Goal: Feedback & Contribution: Leave review/rating

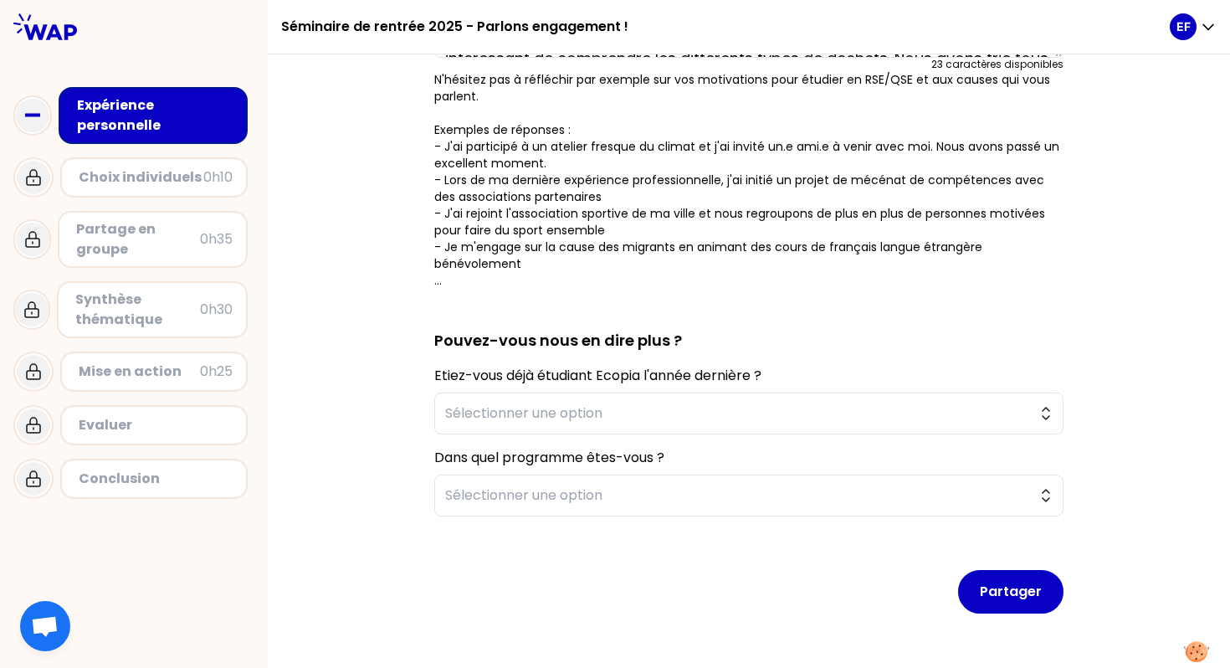
scroll to position [349, 0]
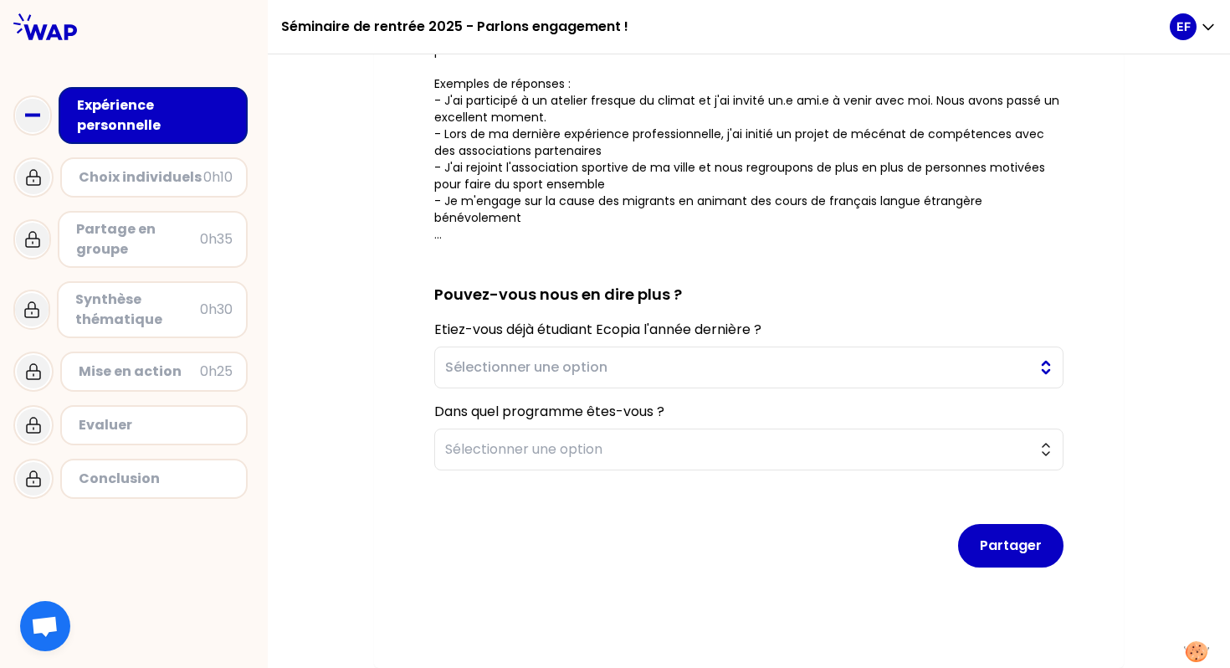
click at [633, 354] on button "Sélectionner une option" at bounding box center [748, 367] width 629 height 42
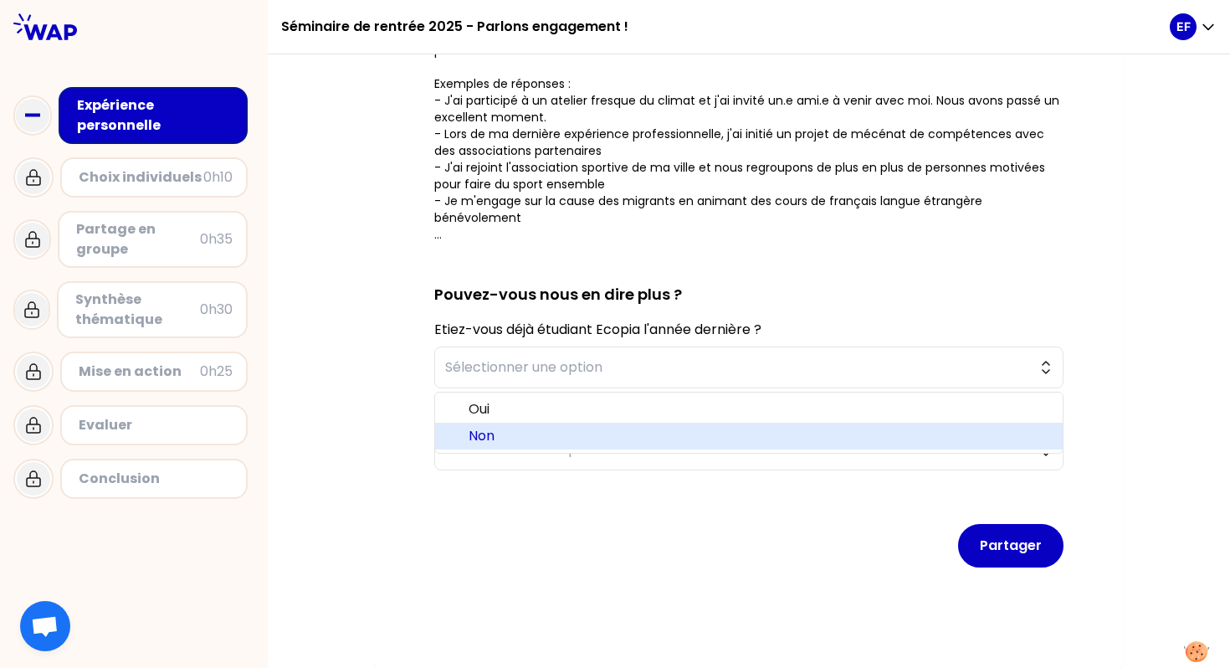
click at [515, 444] on span "Non" at bounding box center [759, 436] width 581 height 20
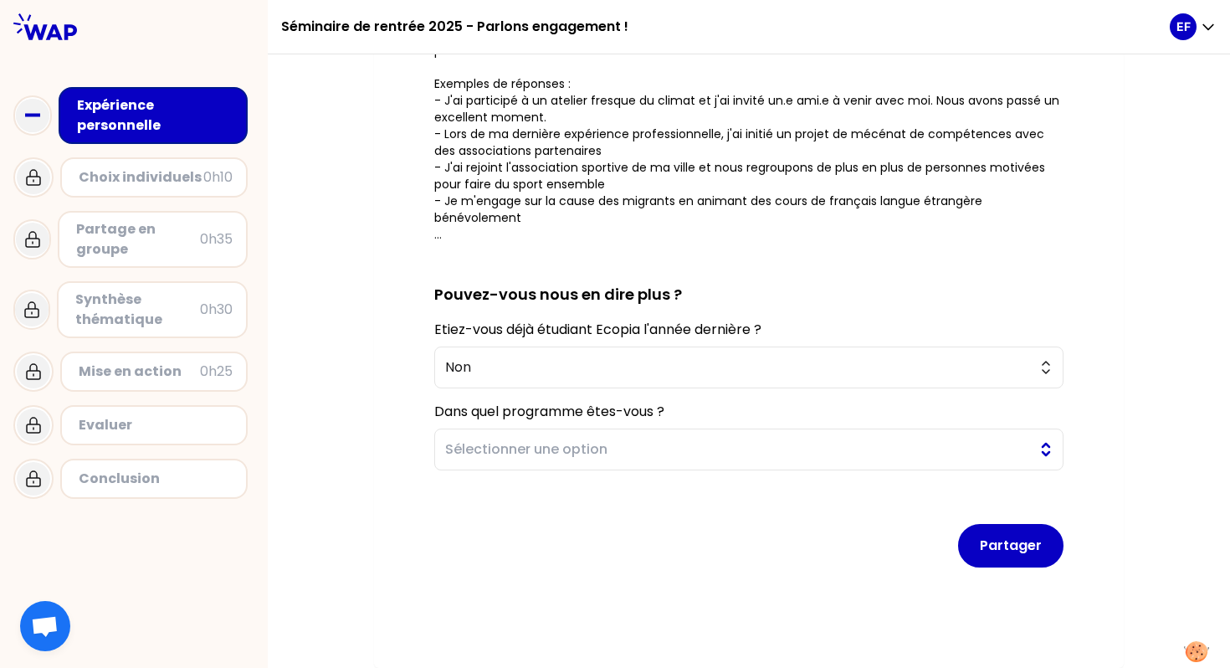
click at [510, 455] on span "Sélectionner une option" at bounding box center [737, 449] width 584 height 20
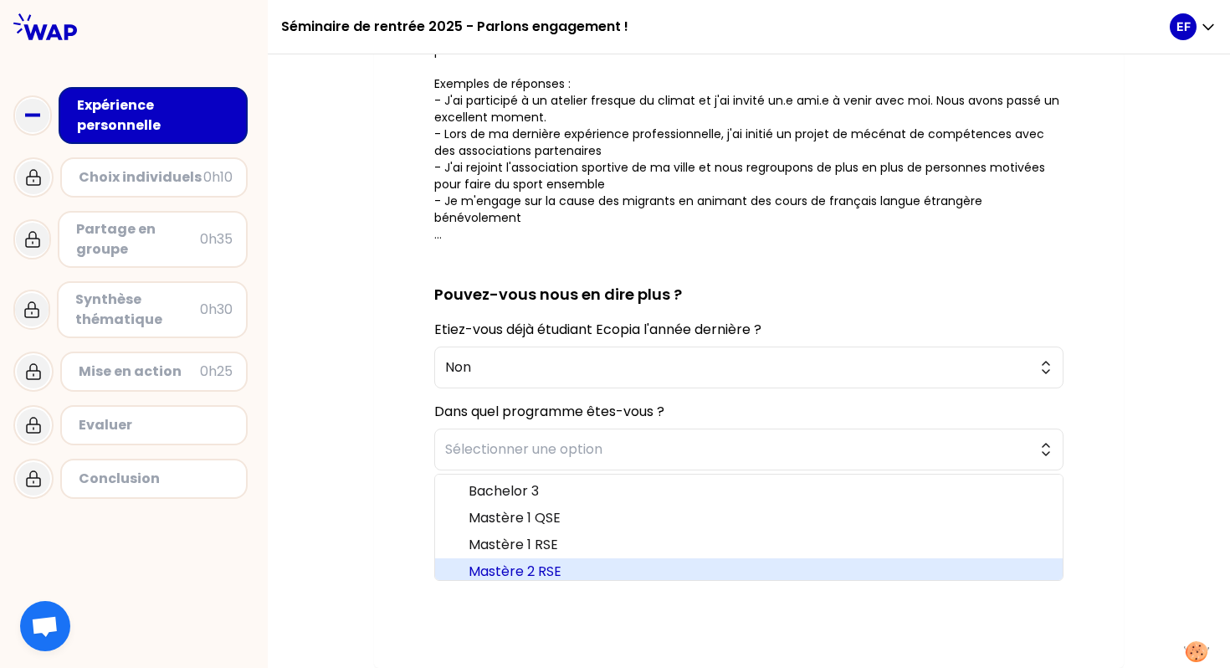
scroll to position [5, 0]
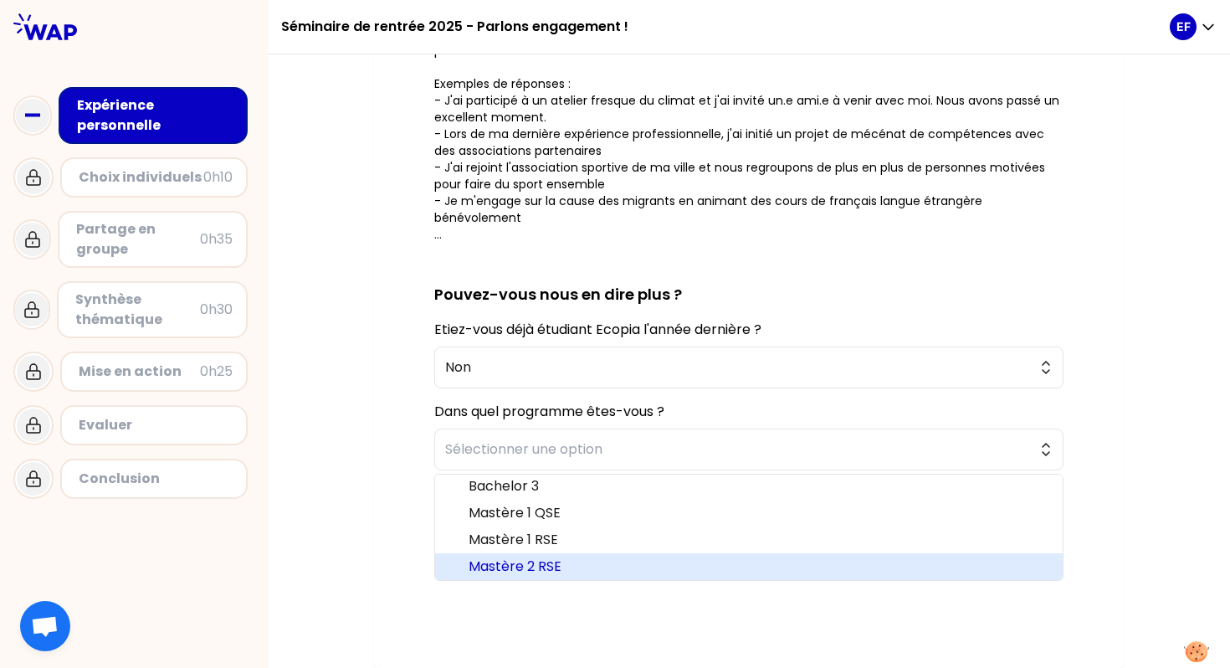
click at [509, 571] on span "Mastère 2 RSE" at bounding box center [759, 566] width 581 height 20
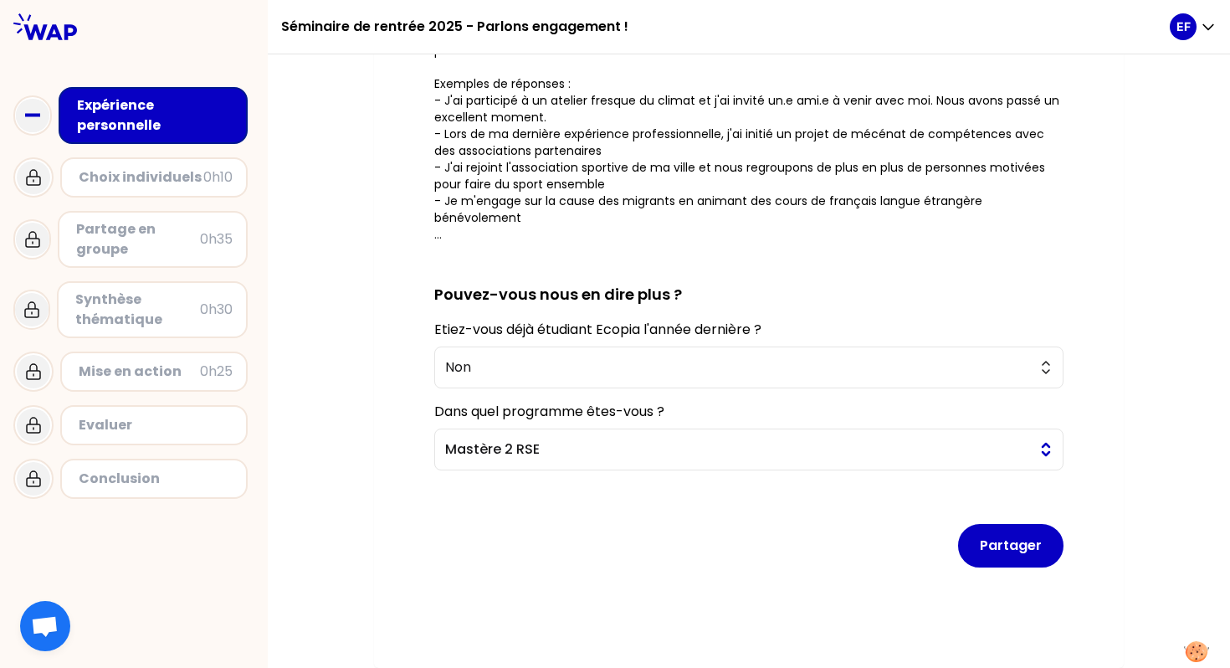
click at [556, 459] on button "Mastère 2 RSE" at bounding box center [748, 449] width 629 height 42
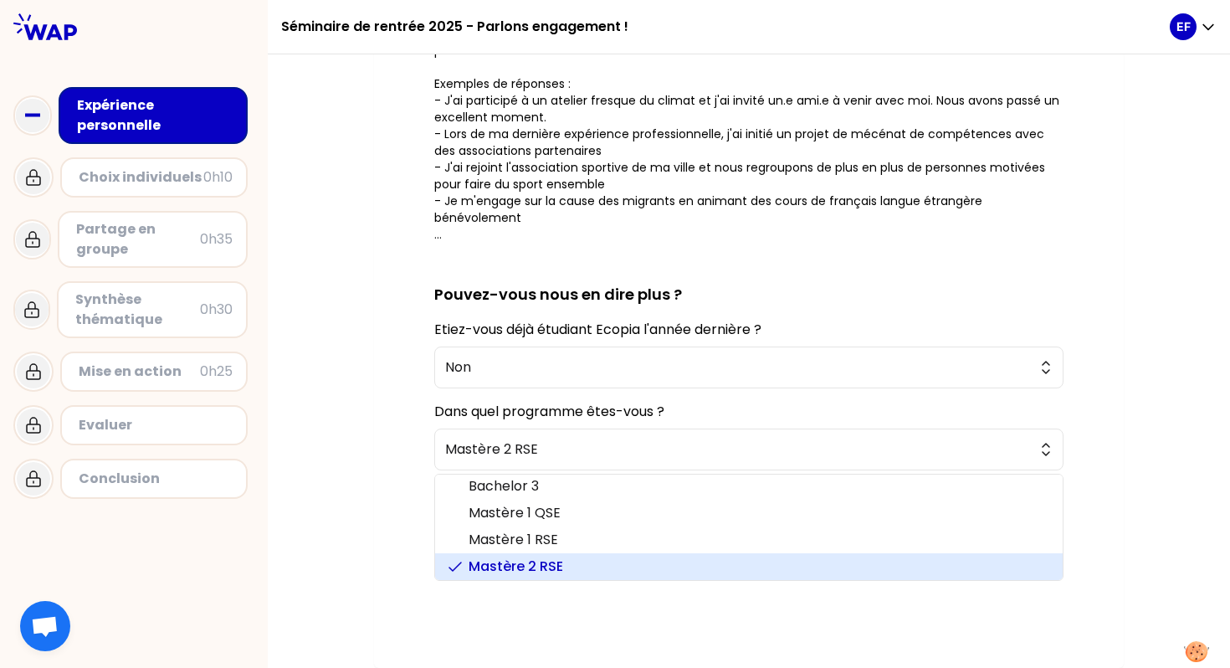
click at [539, 560] on span "Mastère 2 RSE" at bounding box center [759, 566] width 581 height 20
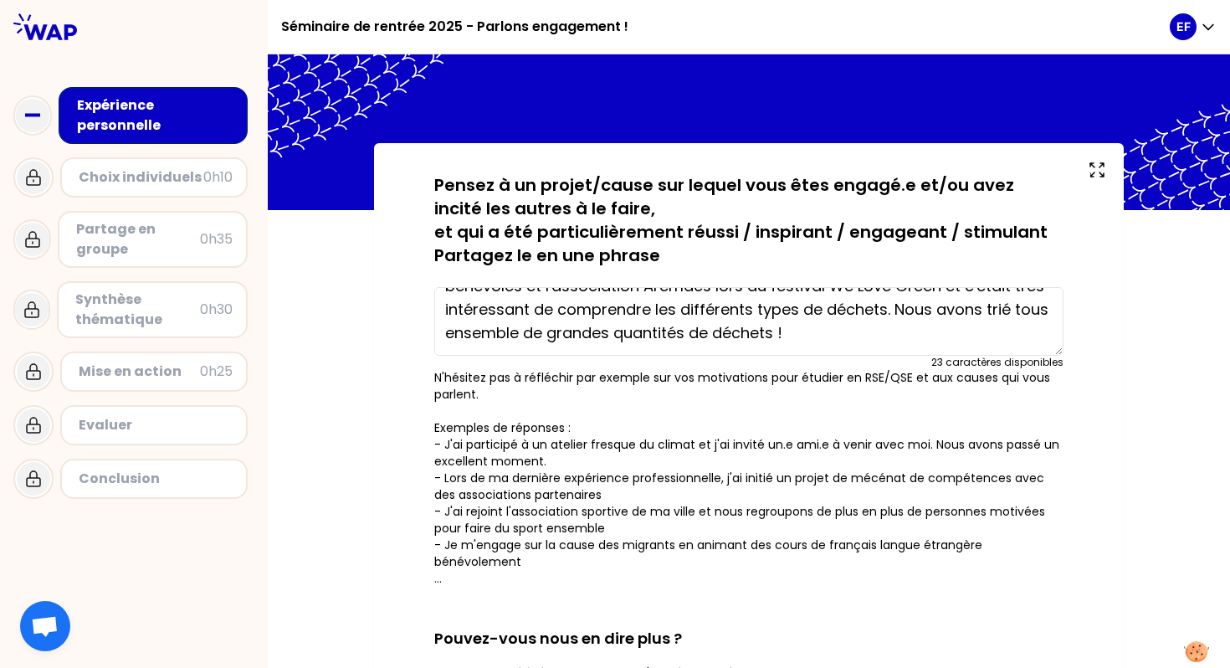
scroll to position [349, 0]
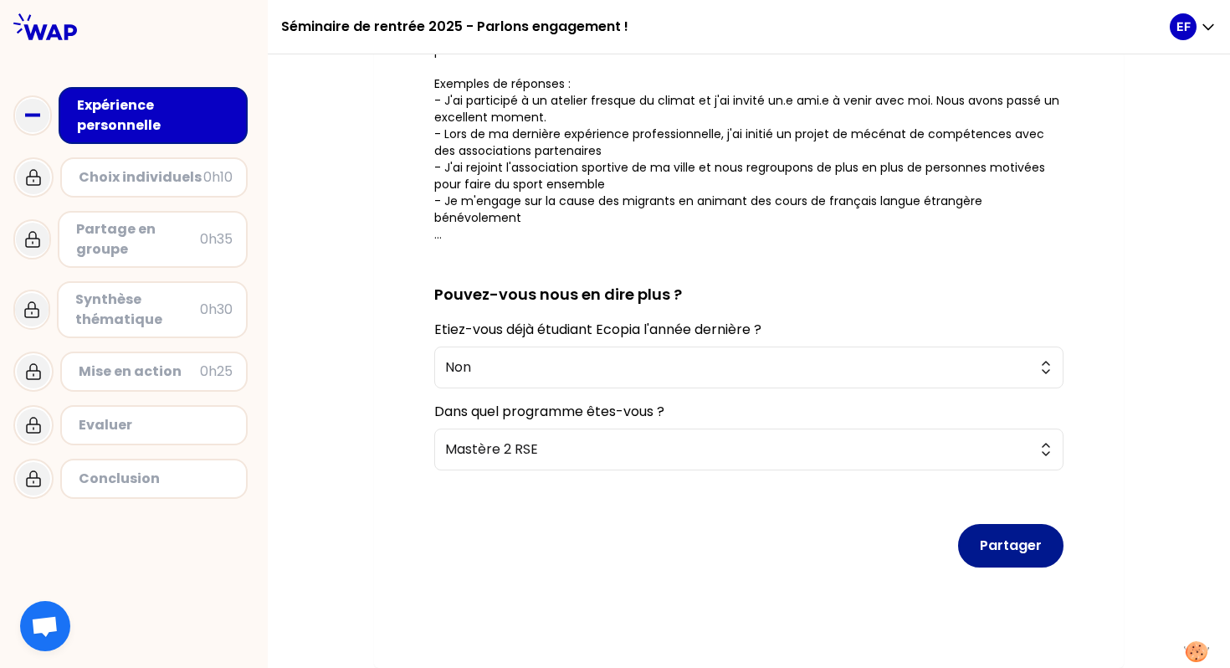
click at [986, 549] on button "Partager" at bounding box center [1010, 546] width 105 height 44
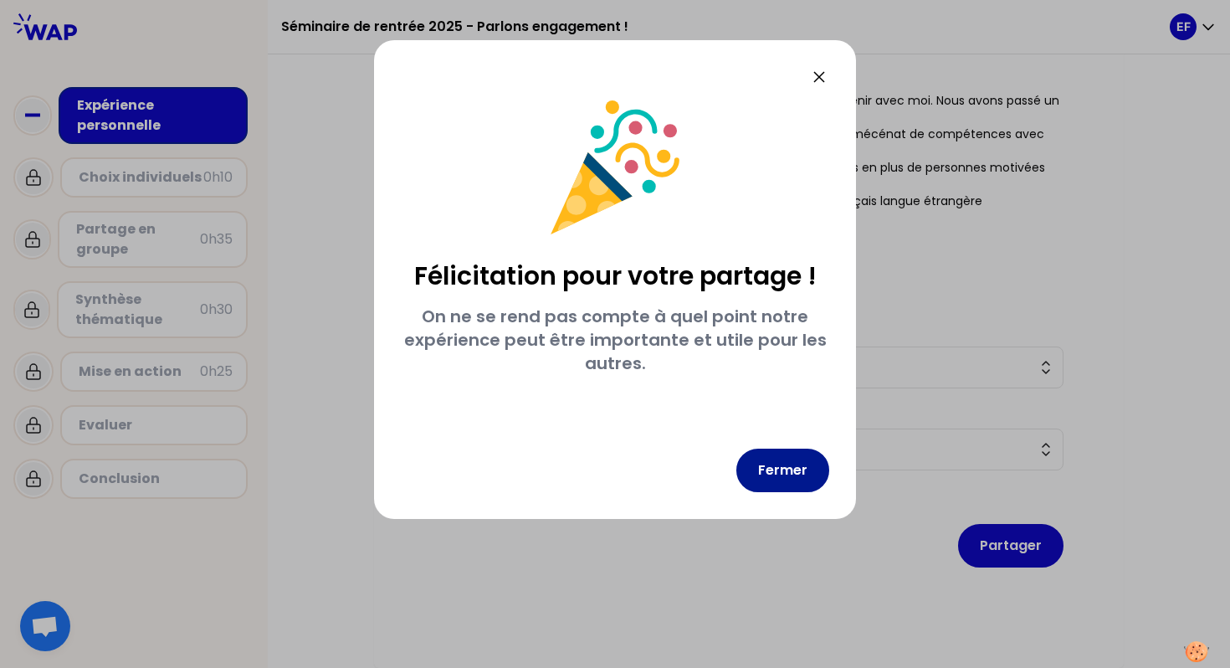
click at [774, 469] on button "Fermer" at bounding box center [782, 471] width 93 height 44
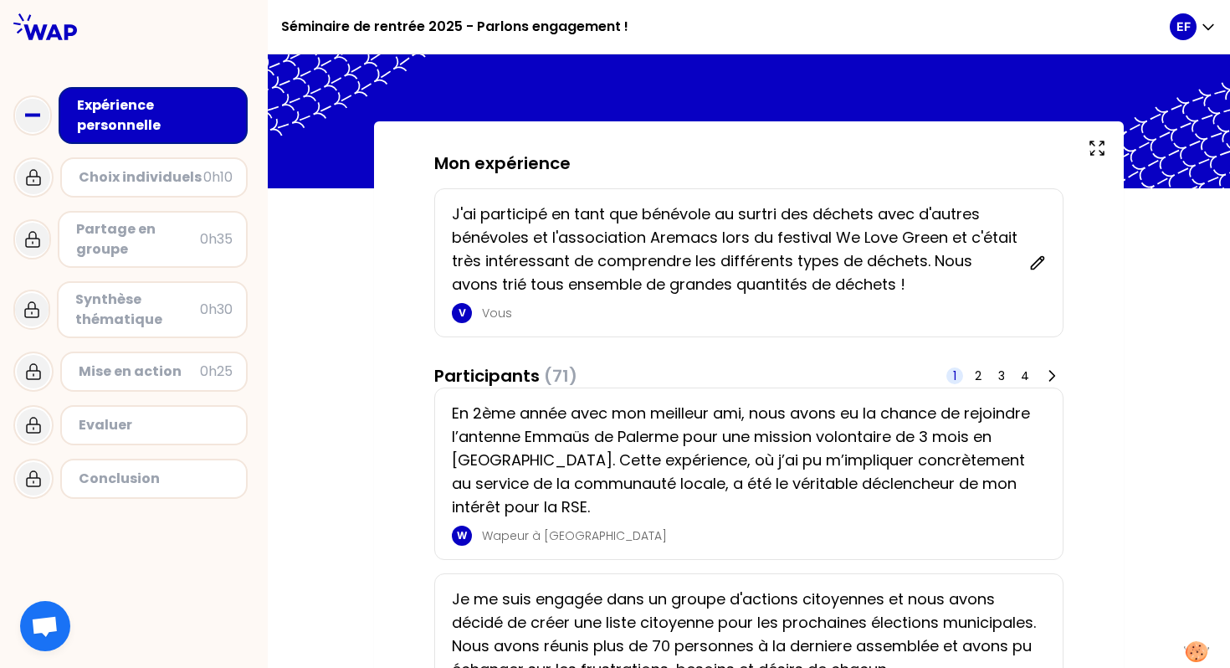
scroll to position [40, 0]
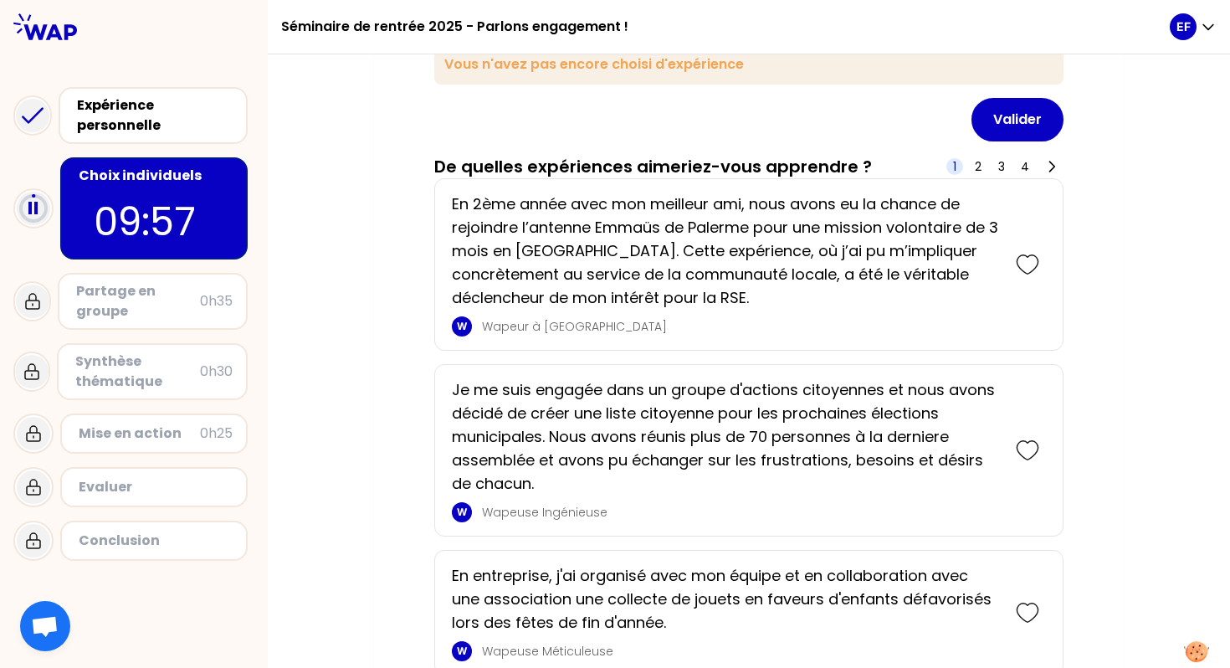
scroll to position [183, 0]
click at [1034, 268] on icon at bounding box center [1027, 265] width 23 height 23
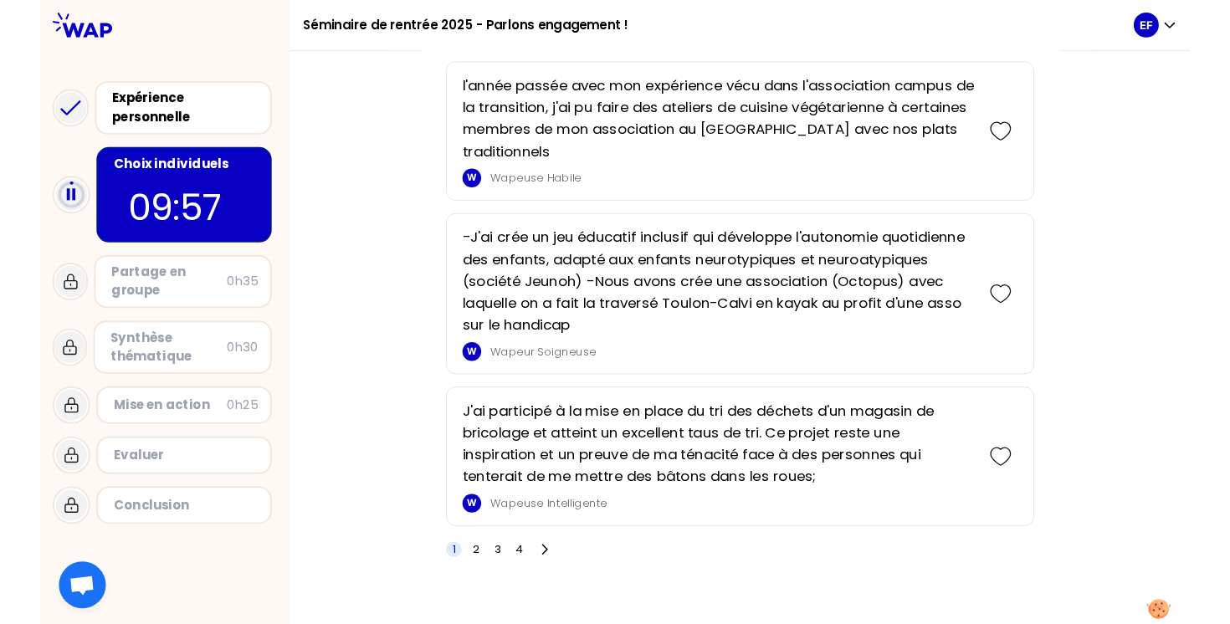
scroll to position [2998, 0]
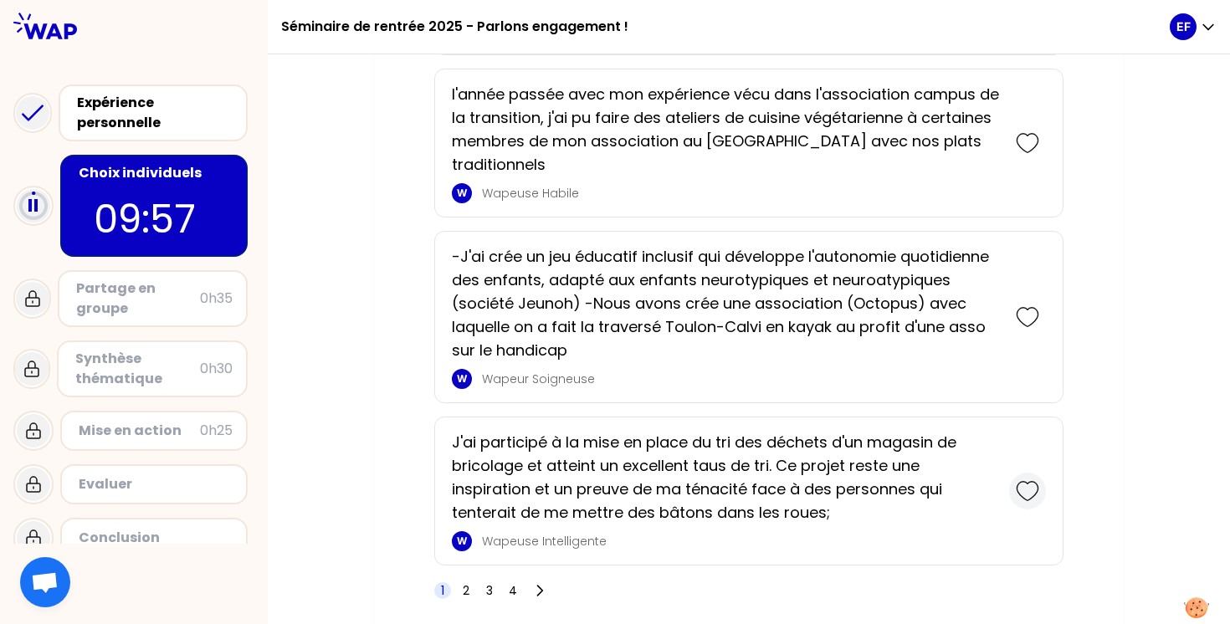
click at [1035, 490] on icon at bounding box center [1027, 491] width 23 height 23
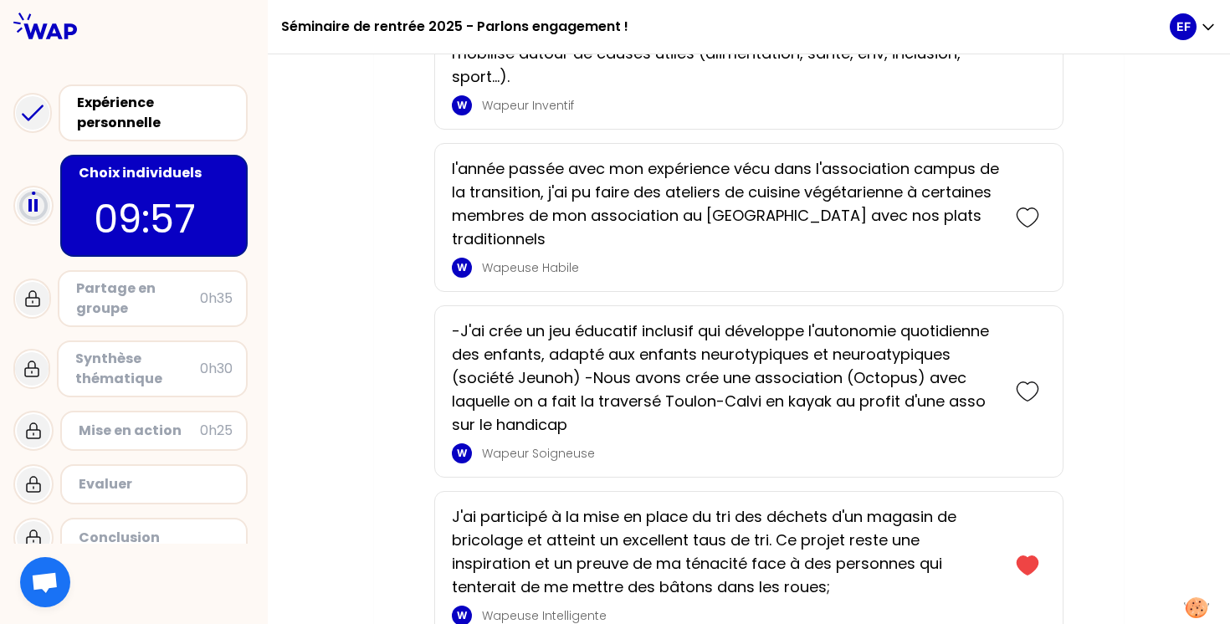
scroll to position [3078, 0]
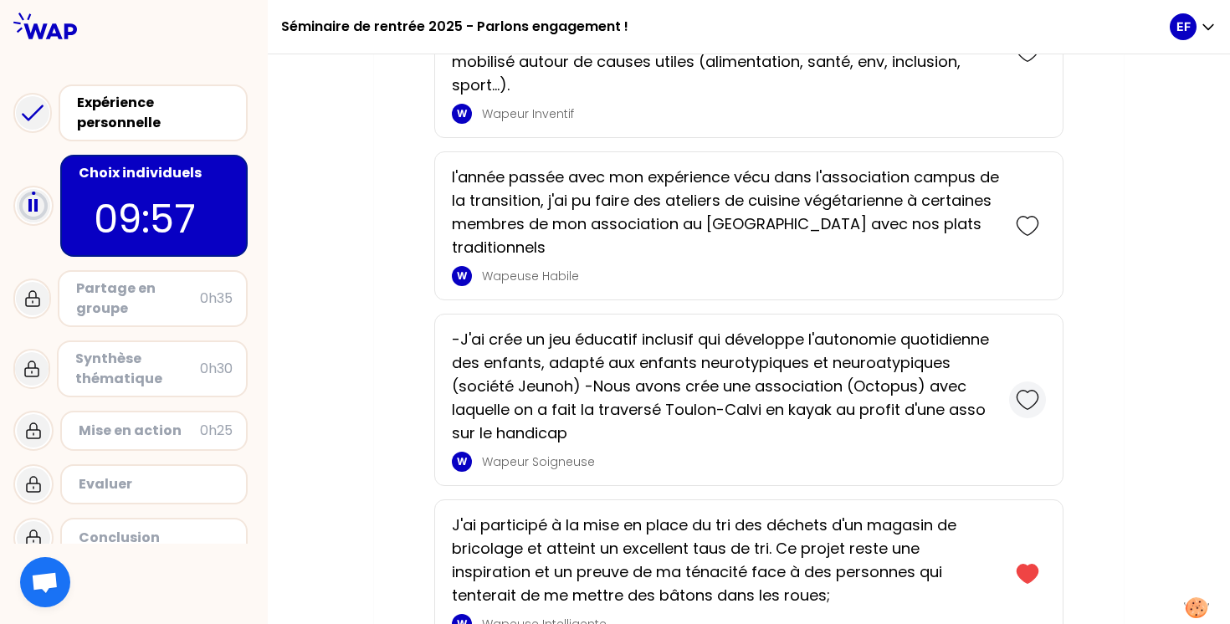
click at [1044, 397] on div at bounding box center [1027, 400] width 37 height 37
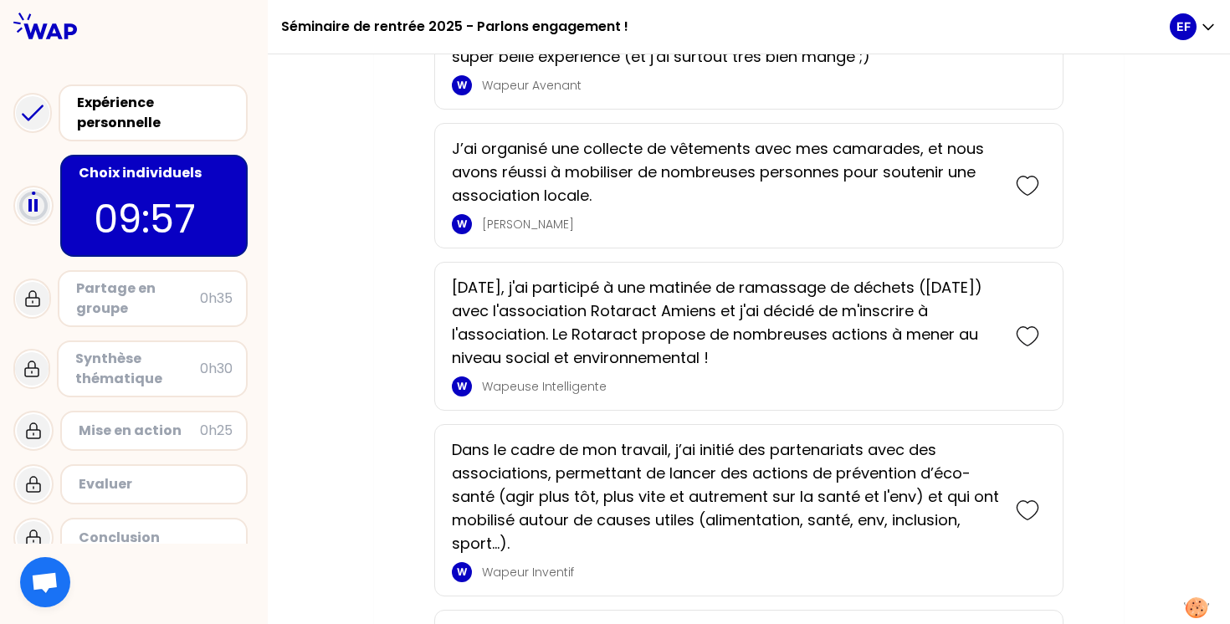
scroll to position [2798, 0]
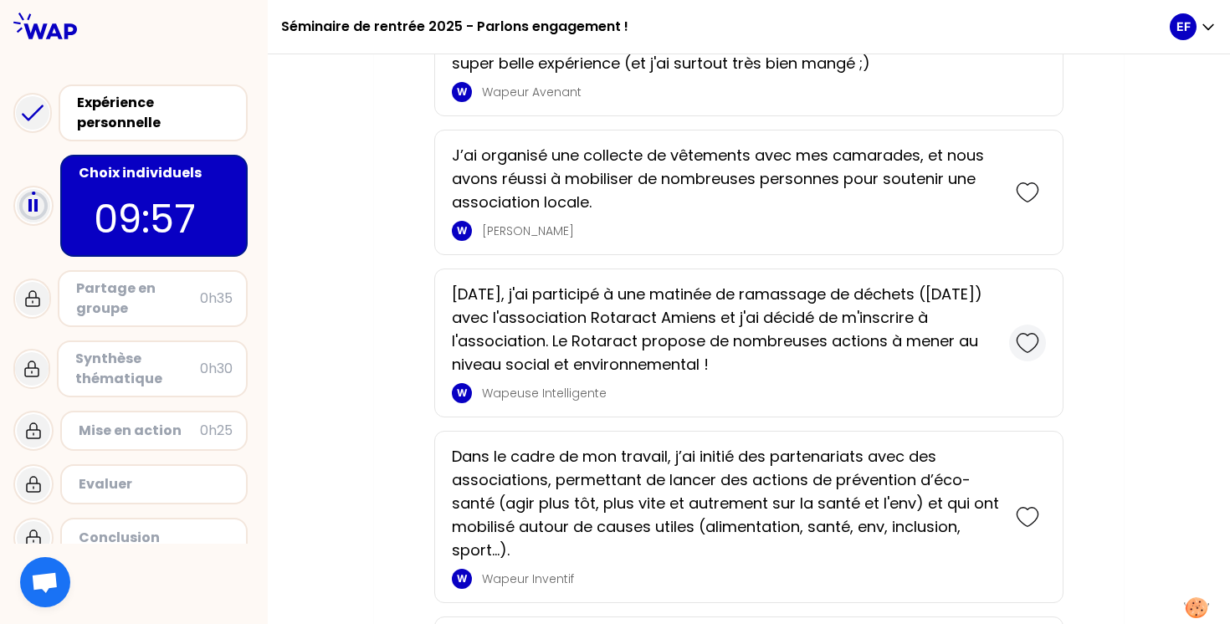
click at [1029, 339] on icon at bounding box center [1027, 342] width 23 height 23
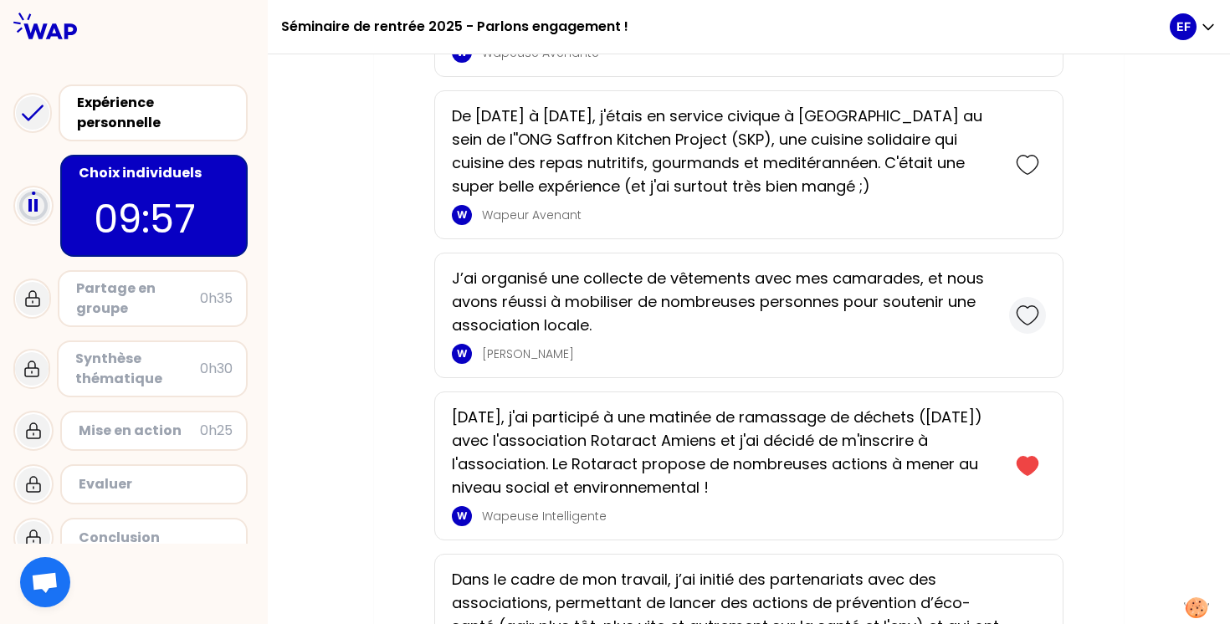
click at [1030, 326] on icon at bounding box center [1027, 315] width 23 height 23
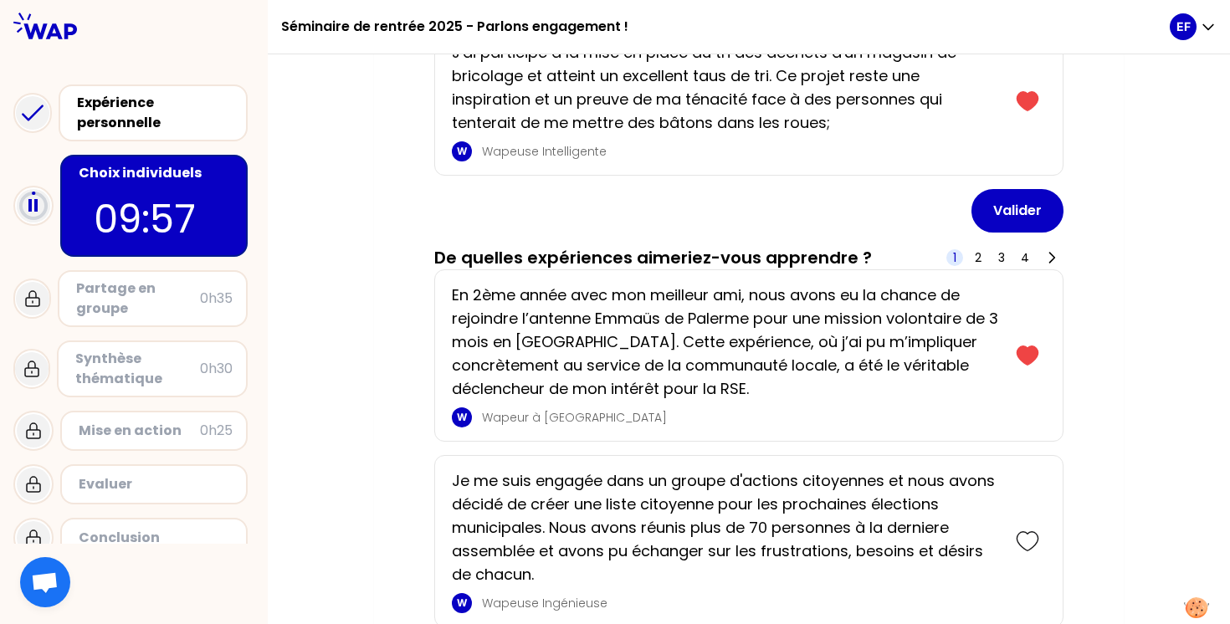
scroll to position [867, 0]
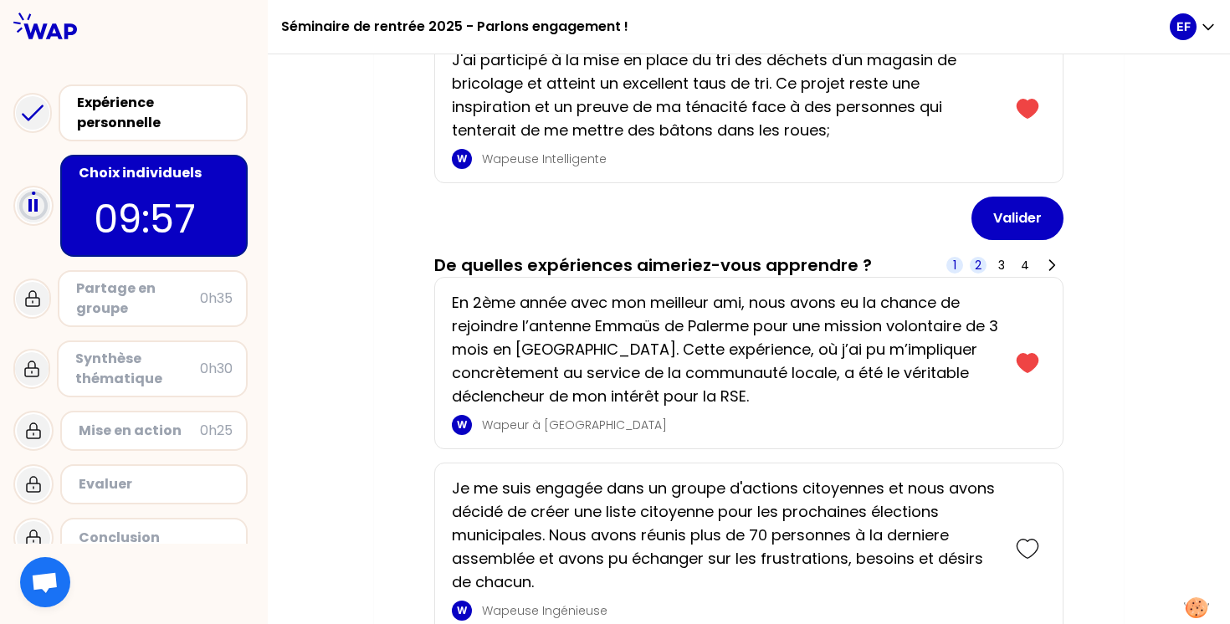
click at [981, 268] on span "2" at bounding box center [978, 265] width 7 height 17
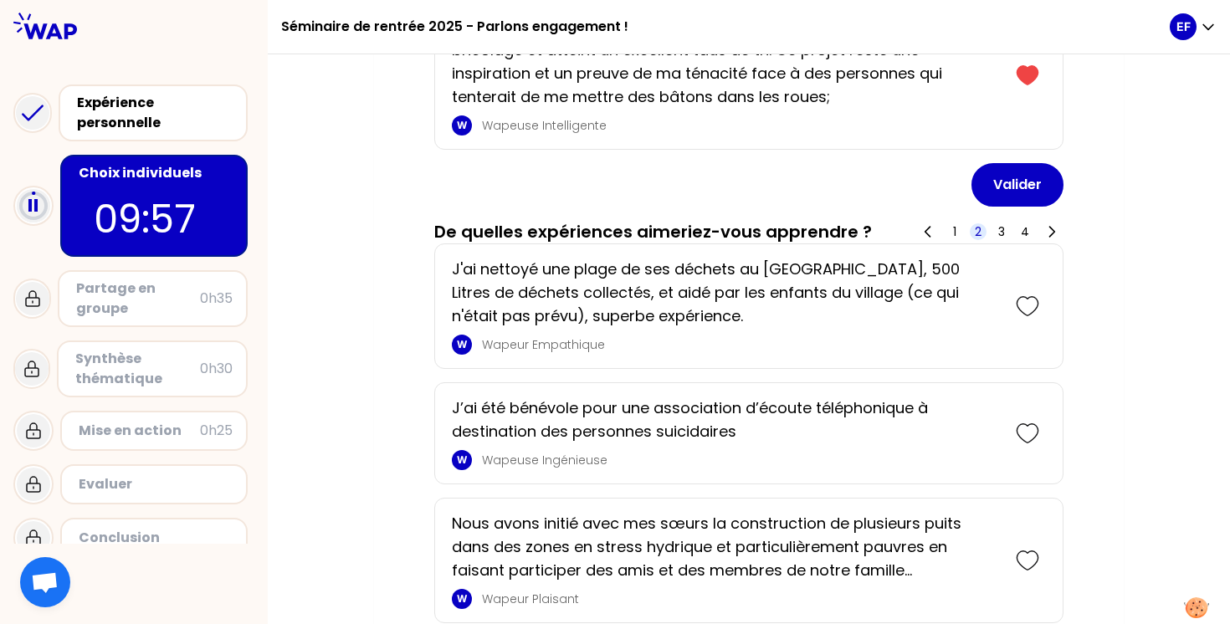
scroll to position [907, 0]
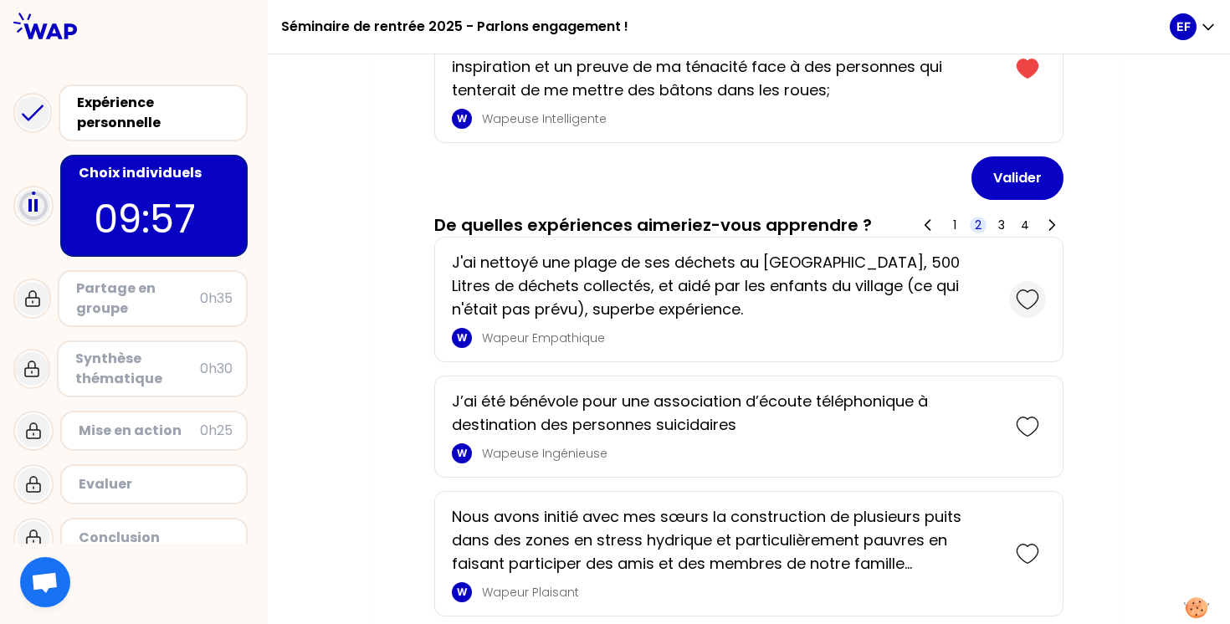
click at [1022, 294] on icon at bounding box center [1027, 299] width 23 height 23
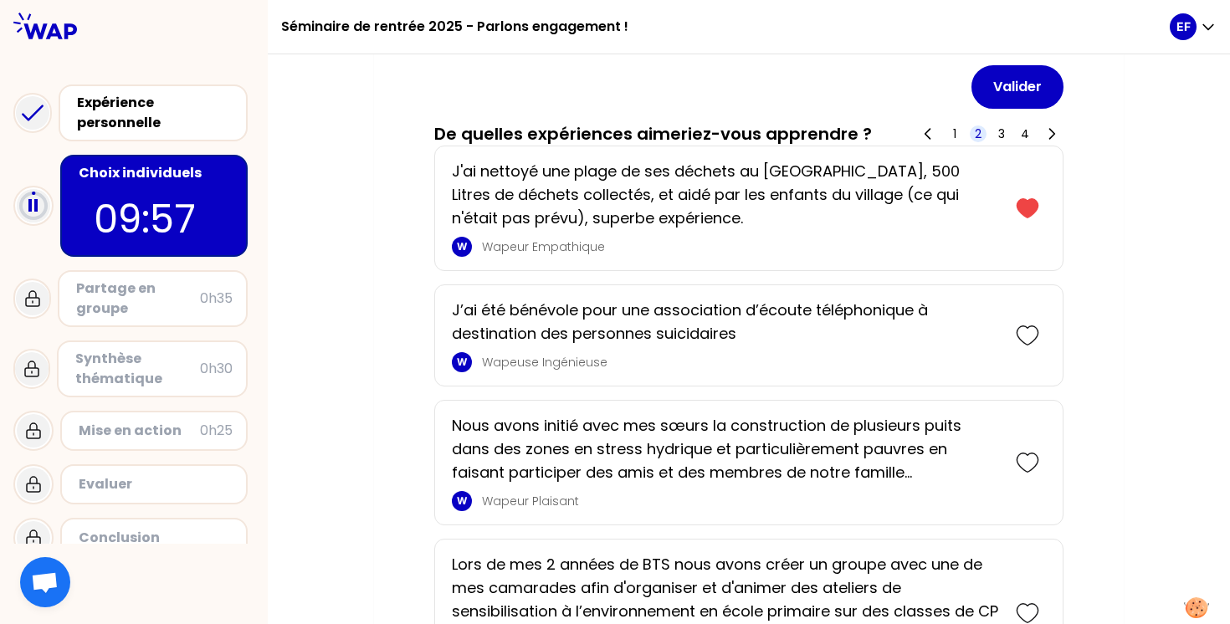
scroll to position [1134, 0]
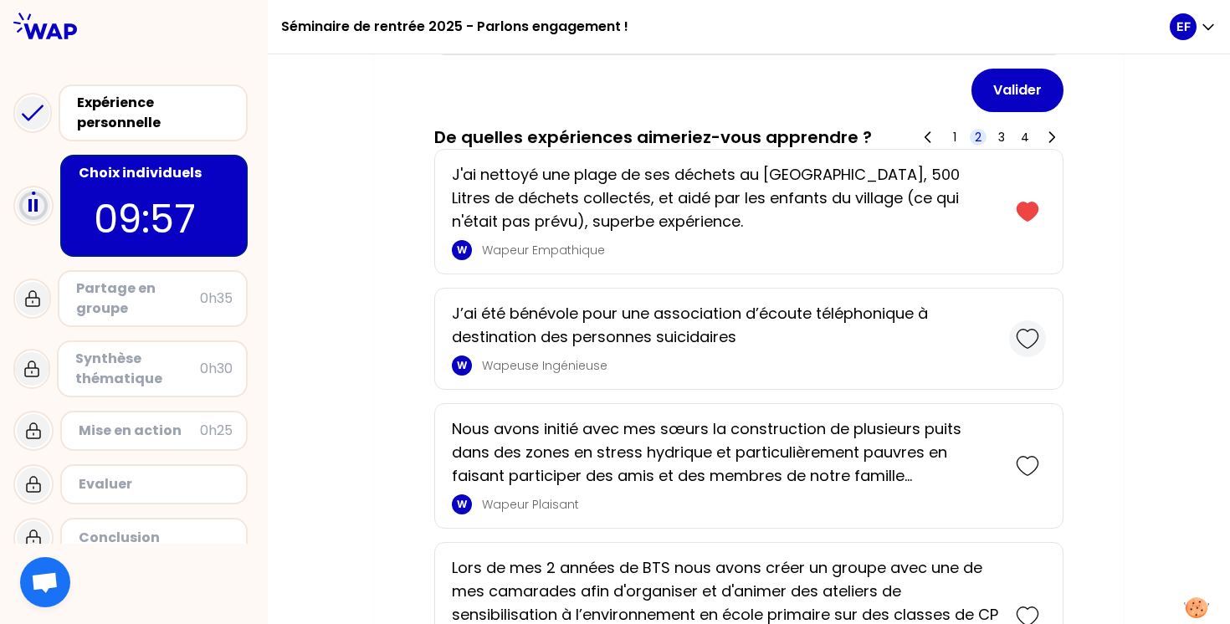
click at [1035, 336] on icon at bounding box center [1027, 338] width 23 height 23
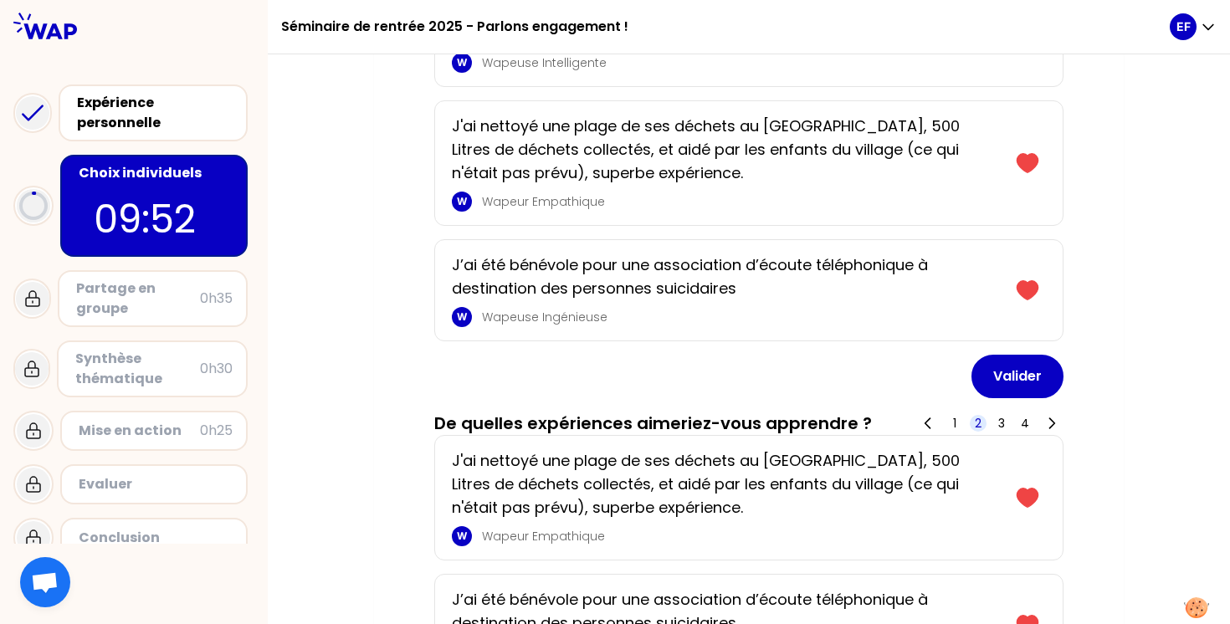
scroll to position [974, 0]
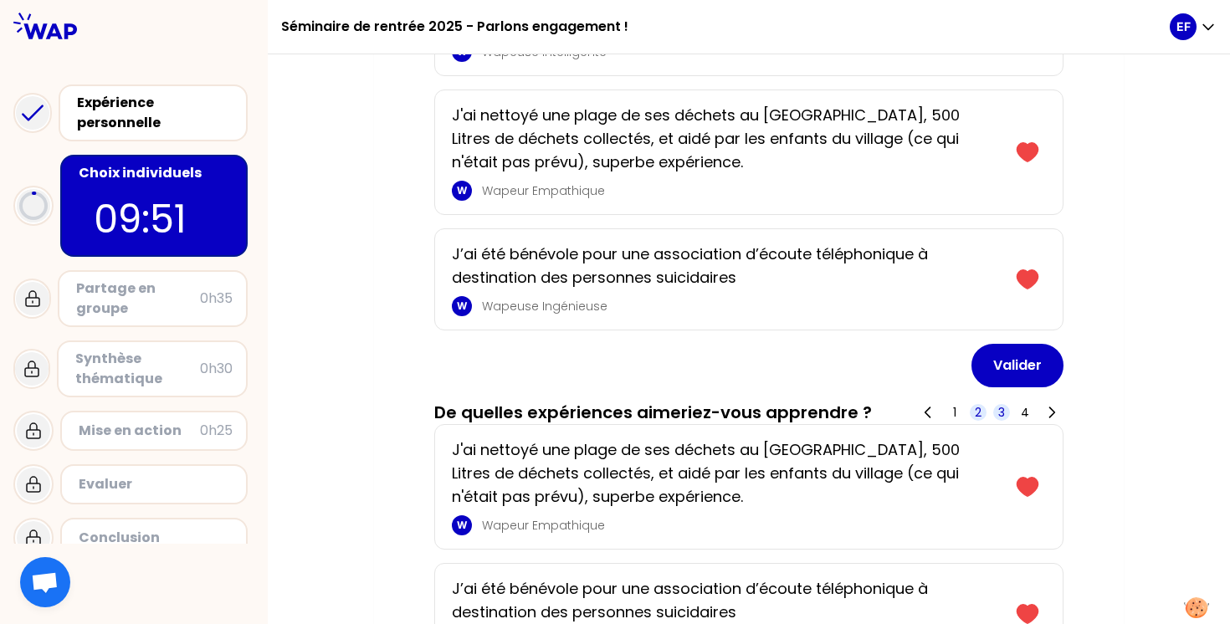
click at [1001, 412] on span "3" at bounding box center [1001, 412] width 7 height 17
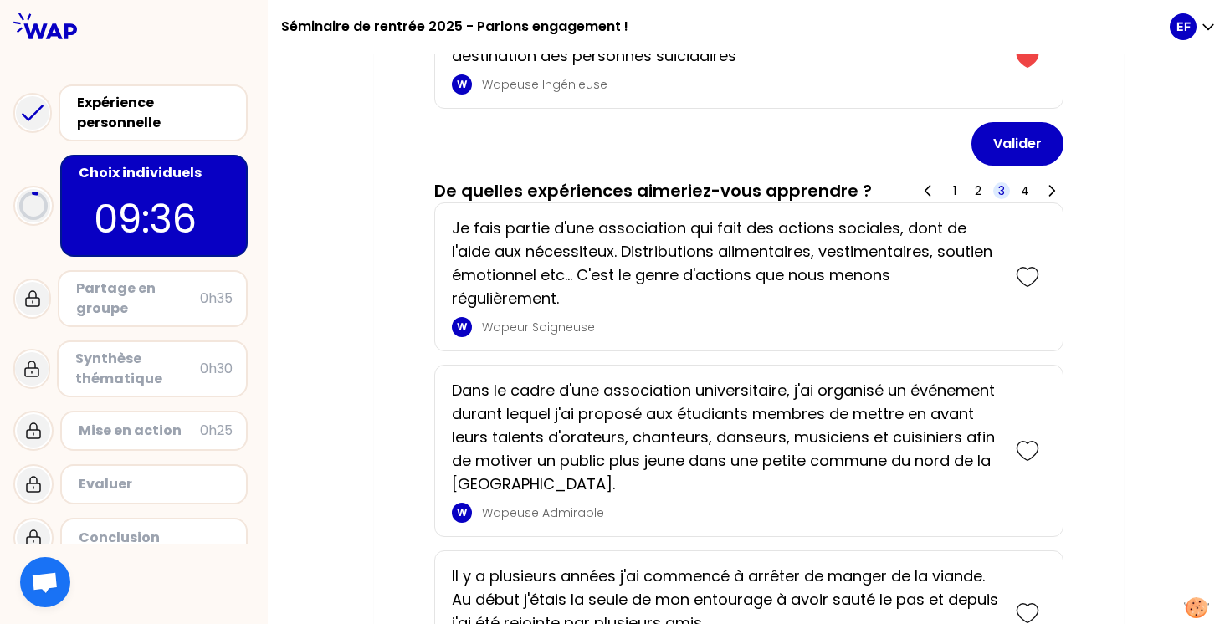
scroll to position [1203, 0]
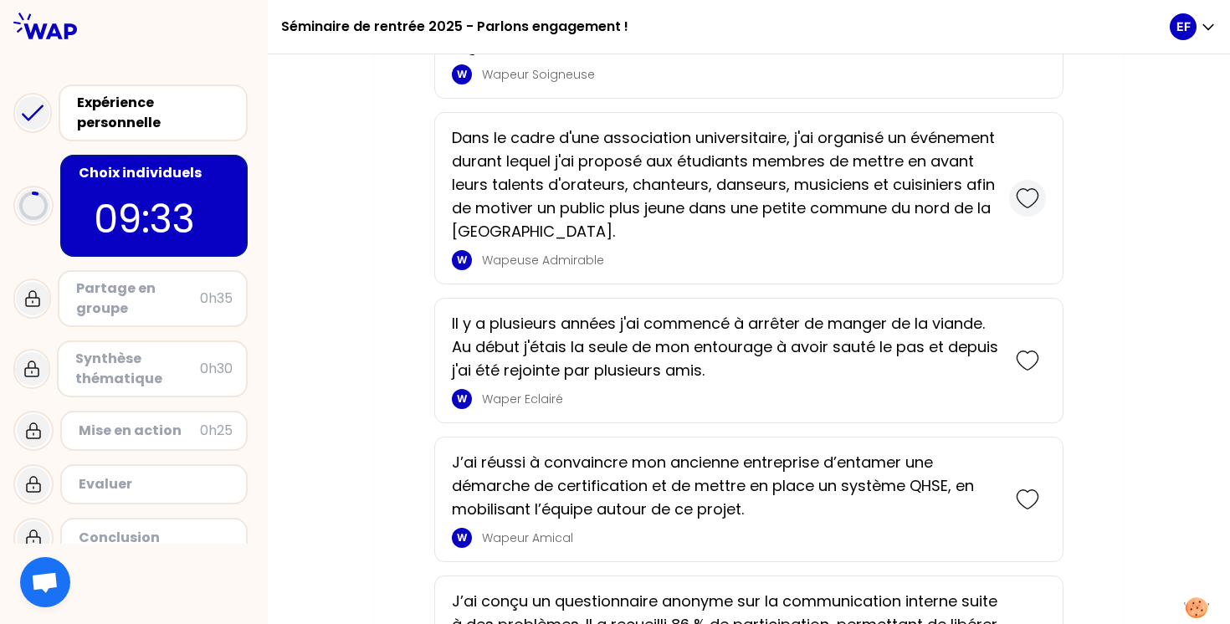
click at [1030, 199] on icon at bounding box center [1027, 198] width 23 height 23
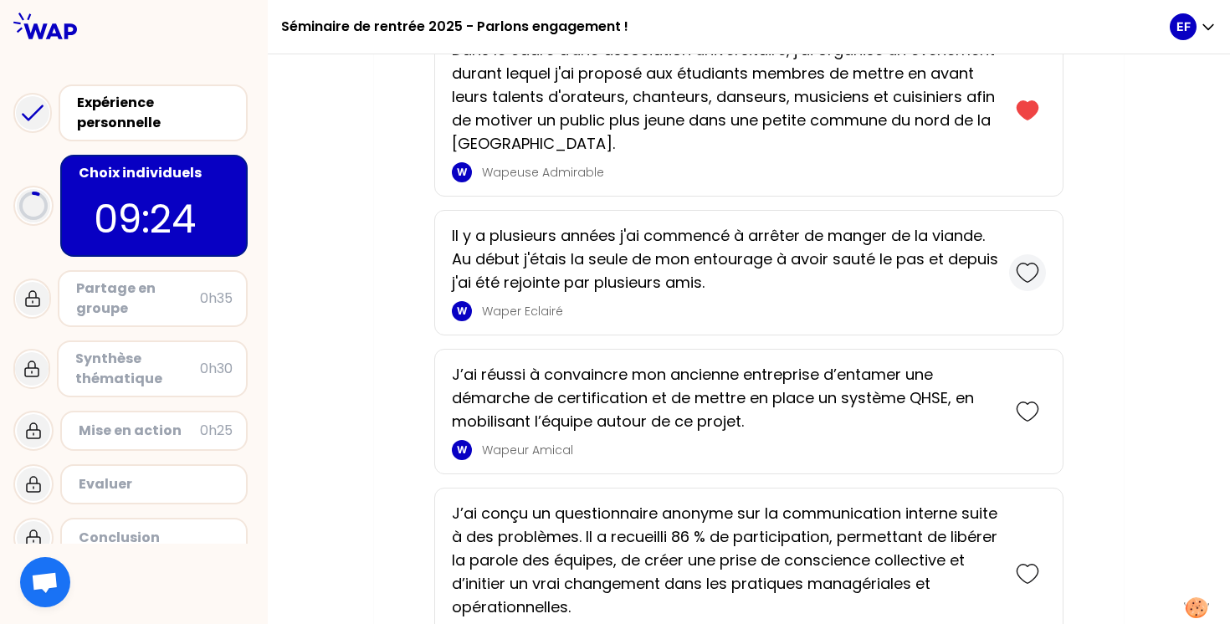
click at [1028, 267] on icon at bounding box center [1027, 272] width 23 height 23
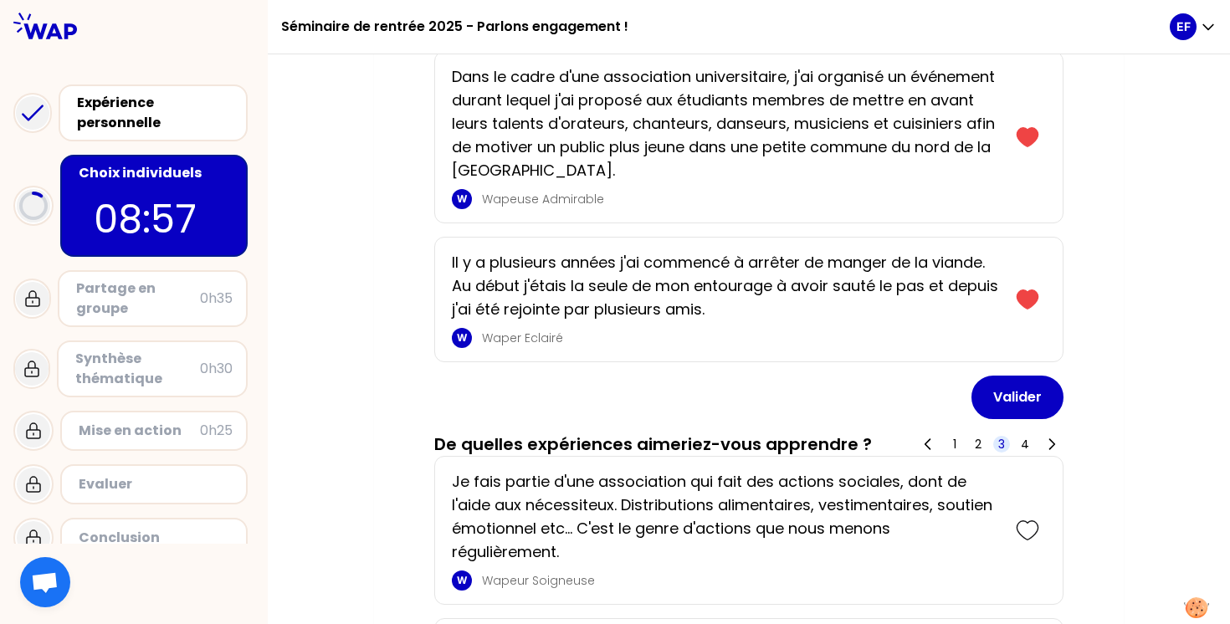
scroll to position [1181, 0]
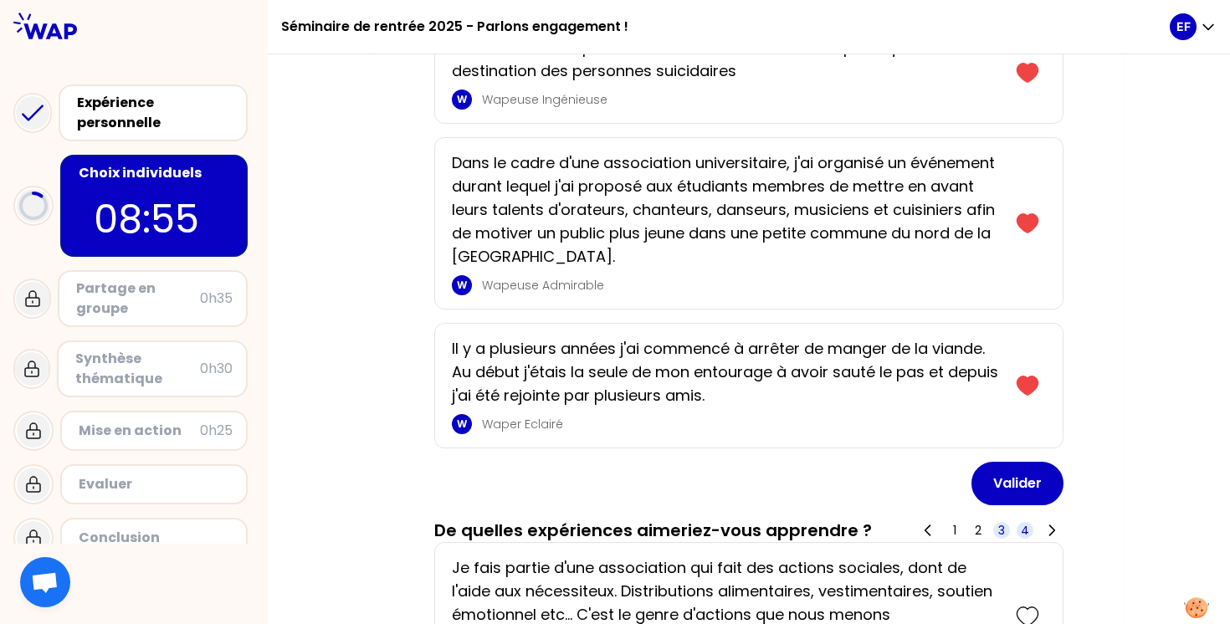
click at [1024, 531] on span "4" at bounding box center [1025, 530] width 8 height 17
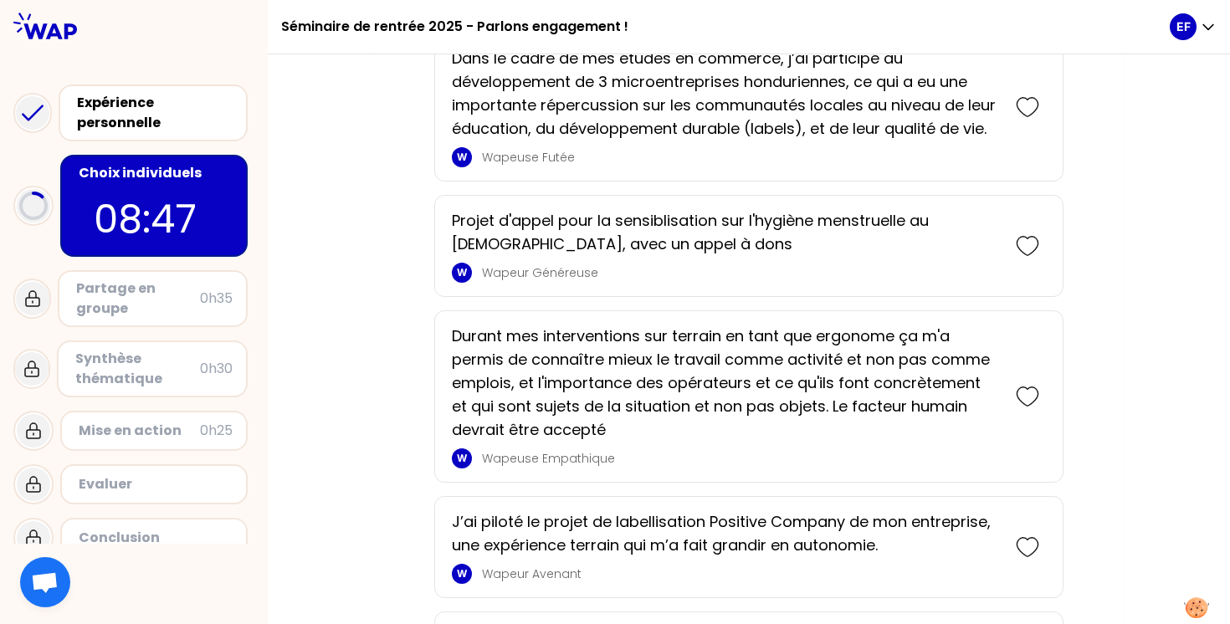
scroll to position [1718, 0]
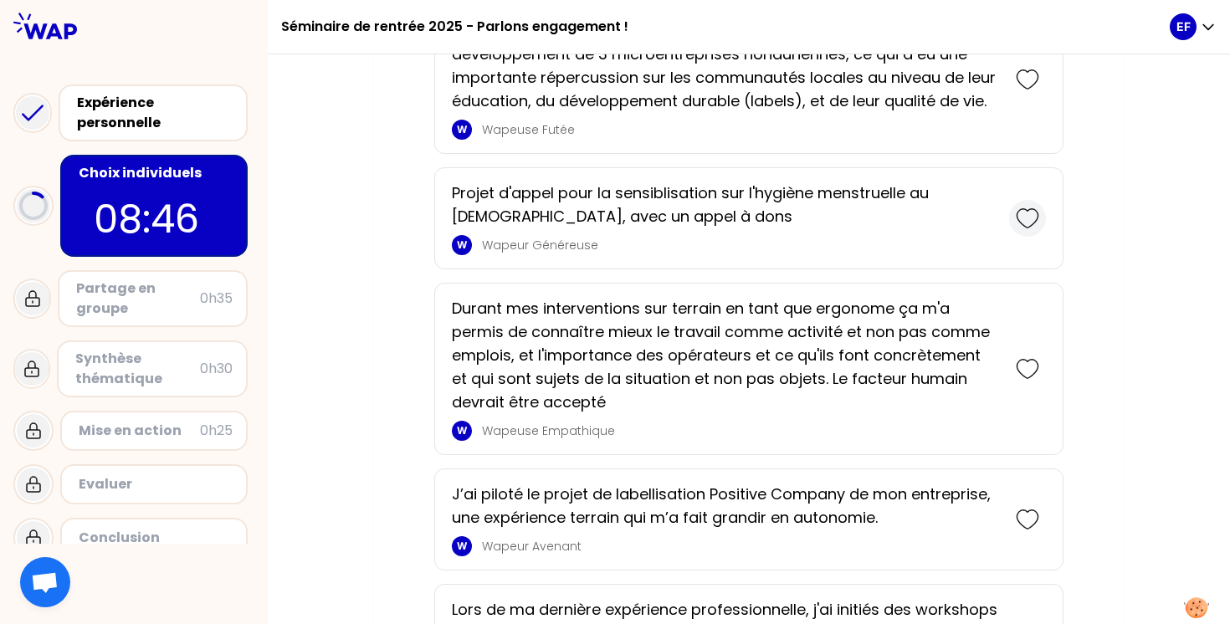
click at [1025, 213] on icon at bounding box center [1027, 218] width 23 height 23
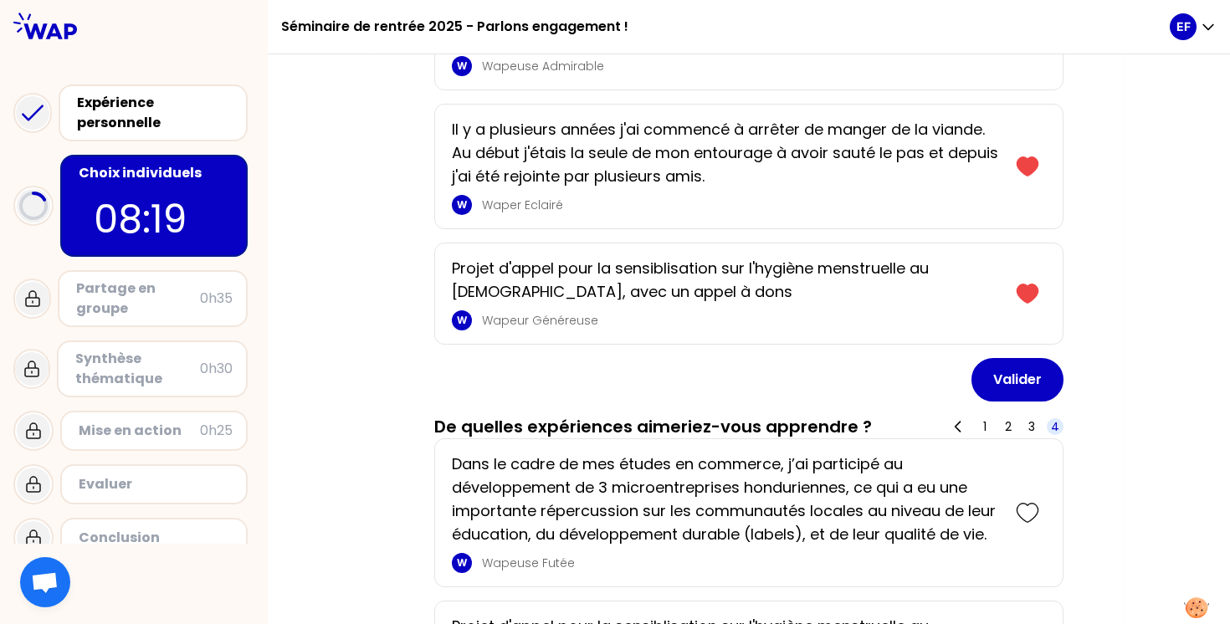
scroll to position [1443, 0]
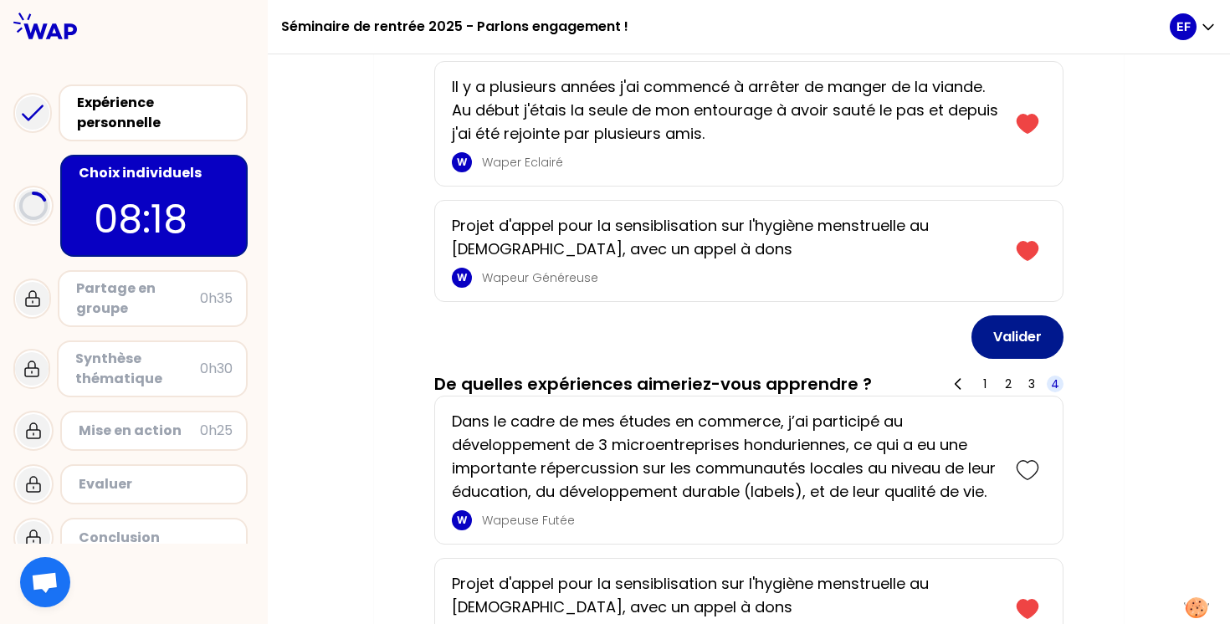
click at [1018, 333] on button "Valider" at bounding box center [1018, 337] width 92 height 44
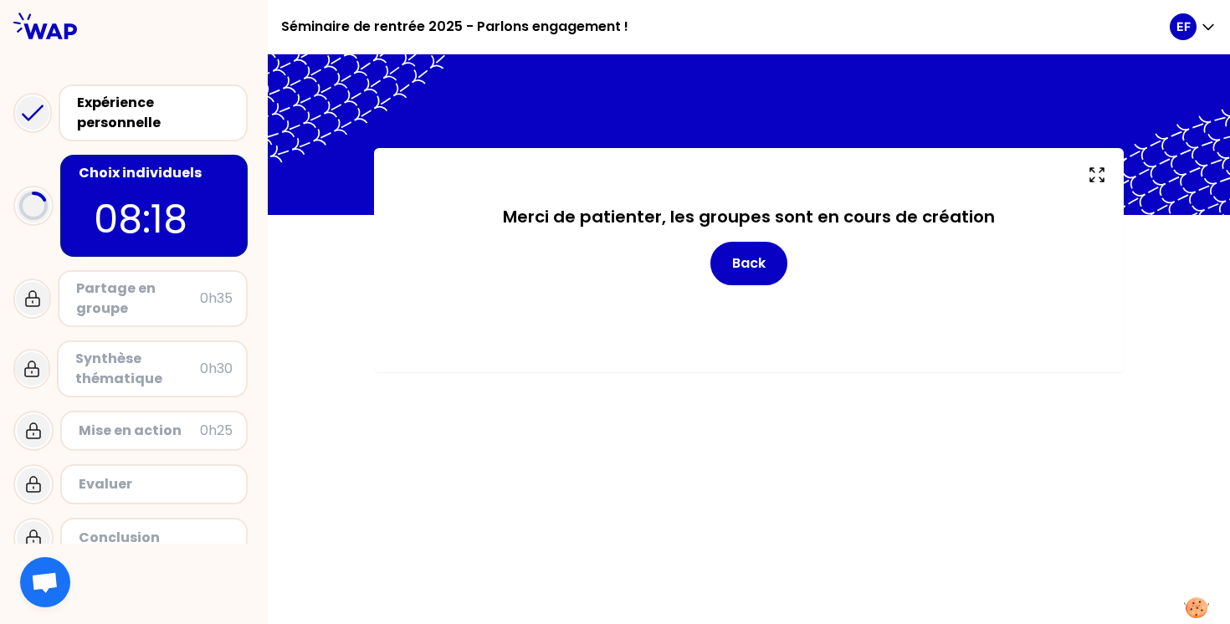
scroll to position [0, 0]
click at [756, 268] on button "Back" at bounding box center [748, 264] width 77 height 44
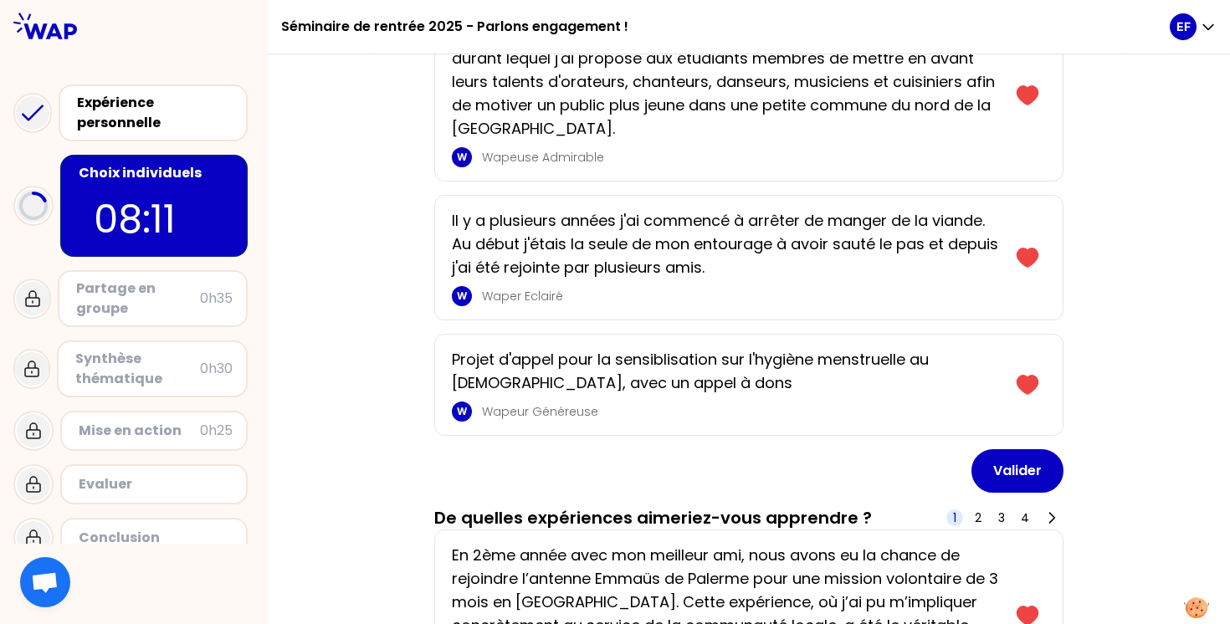
scroll to position [1317, 0]
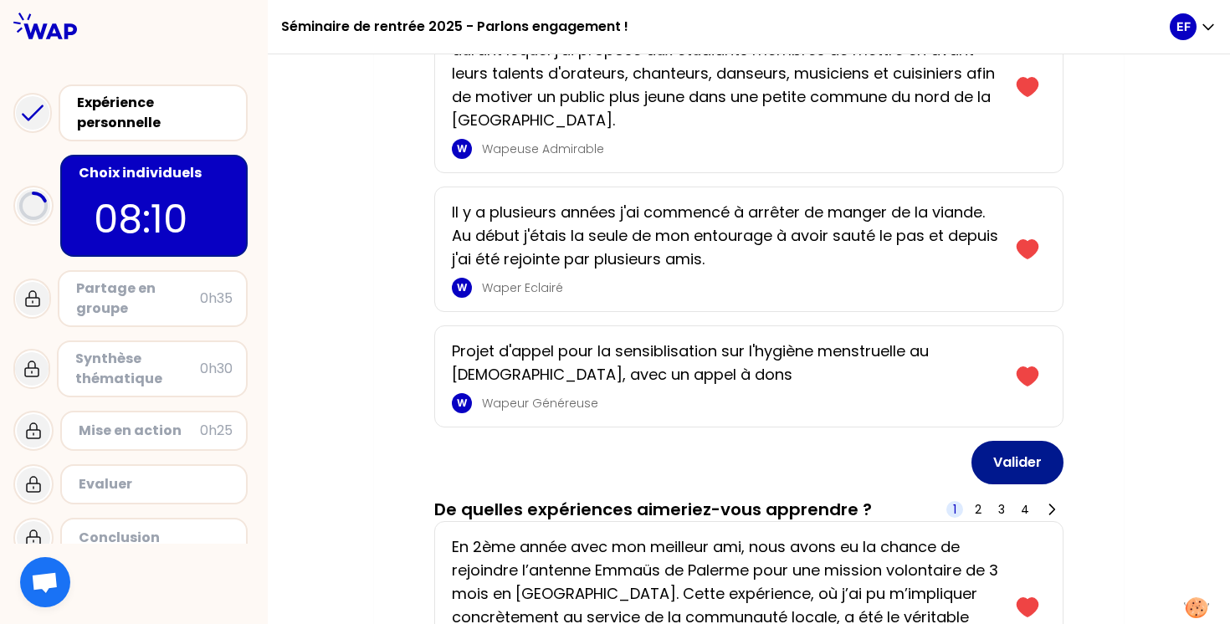
click at [1021, 474] on button "Valider" at bounding box center [1018, 463] width 92 height 44
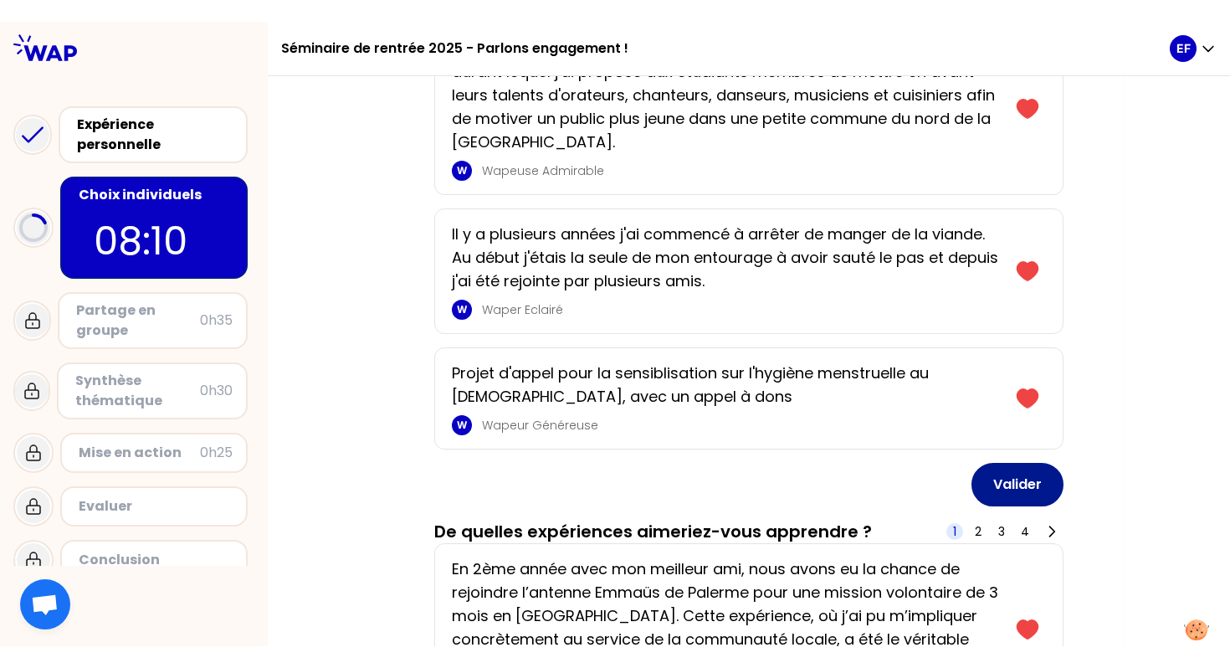
scroll to position [0, 0]
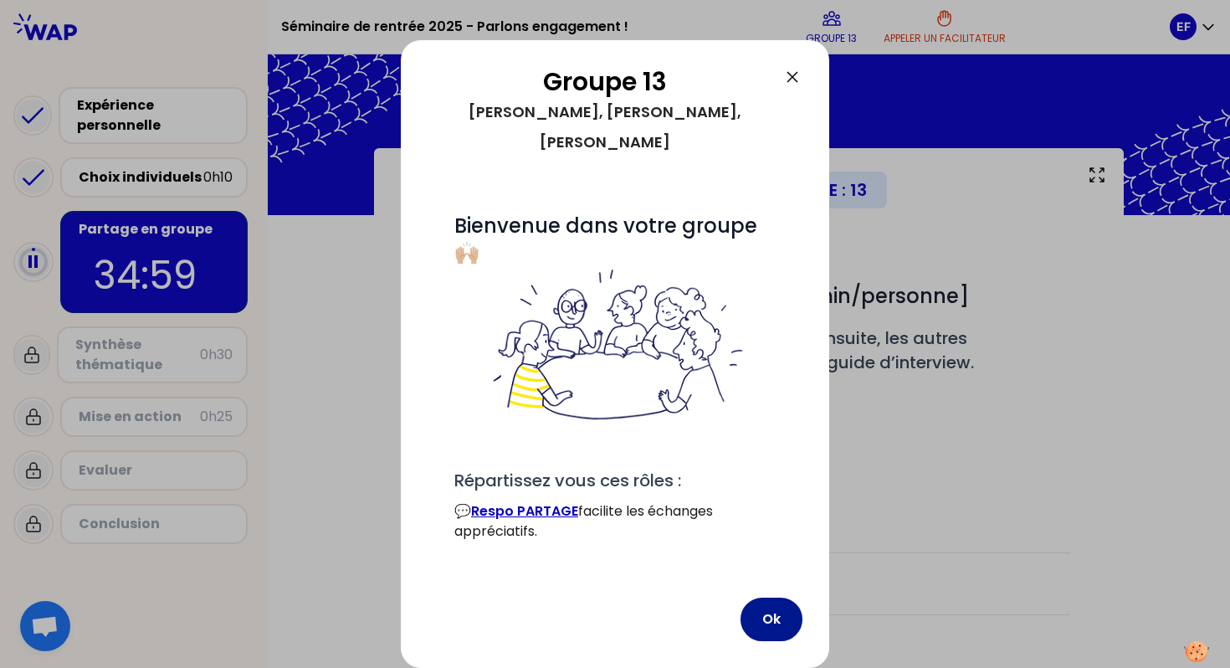
click at [770, 617] on button "Ok" at bounding box center [772, 619] width 62 height 44
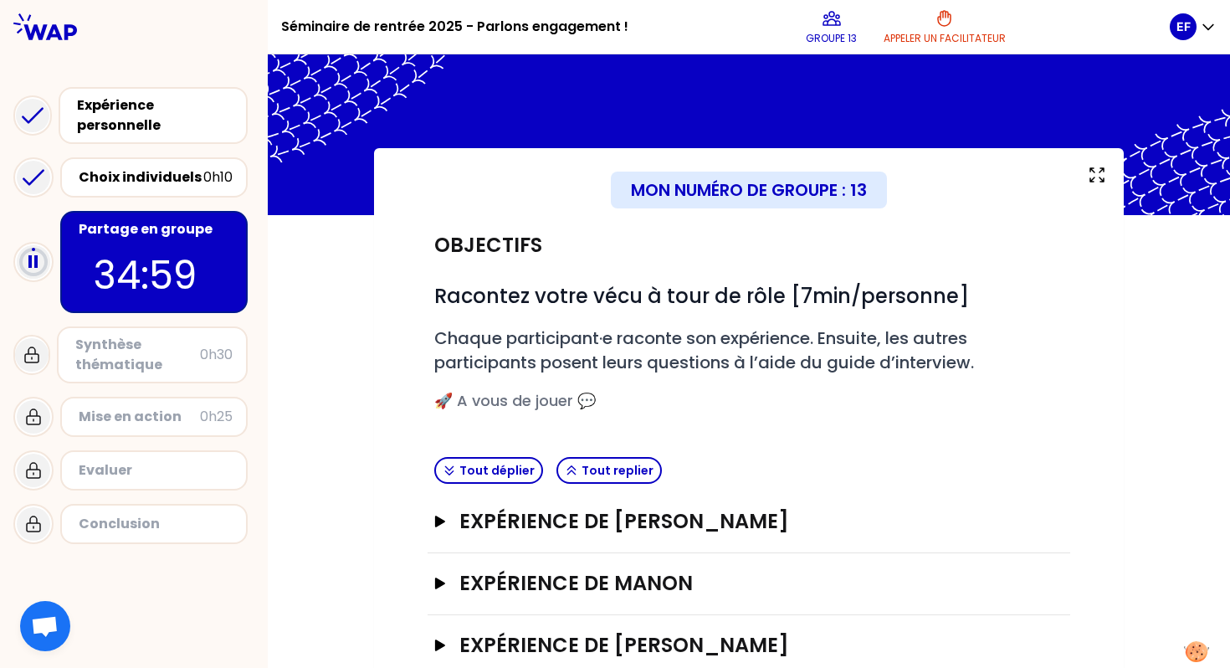
scroll to position [166, 0]
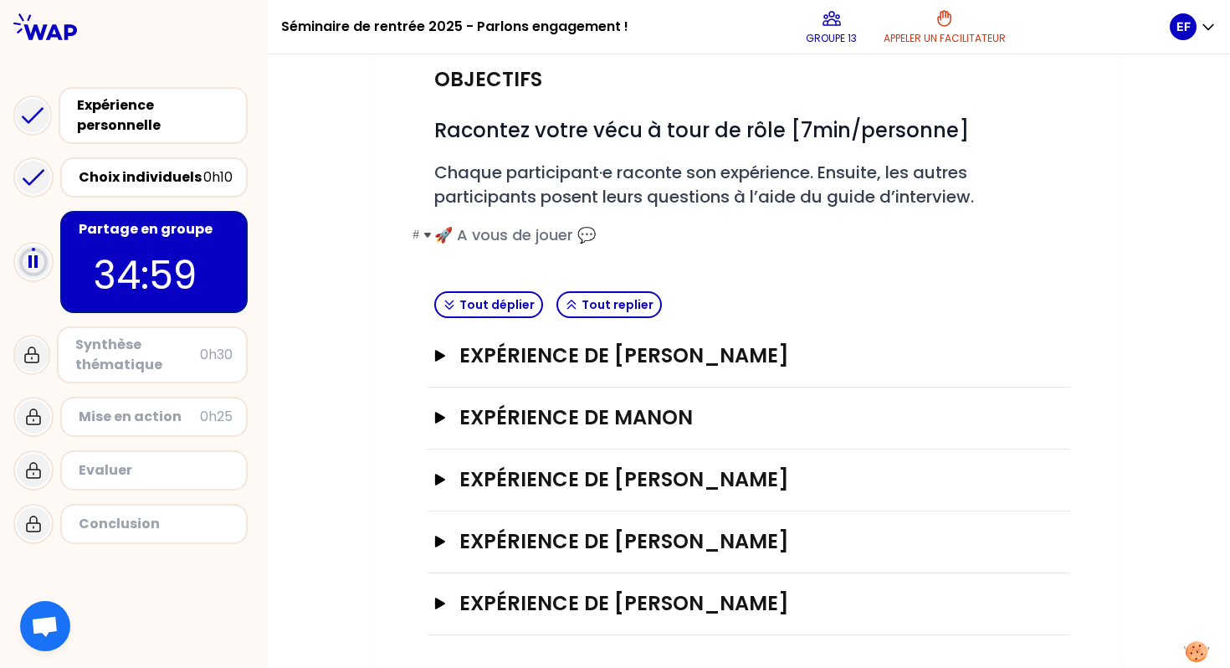
click at [539, 233] on span "🚀 A vous de jouer 💬" at bounding box center [515, 234] width 162 height 21
click at [435, 539] on icon "button" at bounding box center [440, 542] width 10 height 12
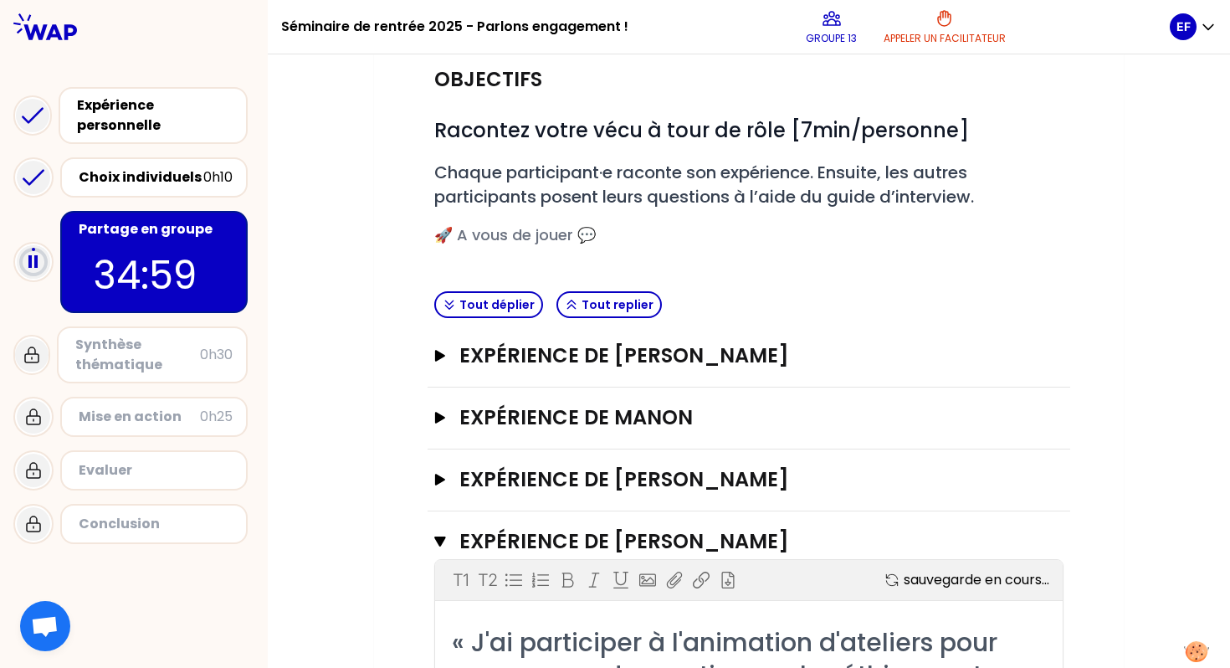
scroll to position [306, 0]
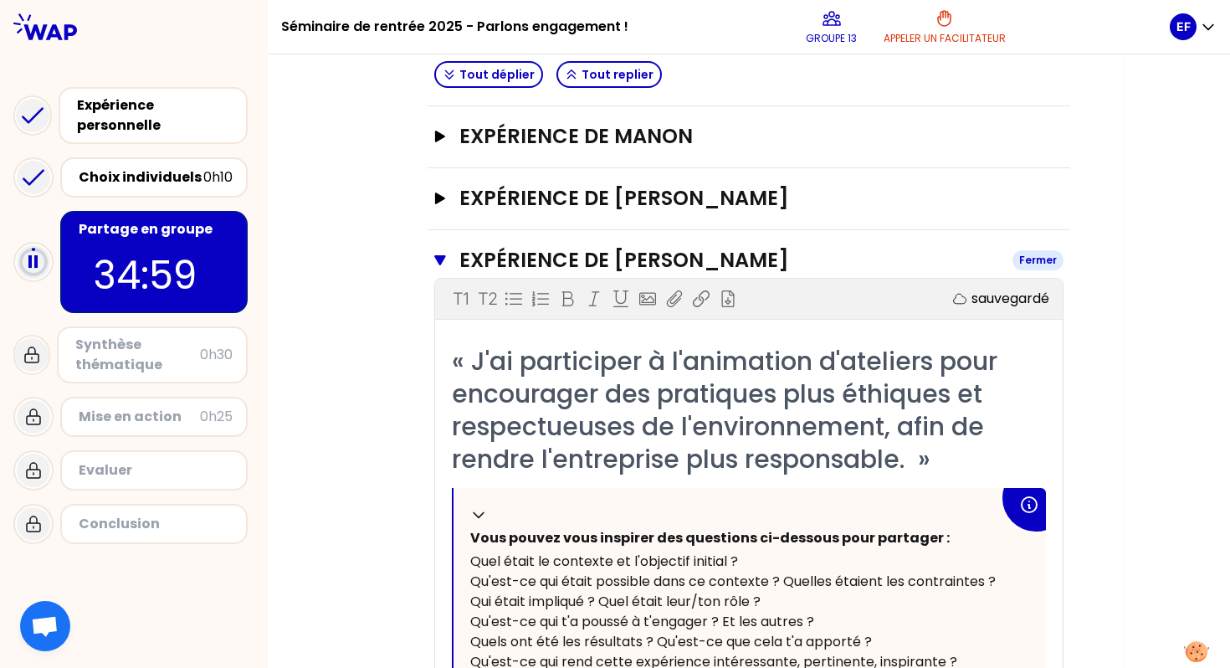
click at [439, 260] on icon "button" at bounding box center [439, 260] width 11 height 10
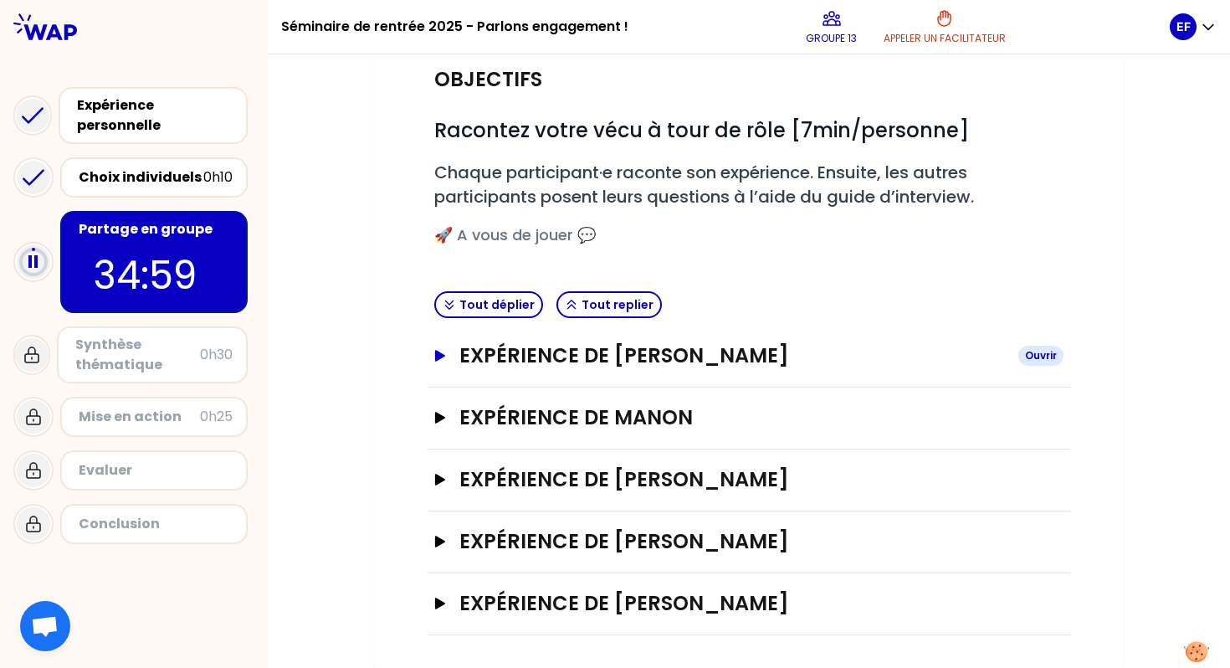
click at [440, 353] on icon "button" at bounding box center [440, 356] width 10 height 12
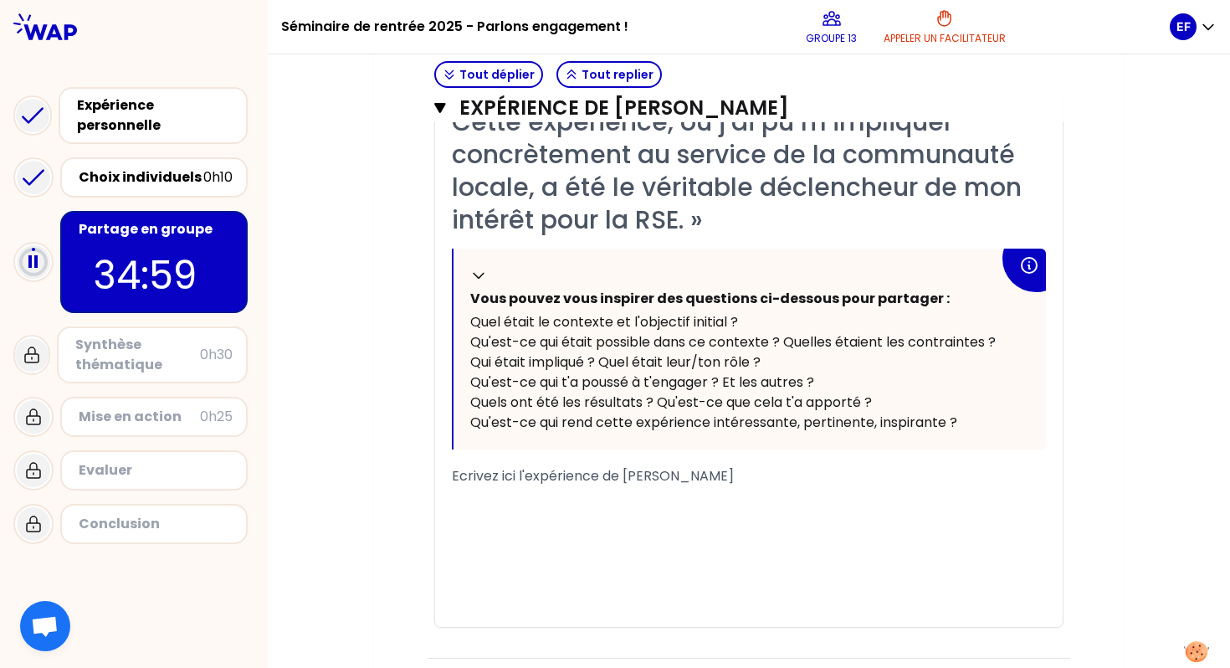
scroll to position [902, 0]
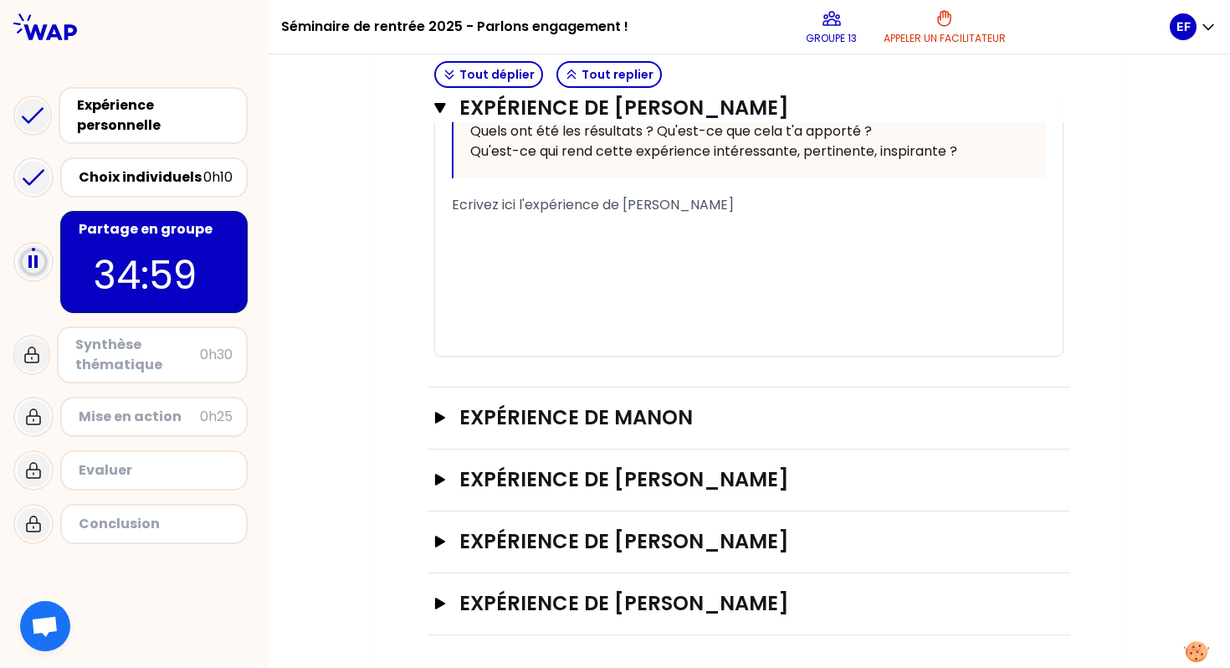
click at [527, 197] on span "Ecrivez ici l'expérience de [PERSON_NAME]" at bounding box center [593, 204] width 282 height 19
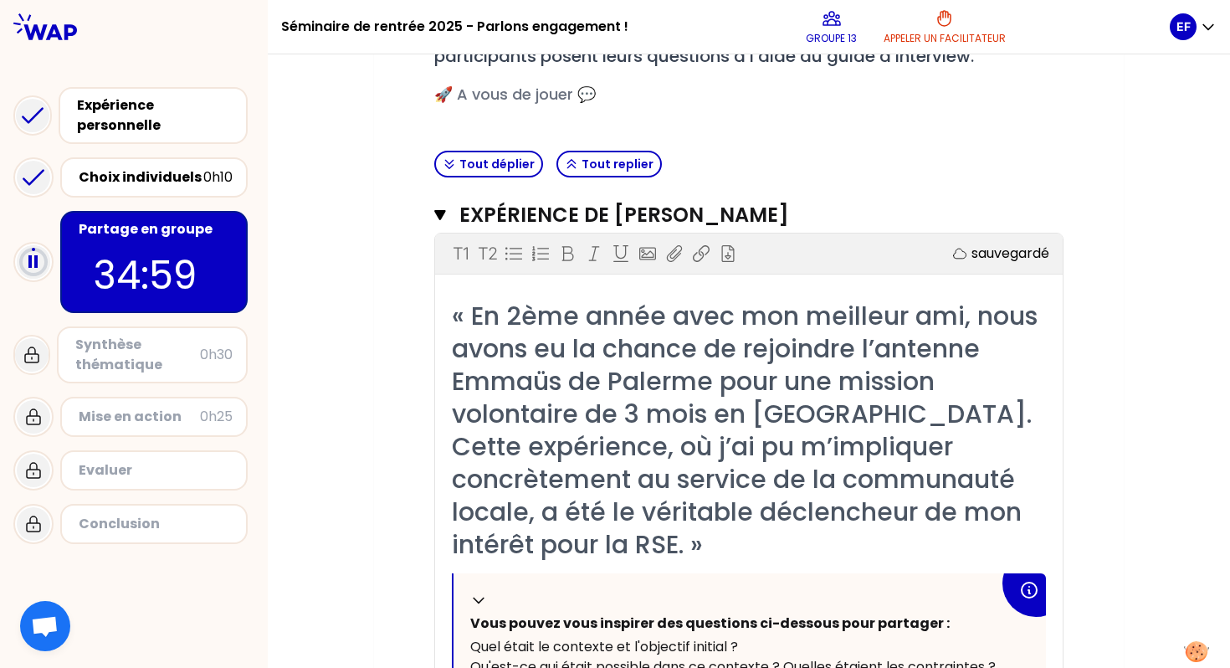
scroll to position [0, 0]
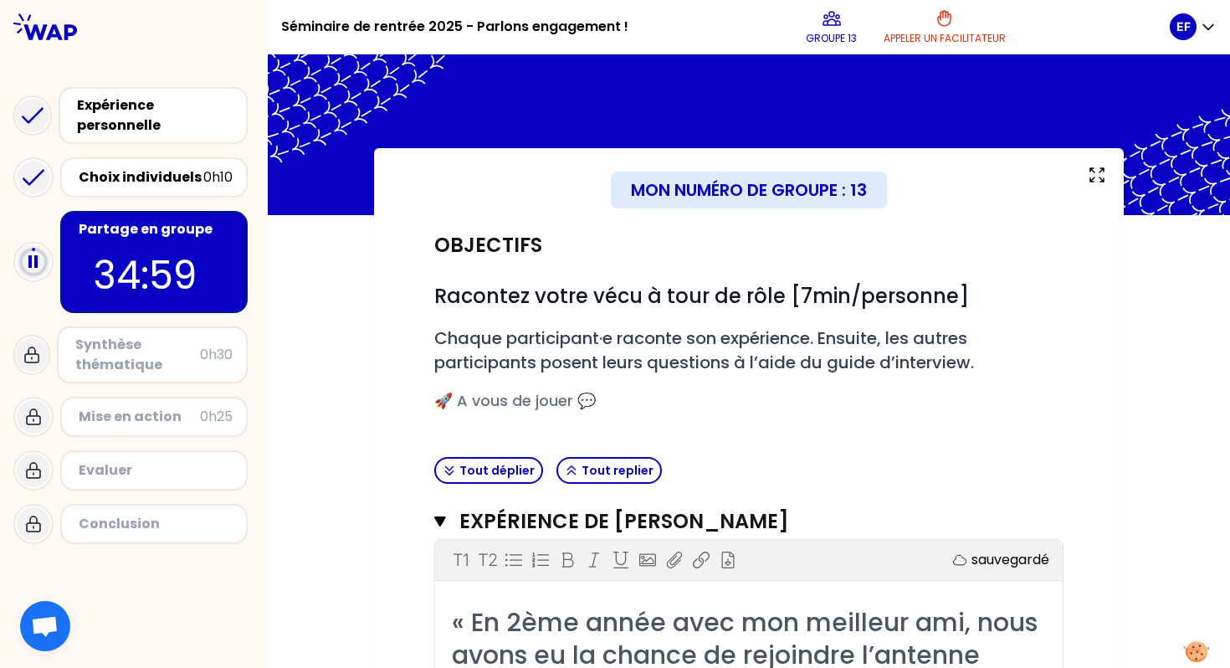
click at [165, 360] on div "Synthèse thématique" at bounding box center [137, 355] width 125 height 40
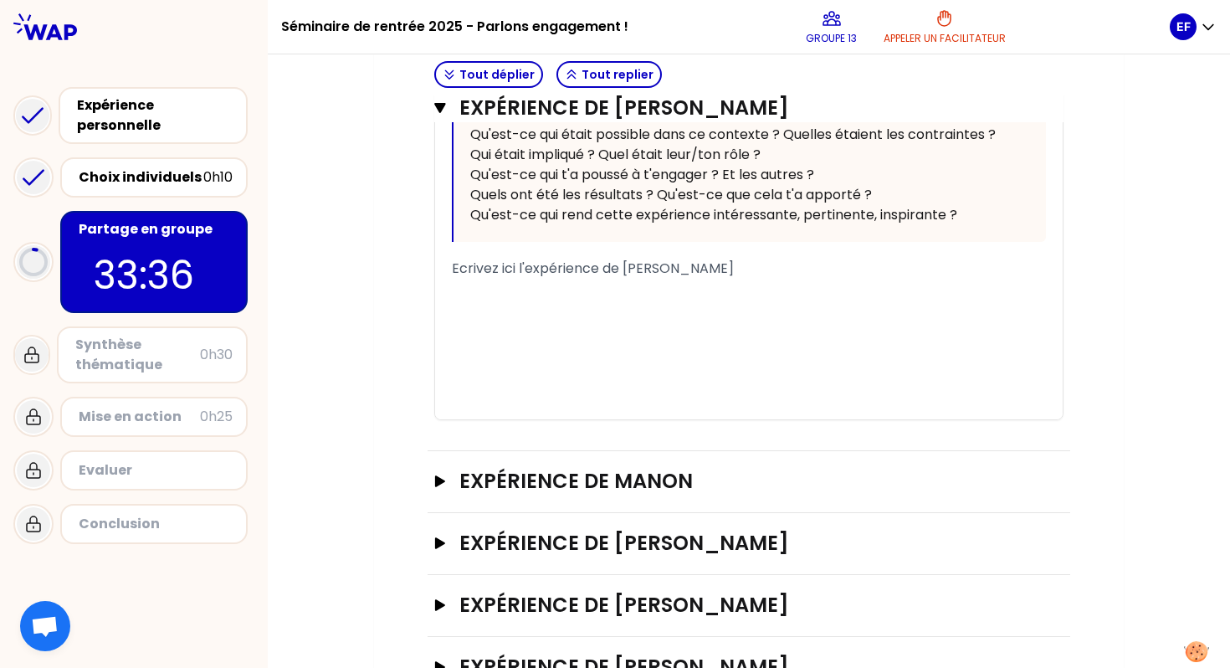
scroll to position [902, 0]
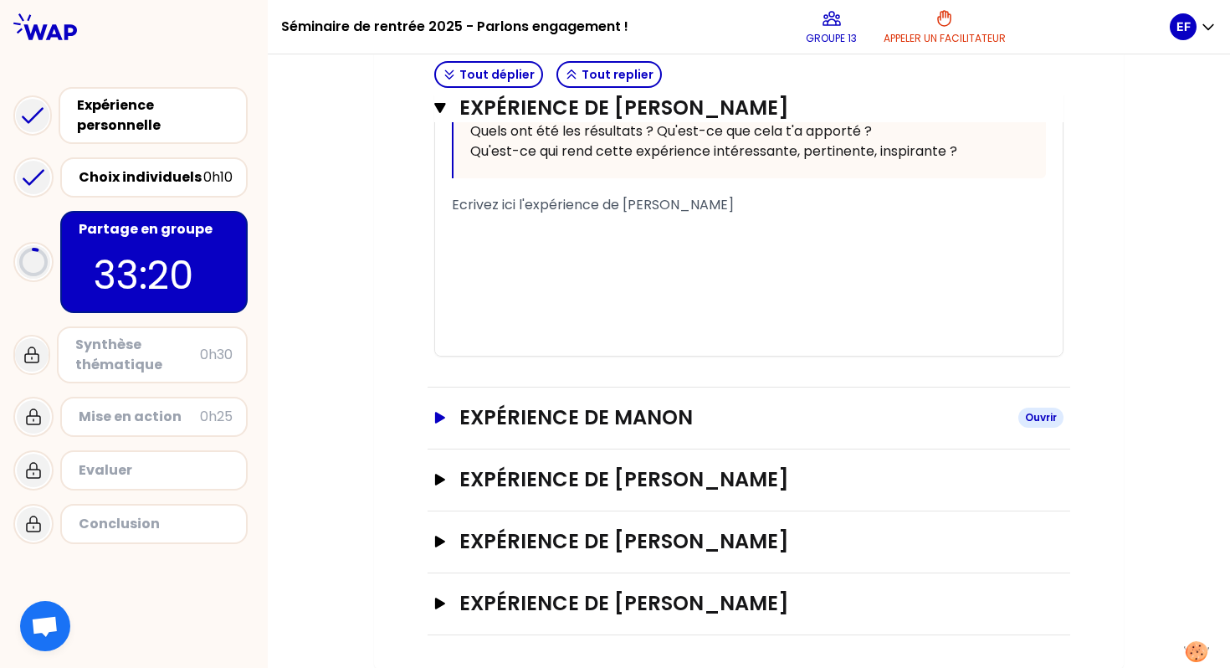
click at [437, 414] on icon "button" at bounding box center [440, 418] width 10 height 12
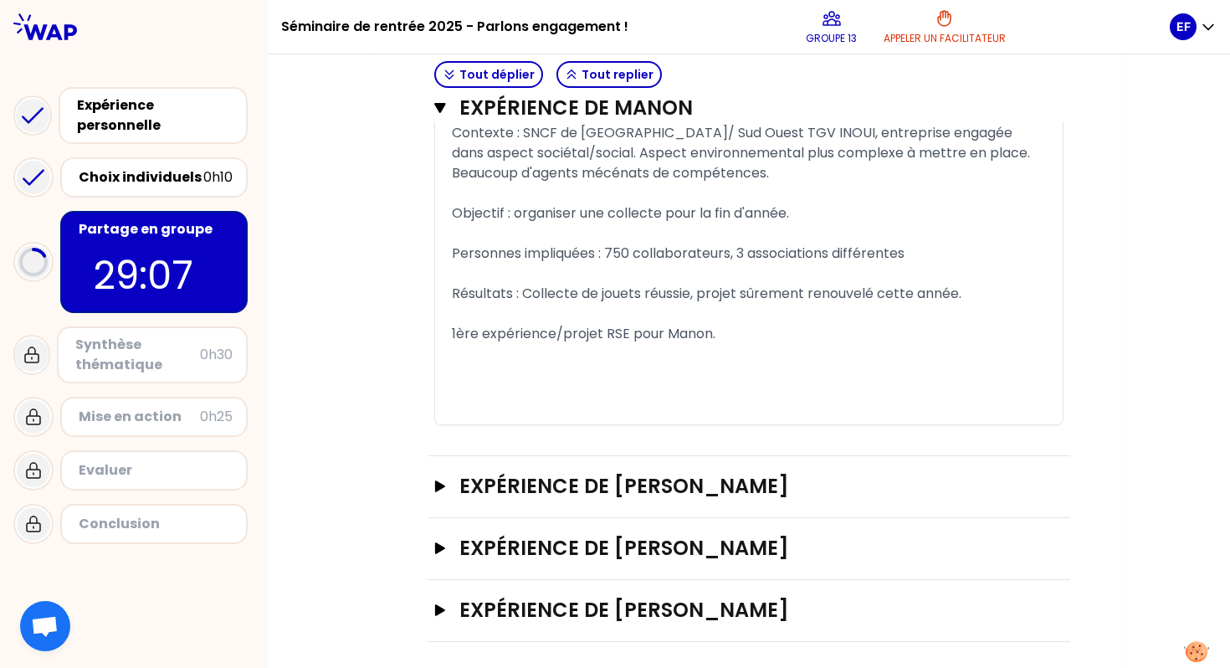
scroll to position [1689, 0]
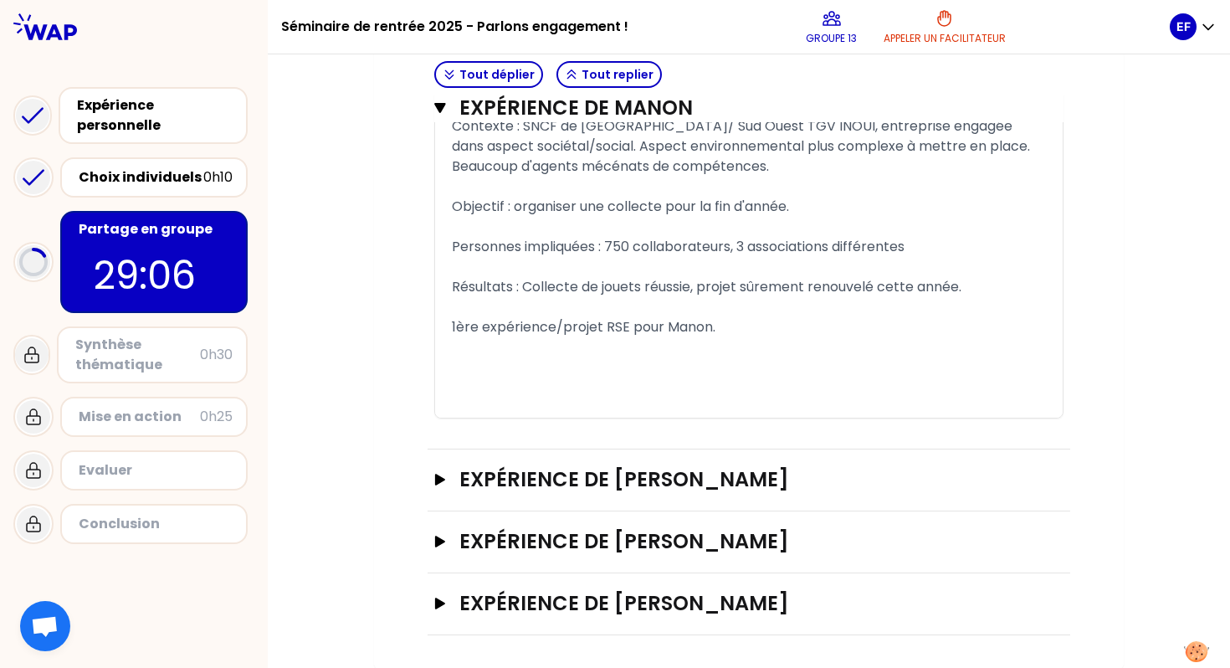
click at [1018, 377] on div "﻿" at bounding box center [749, 387] width 594 height 20
click at [445, 478] on icon "button" at bounding box center [439, 480] width 13 height 12
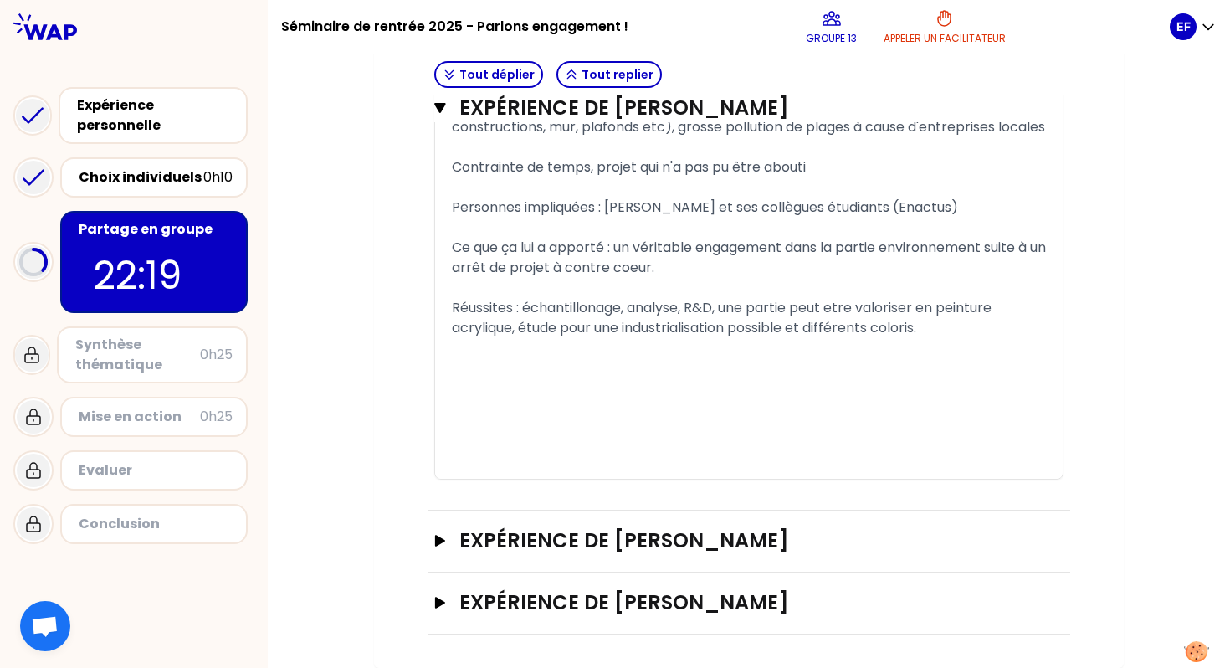
scroll to position [2649, 0]
click at [437, 536] on icon "button" at bounding box center [440, 541] width 10 height 12
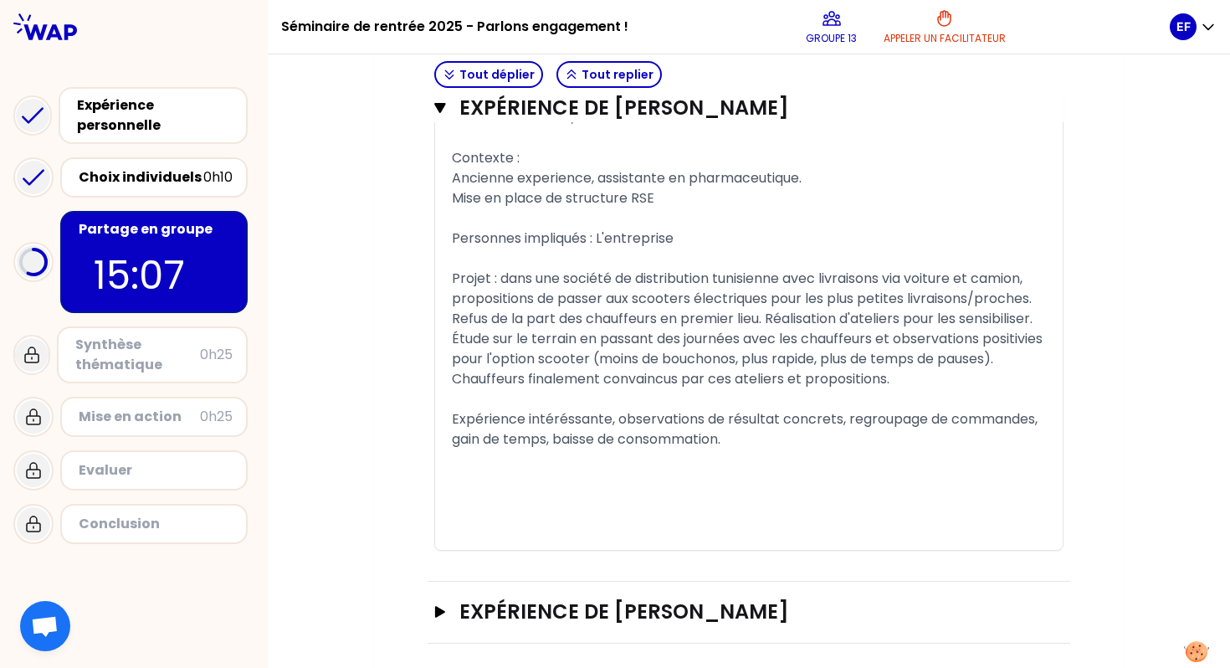
scroll to position [3536, 0]
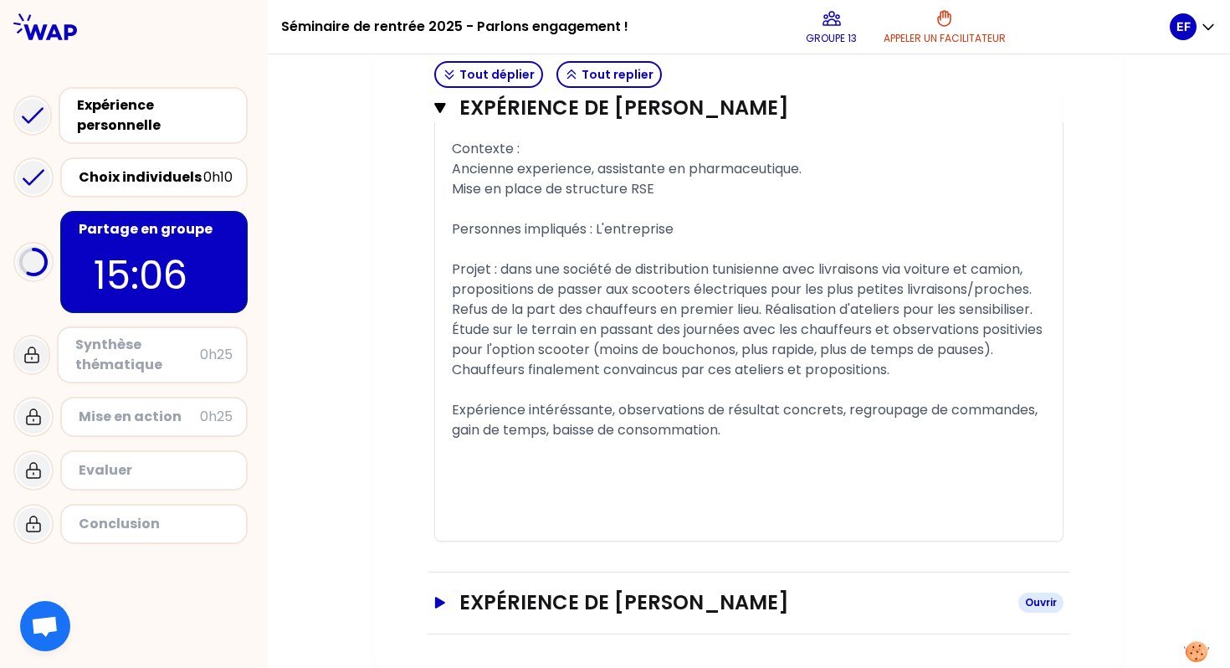
click at [438, 606] on icon "button" at bounding box center [440, 603] width 10 height 12
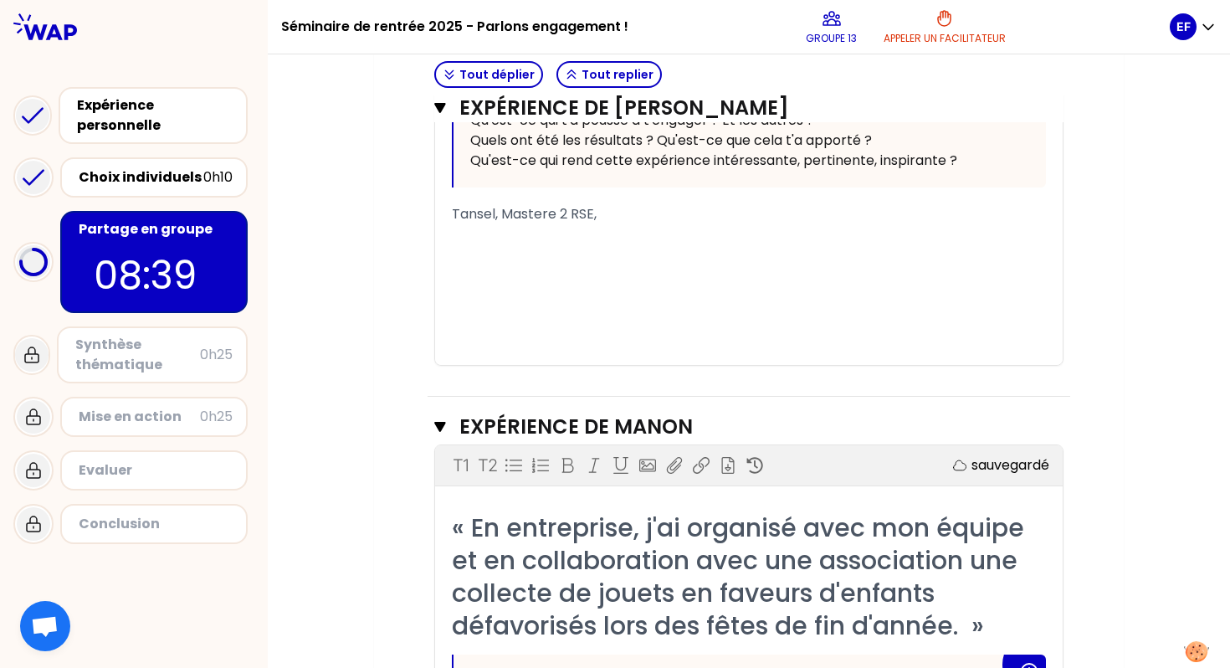
scroll to position [878, 0]
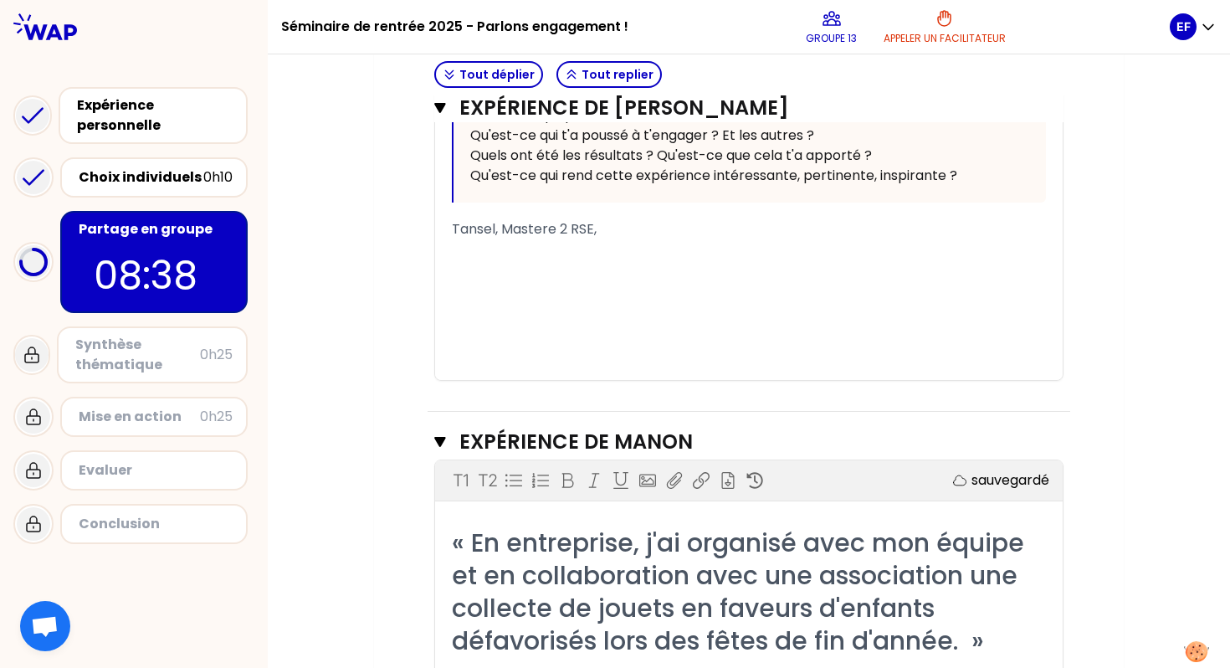
click at [521, 252] on div "﻿" at bounding box center [749, 249] width 594 height 20
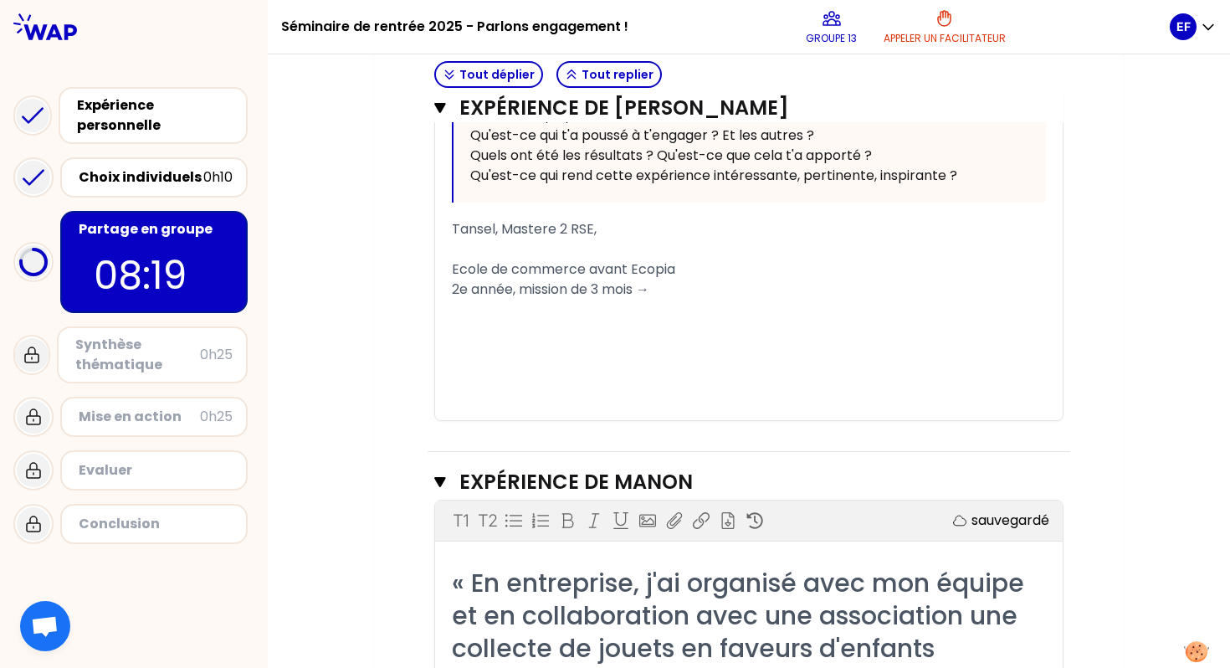
click at [704, 282] on div "2e année, mission de 3 mois →" at bounding box center [749, 290] width 594 height 20
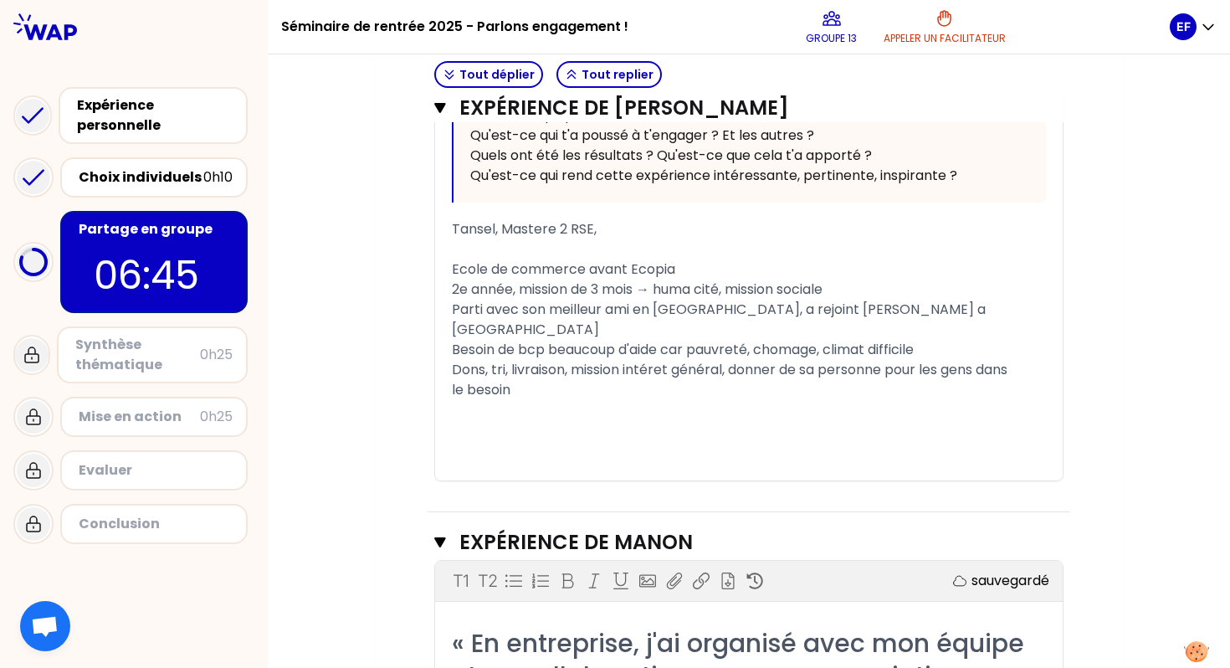
click at [460, 360] on span "Dons, tri, livraison, mission intéret général, donner de sa personne pour les g…" at bounding box center [730, 369] width 556 height 19
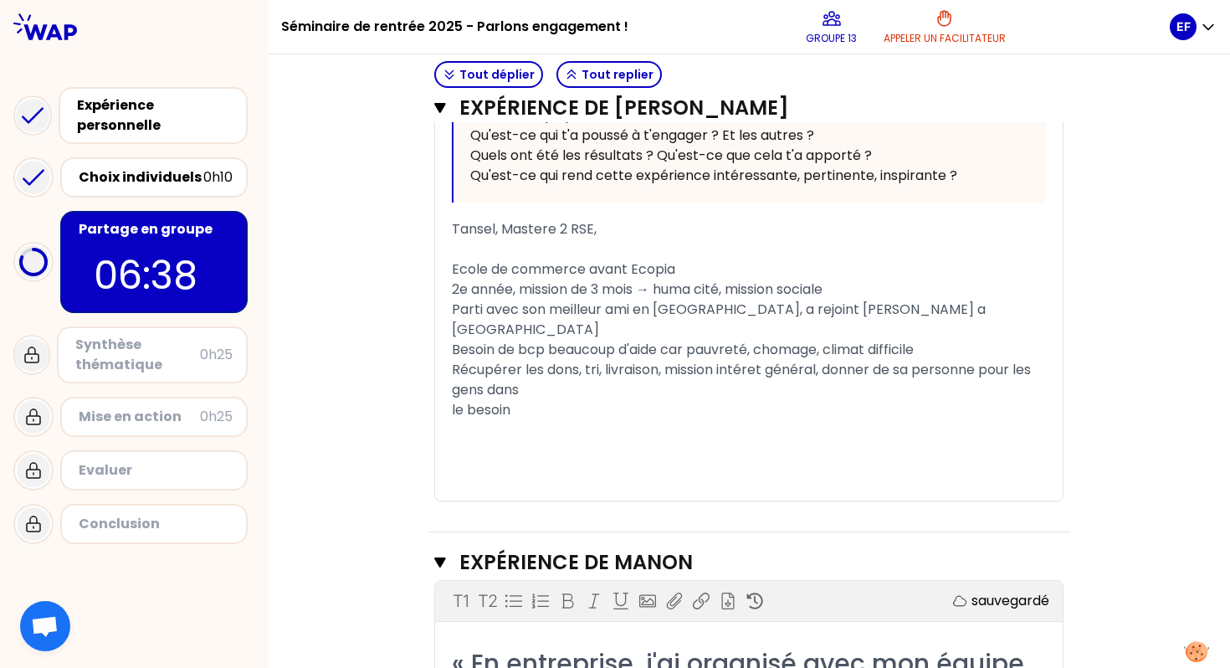
click at [449, 392] on div "« En 2ème année avec mon meilleur ami, nous avons eu la chance de rejoindre l’a…" at bounding box center [749, 114] width 628 height 772
click at [469, 400] on span "le besoin" at bounding box center [481, 409] width 59 height 19
click at [523, 371] on span "Récupérer les dons, tri, livraison, mission intéret général, donner de sa perso…" at bounding box center [743, 379] width 582 height 39
click at [486, 440] on div "﻿" at bounding box center [749, 450] width 594 height 20
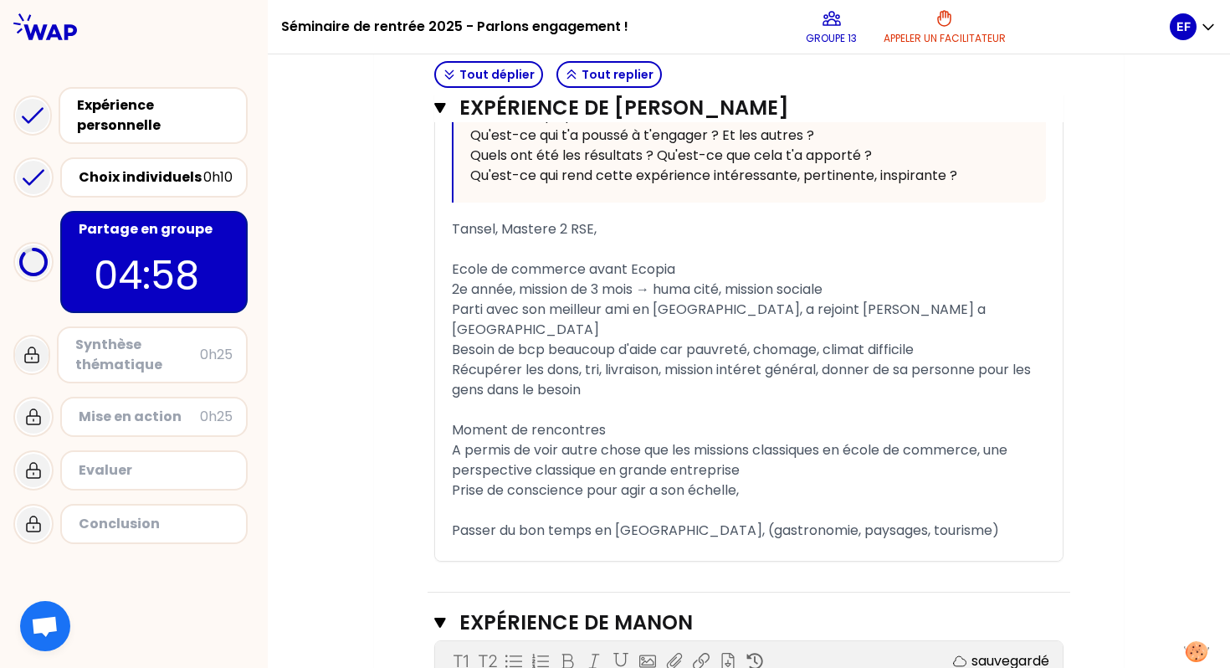
click at [619, 420] on div "Moment de rencontres" at bounding box center [749, 430] width 594 height 20
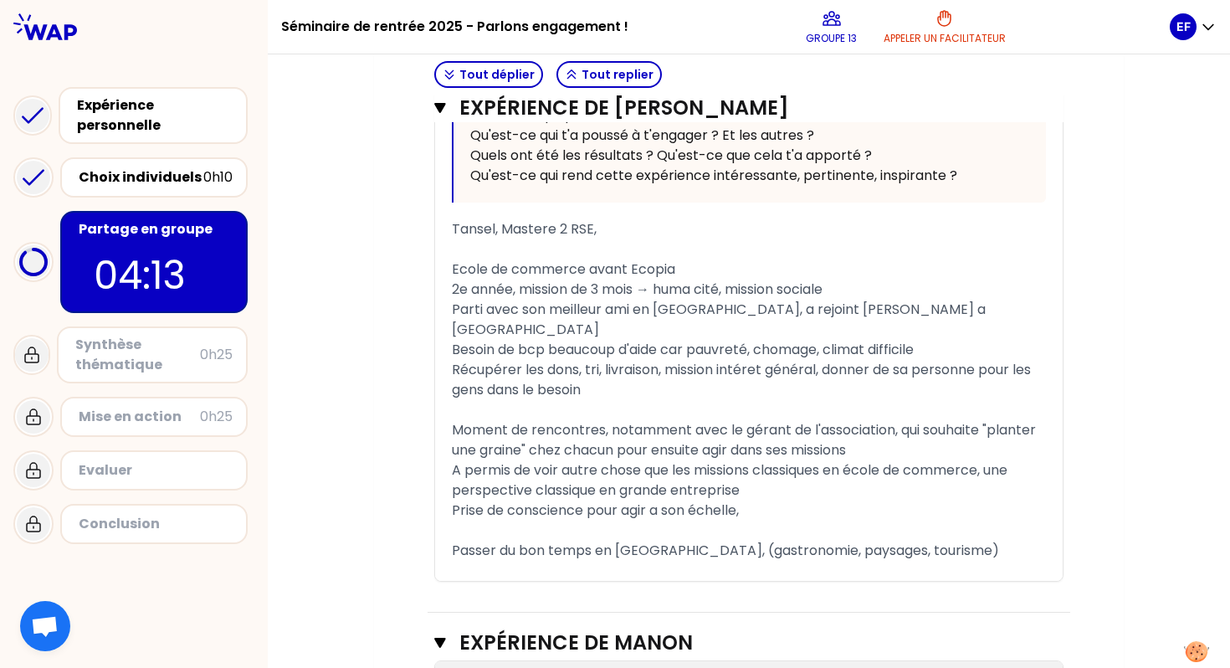
click at [788, 420] on span "Moment de rencontres, notamment avec le gérant de l'association, qui souhaite "…" at bounding box center [745, 439] width 587 height 39
click at [758, 500] on div "Prise de conscience pour agir a son échelle," at bounding box center [749, 510] width 594 height 20
click at [621, 368] on div "Récupérer les dons, tri, livraison, mission intéret général, donner de sa perso…" at bounding box center [749, 380] width 594 height 40
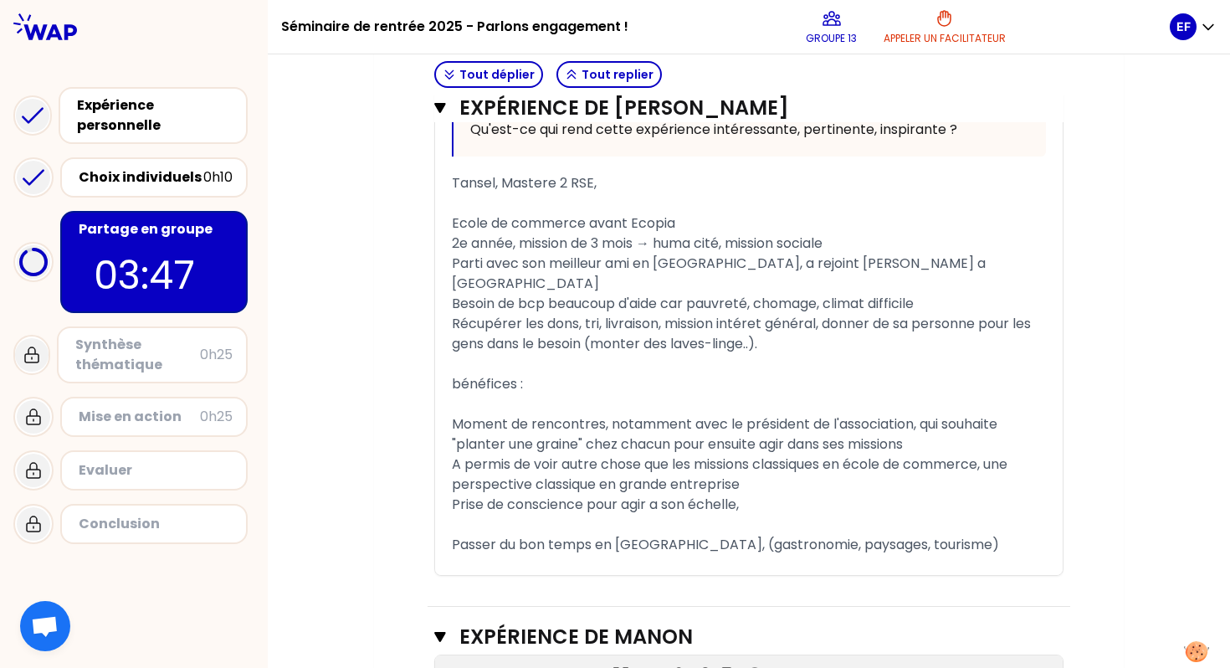
scroll to position [937, 0]
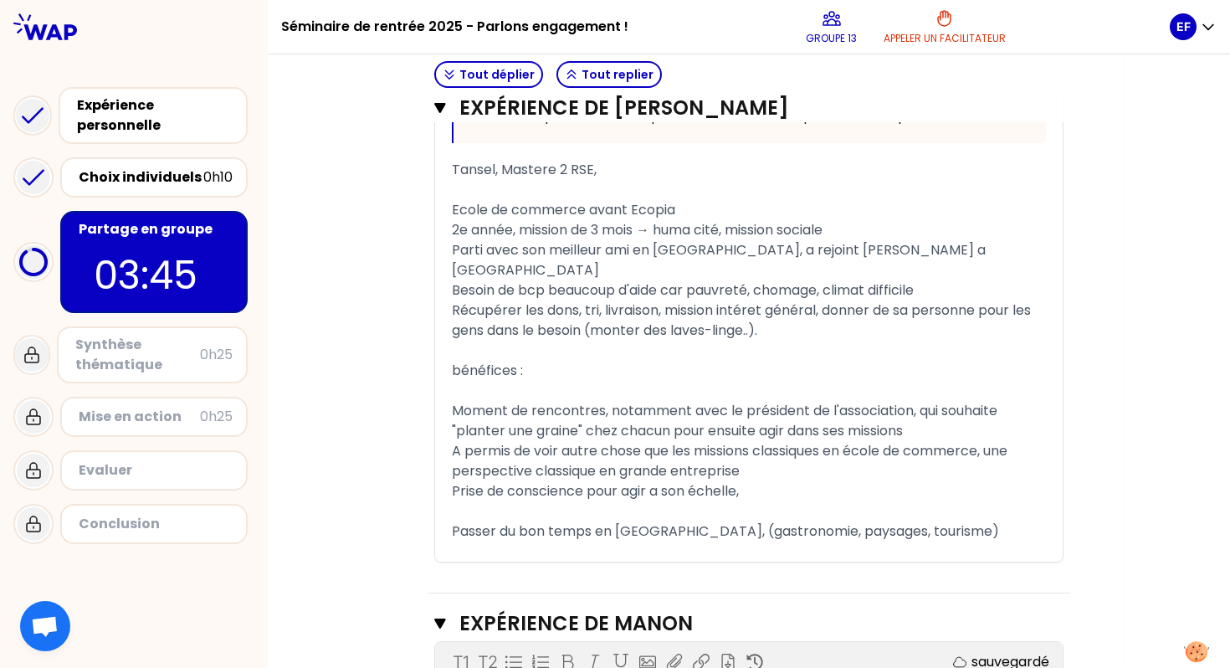
click at [758, 481] on div "Prise de conscience pour agir a son échelle," at bounding box center [749, 491] width 594 height 20
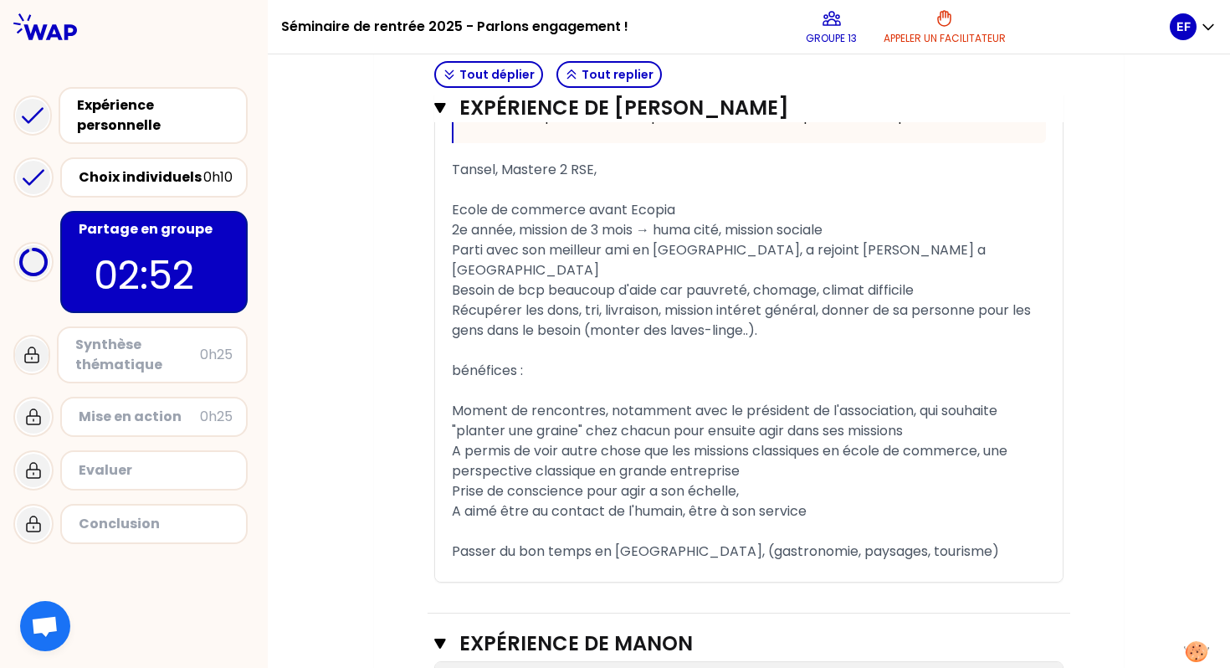
click at [551, 280] on span "Besoin de bcp beaucoup d'aide car pauvreté, chomage, climat difficile" at bounding box center [683, 289] width 462 height 19
click at [789, 311] on div "Récupérer les dons, tri, livraison, mission intéret général, donner de sa perso…" at bounding box center [749, 320] width 594 height 40
click at [708, 303] on span "Récupérer les dons, tri, livraison, mission intéret général, donner de sa perso…" at bounding box center [743, 319] width 582 height 39
click at [784, 306] on div "Récupérer les dons, tri, livraison, mission intéret général, donner de sa perso…" at bounding box center [749, 320] width 594 height 40
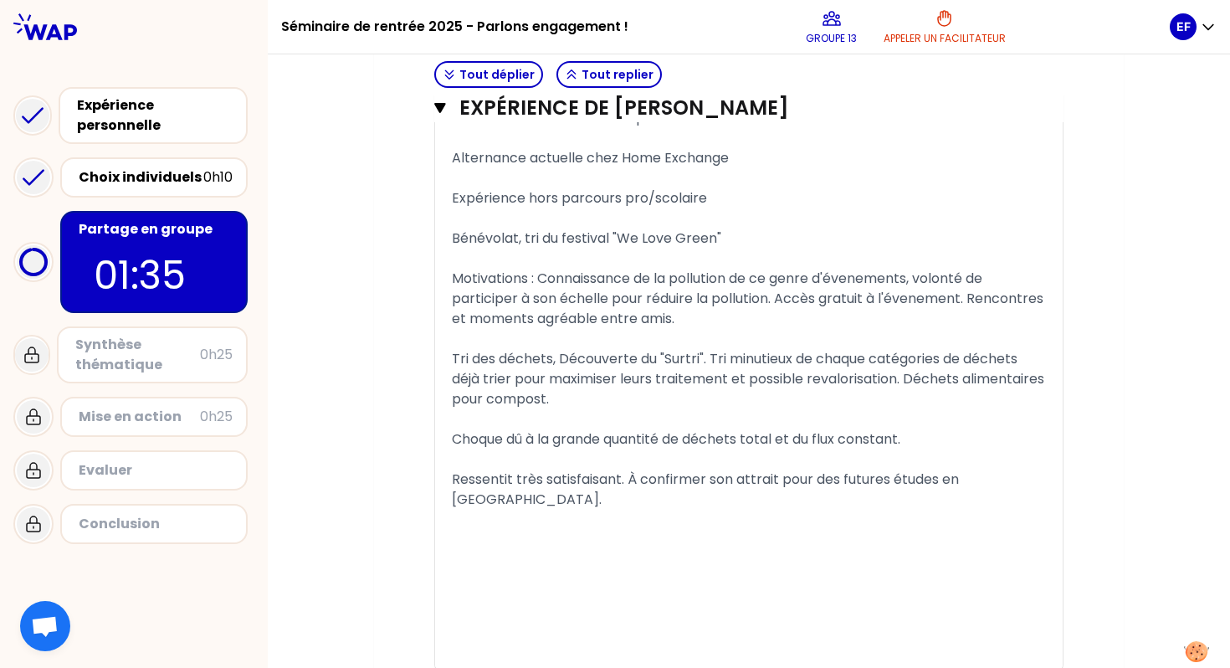
scroll to position [4856, 0]
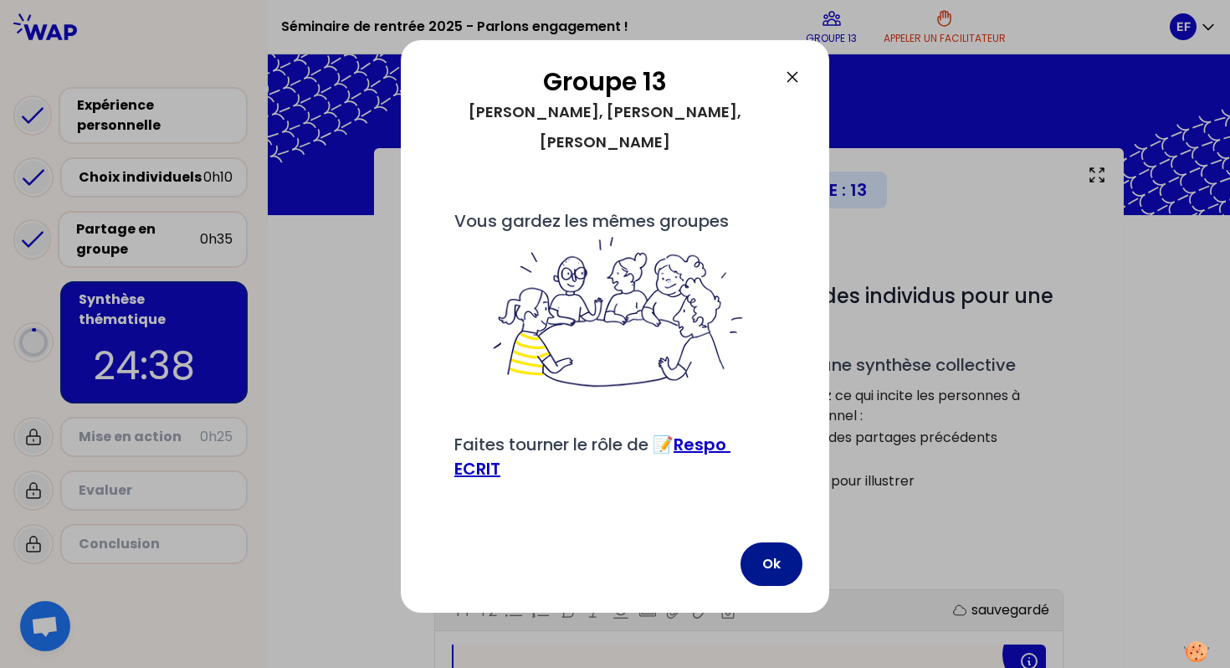
click at [759, 557] on button "Ok" at bounding box center [772, 564] width 62 height 44
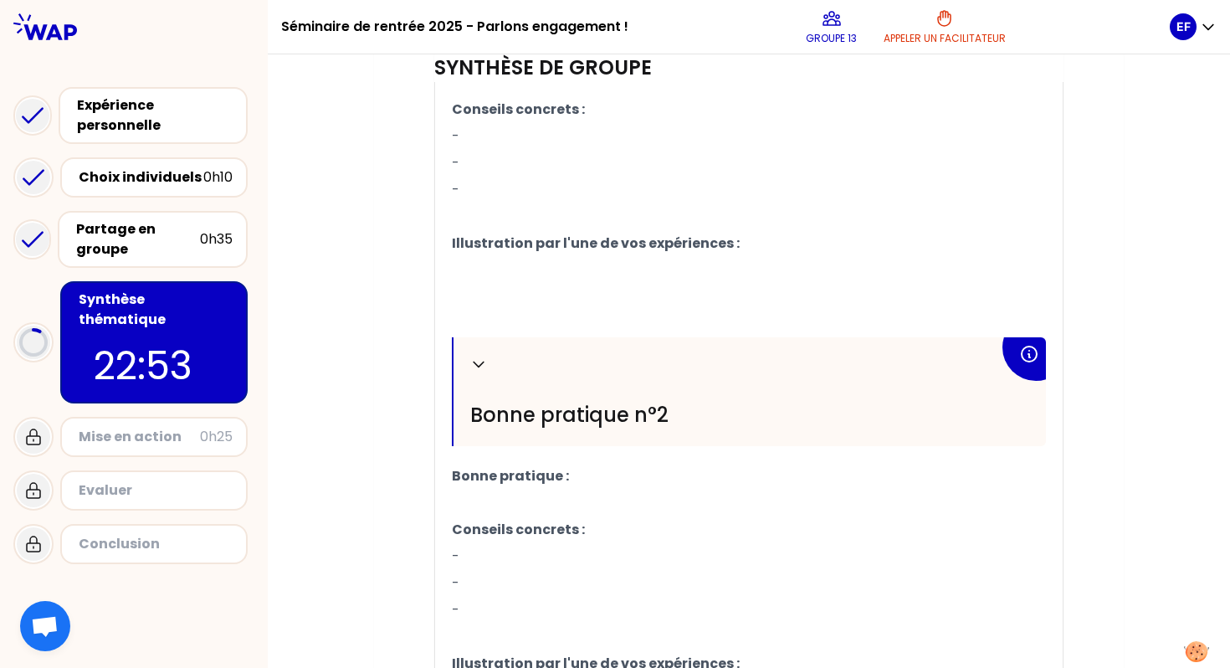
scroll to position [932, 0]
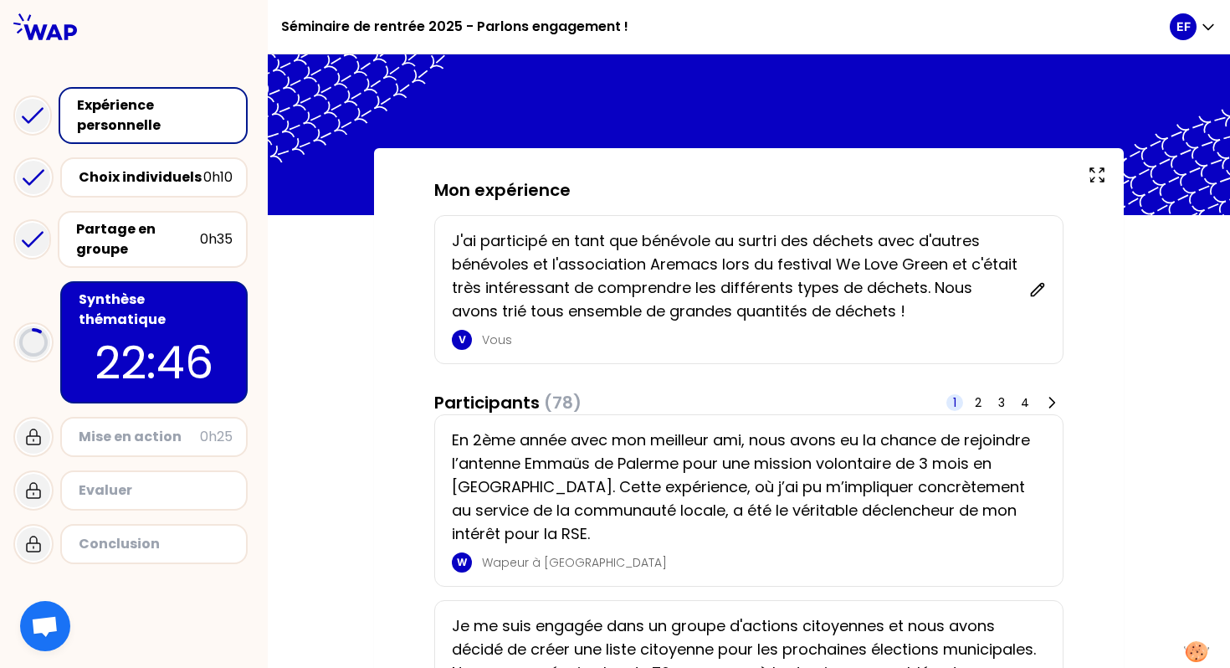
click at [151, 336] on p "22:46" at bounding box center [153, 362] width 157 height 65
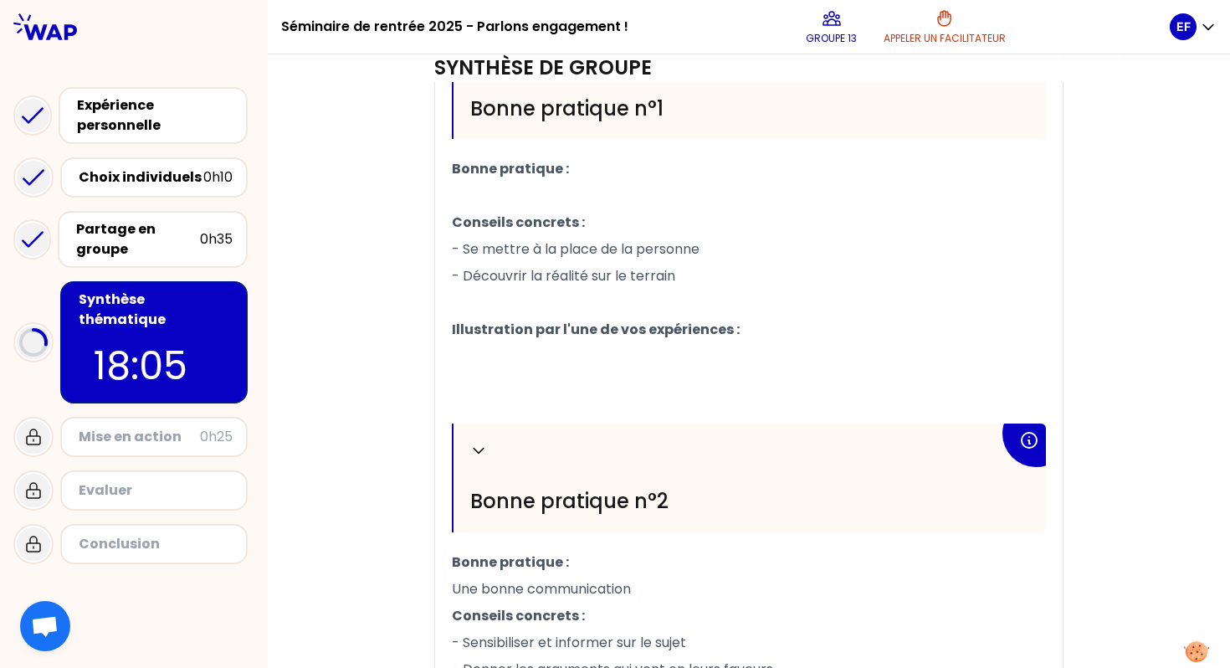
scroll to position [548, 0]
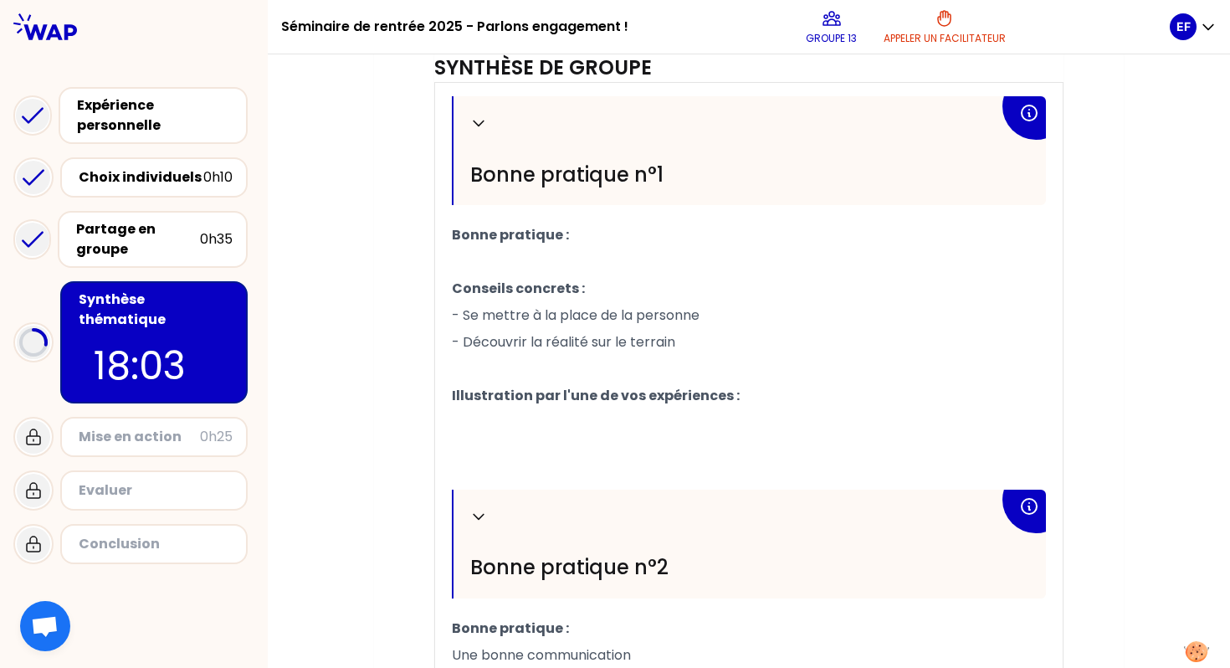
click at [552, 250] on p "﻿" at bounding box center [749, 262] width 594 height 27
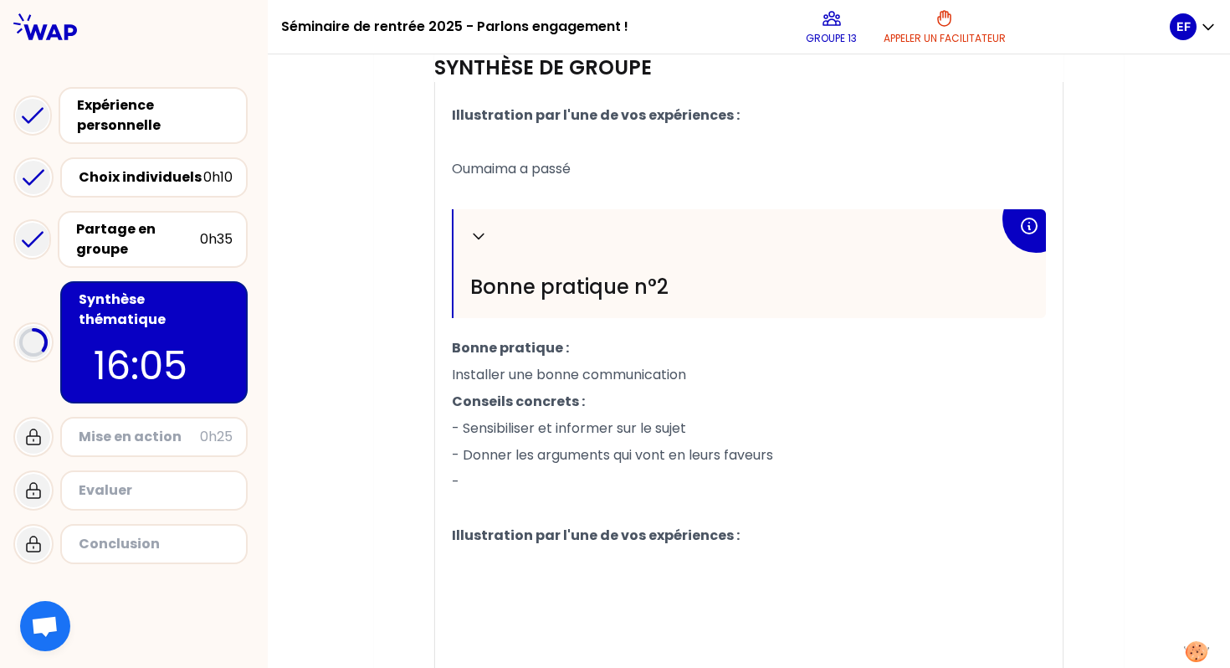
scroll to position [932, 0]
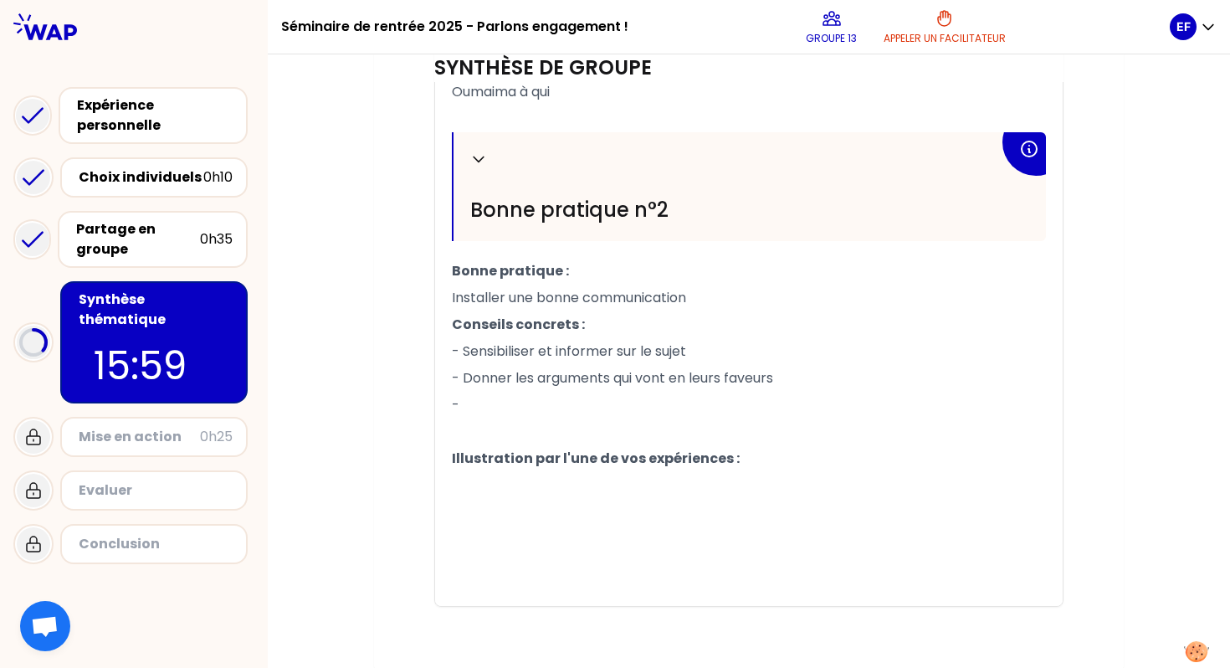
click at [493, 392] on p "-" at bounding box center [749, 405] width 594 height 27
click at [480, 397] on p "-" at bounding box center [749, 405] width 594 height 27
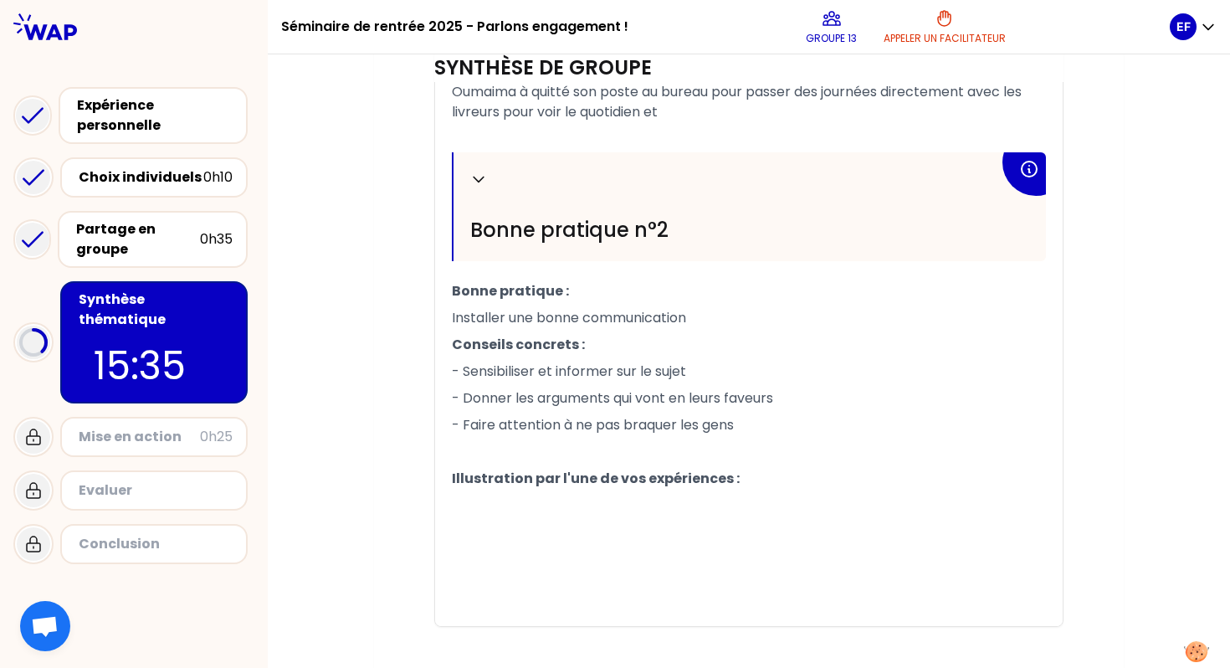
click at [493, 443] on p "﻿" at bounding box center [749, 451] width 594 height 27
click at [763, 426] on p "- Faire attention à ne pas braquer les gens" at bounding box center [749, 425] width 594 height 27
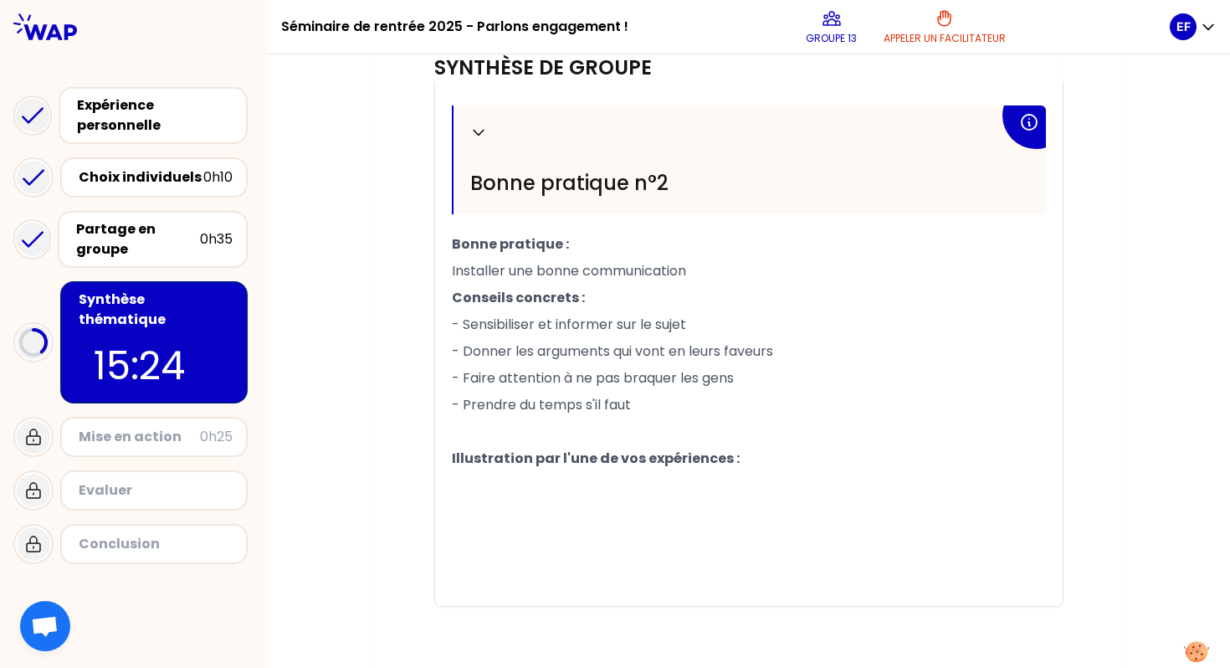
scroll to position [978, 0]
click at [592, 500] on p "﻿" at bounding box center [749, 513] width 594 height 27
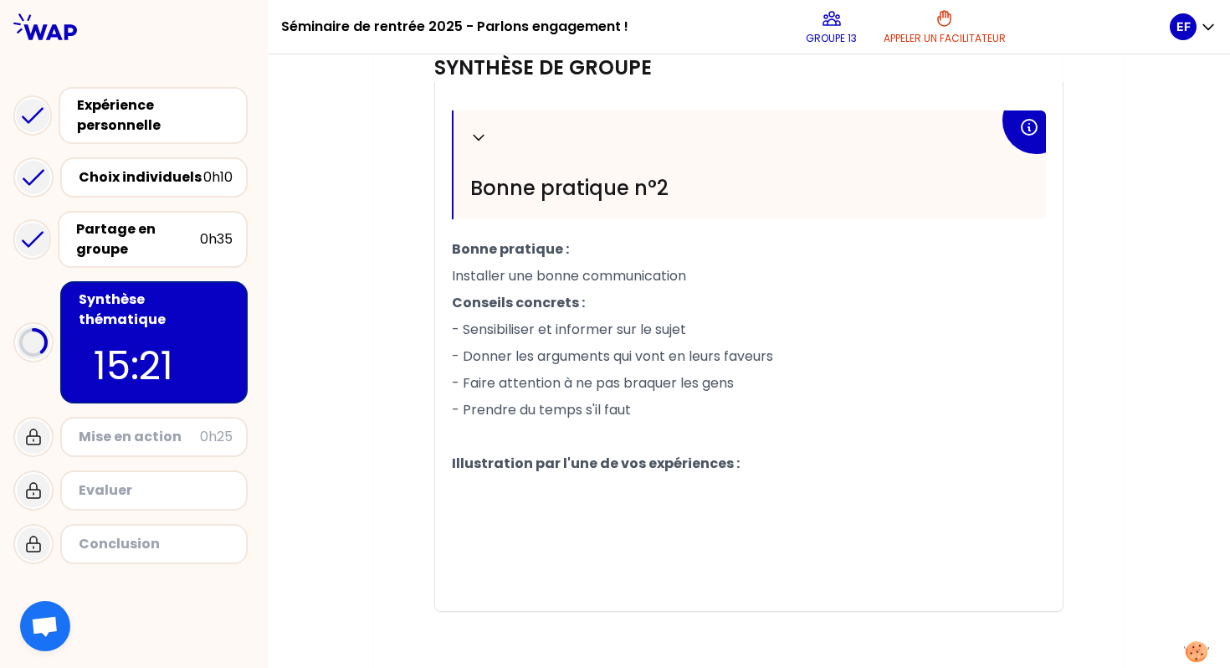
scroll to position [979, 0]
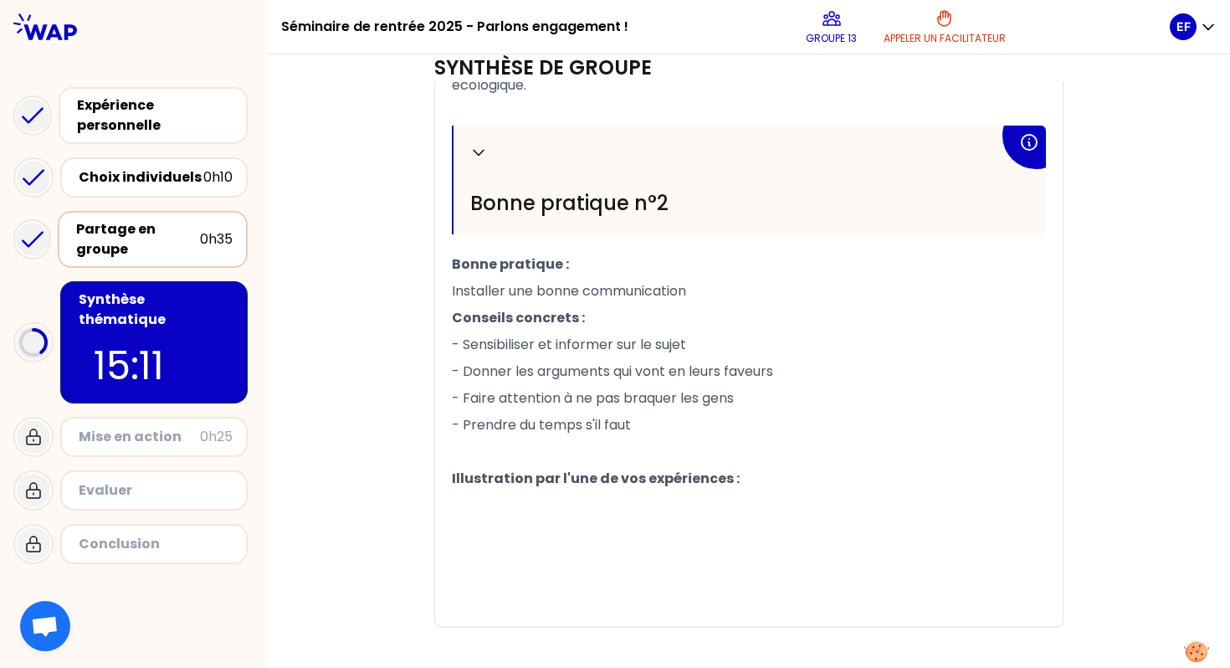
click at [201, 249] on div "Partage en groupe 0h35" at bounding box center [153, 239] width 160 height 40
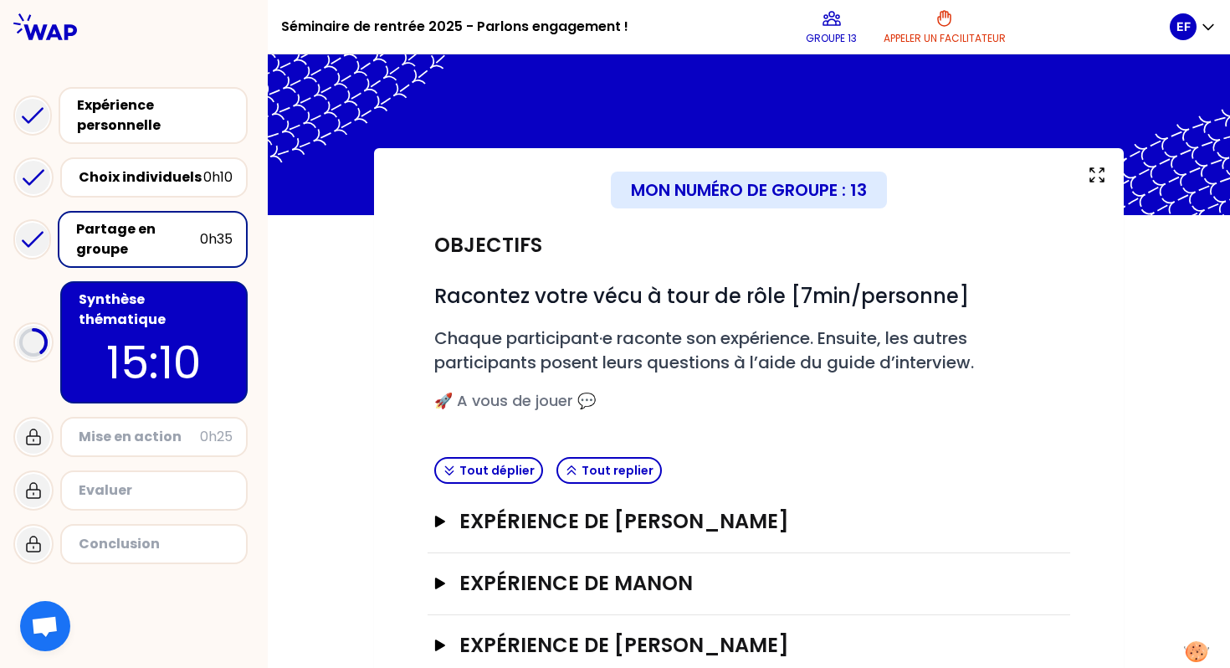
scroll to position [166, 0]
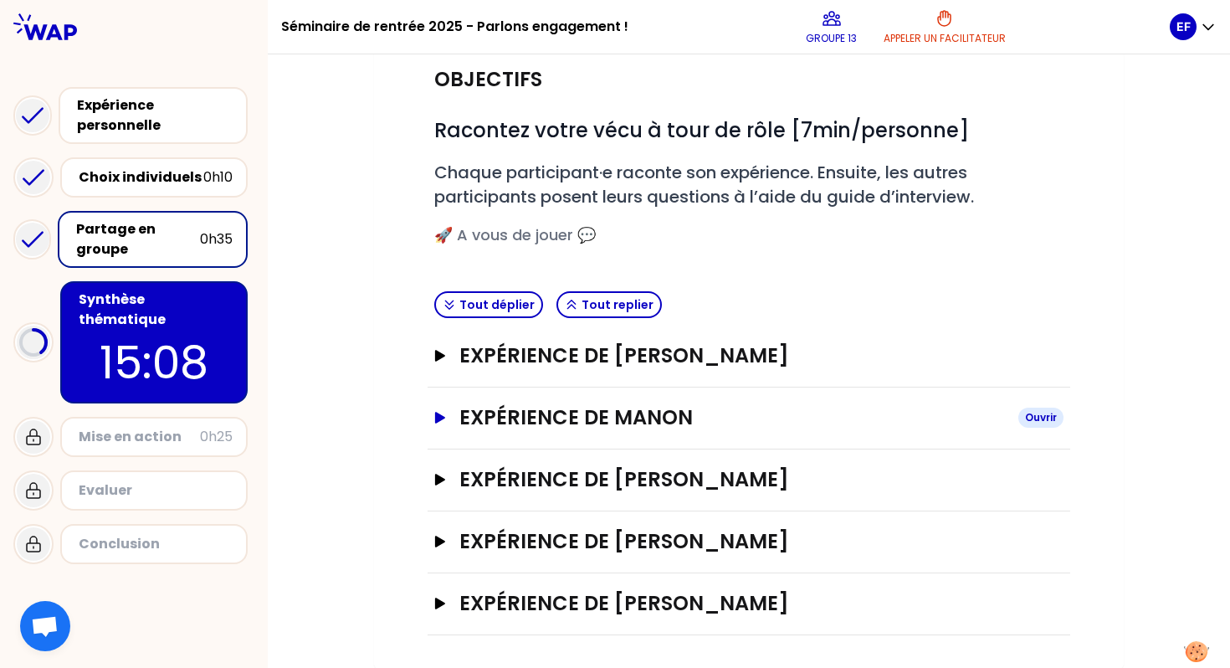
click at [440, 418] on icon "button" at bounding box center [440, 418] width 10 height 12
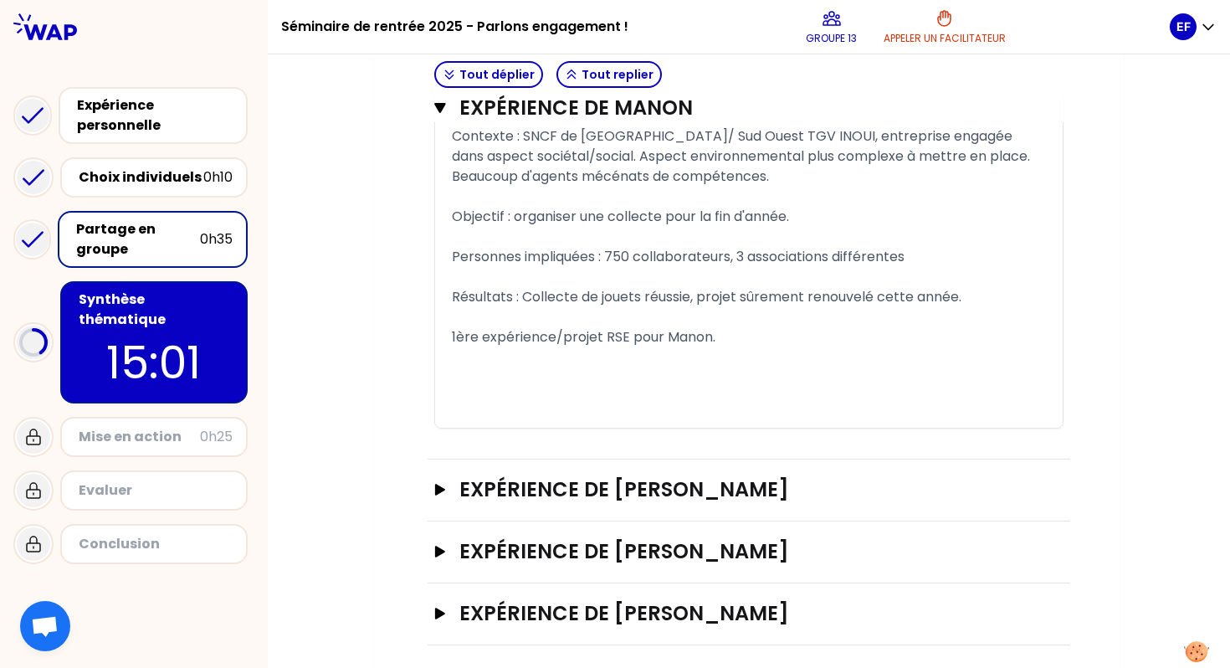
scroll to position [938, 0]
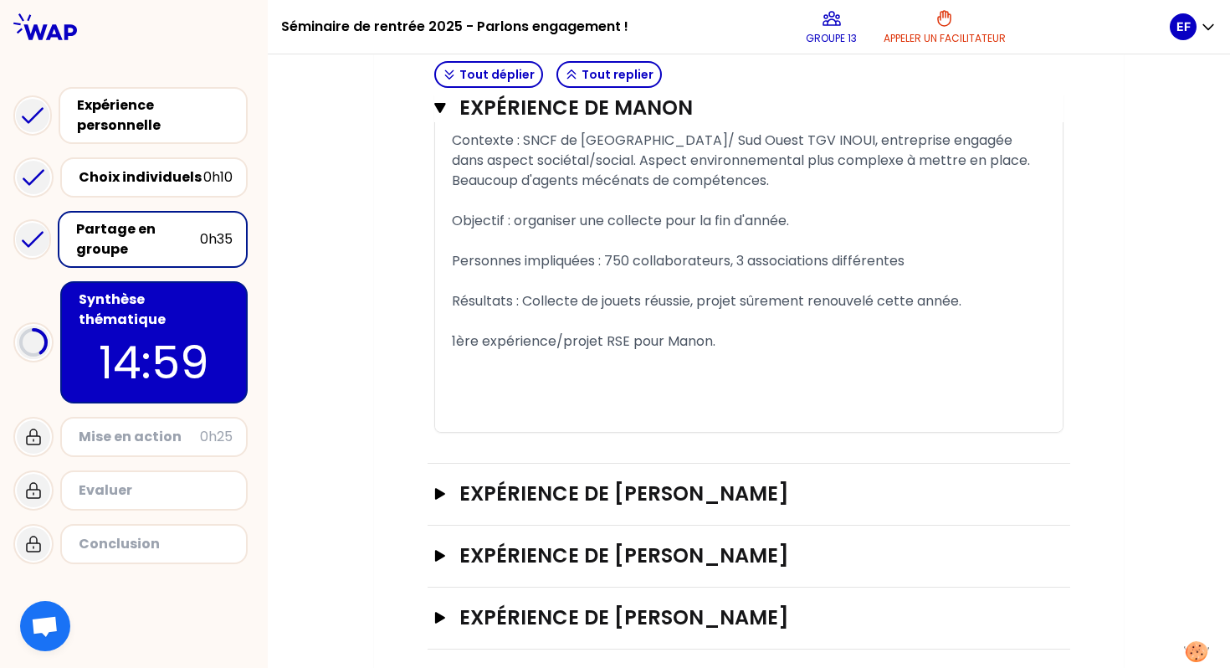
click at [190, 330] on p "14:59" at bounding box center [153, 362] width 157 height 65
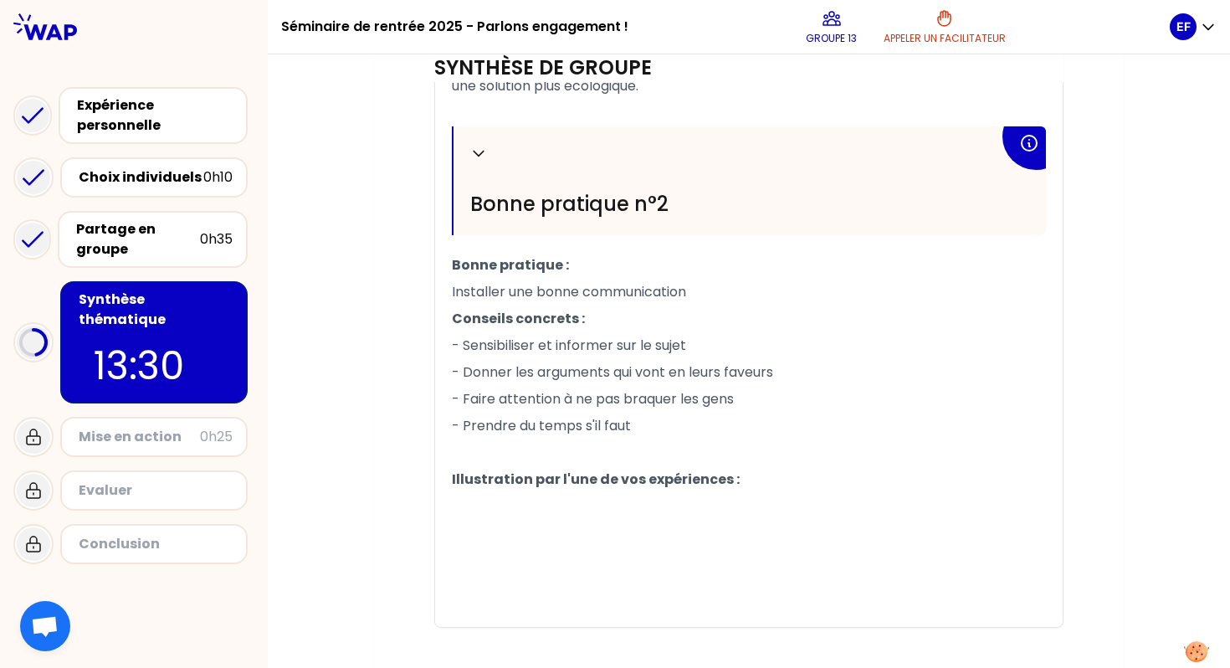
scroll to position [972, 0]
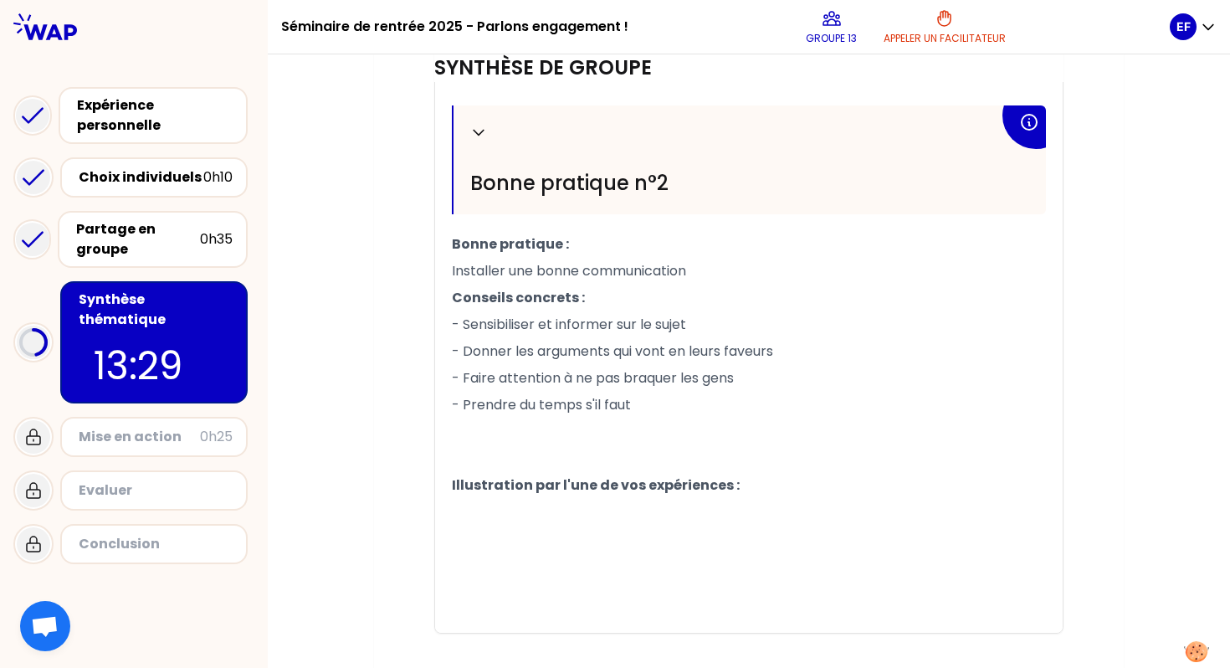
click at [573, 492] on p "Illustration par l'une de vos expériences :" at bounding box center [749, 485] width 594 height 27
click at [142, 243] on div "Partage en groupe" at bounding box center [138, 239] width 124 height 40
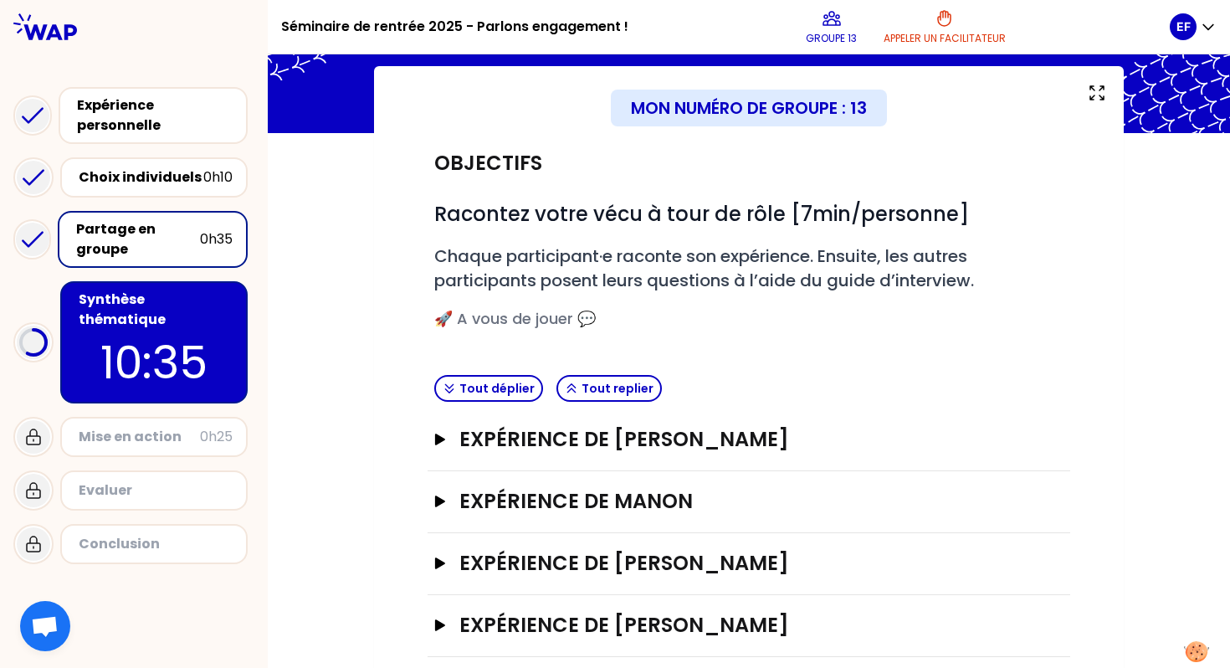
scroll to position [166, 0]
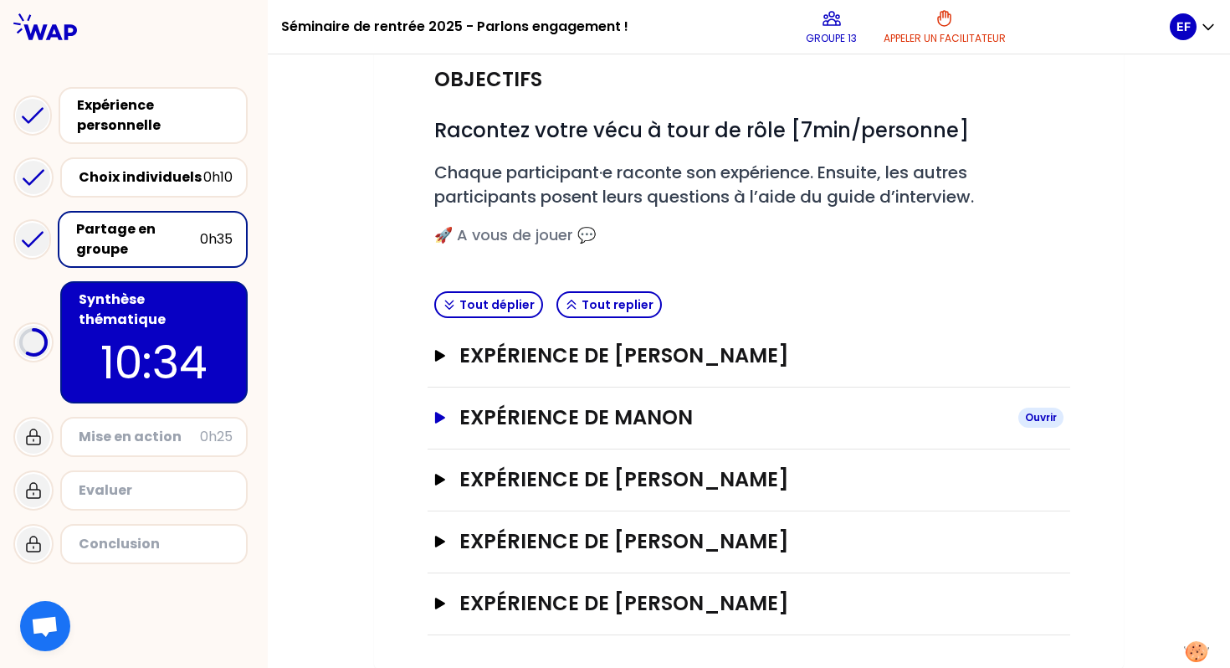
click at [435, 418] on icon "button" at bounding box center [440, 418] width 10 height 12
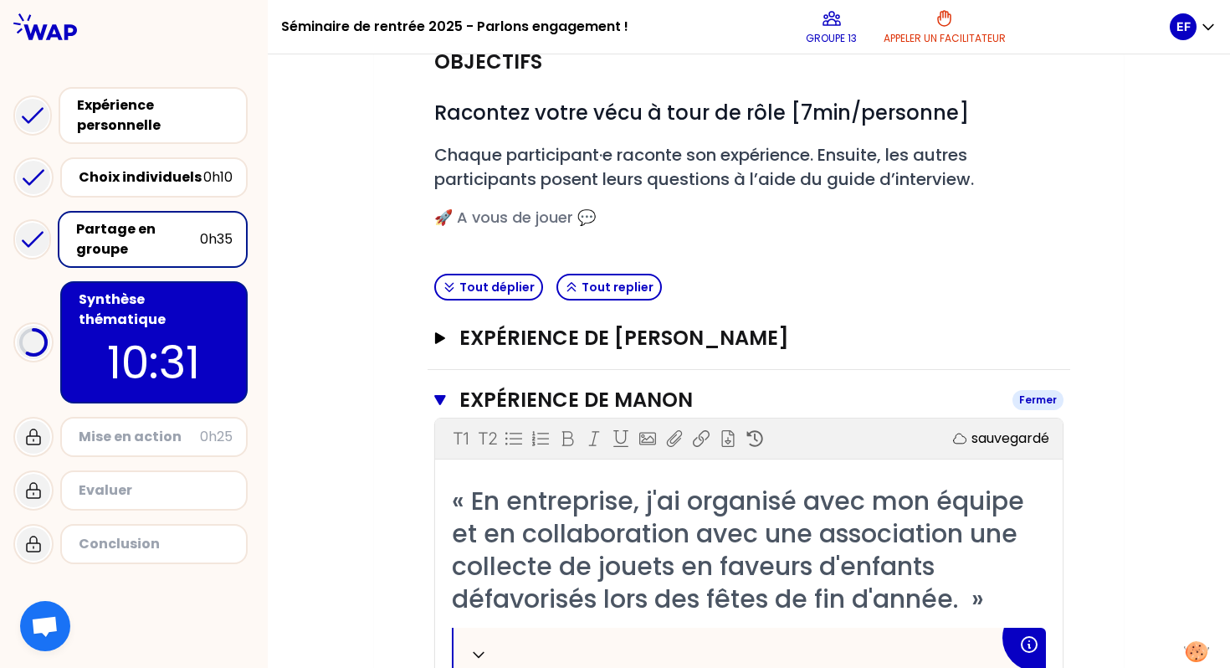
scroll to position [89, 0]
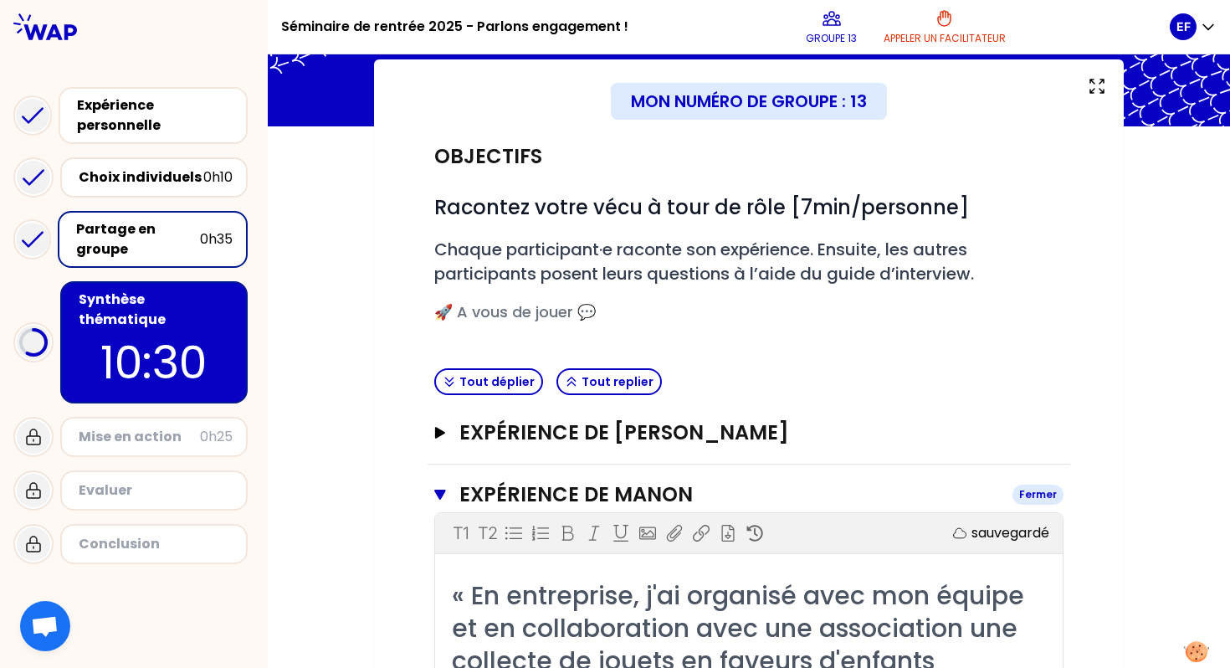
click at [438, 485] on button "Expérience de [PERSON_NAME]" at bounding box center [748, 494] width 629 height 27
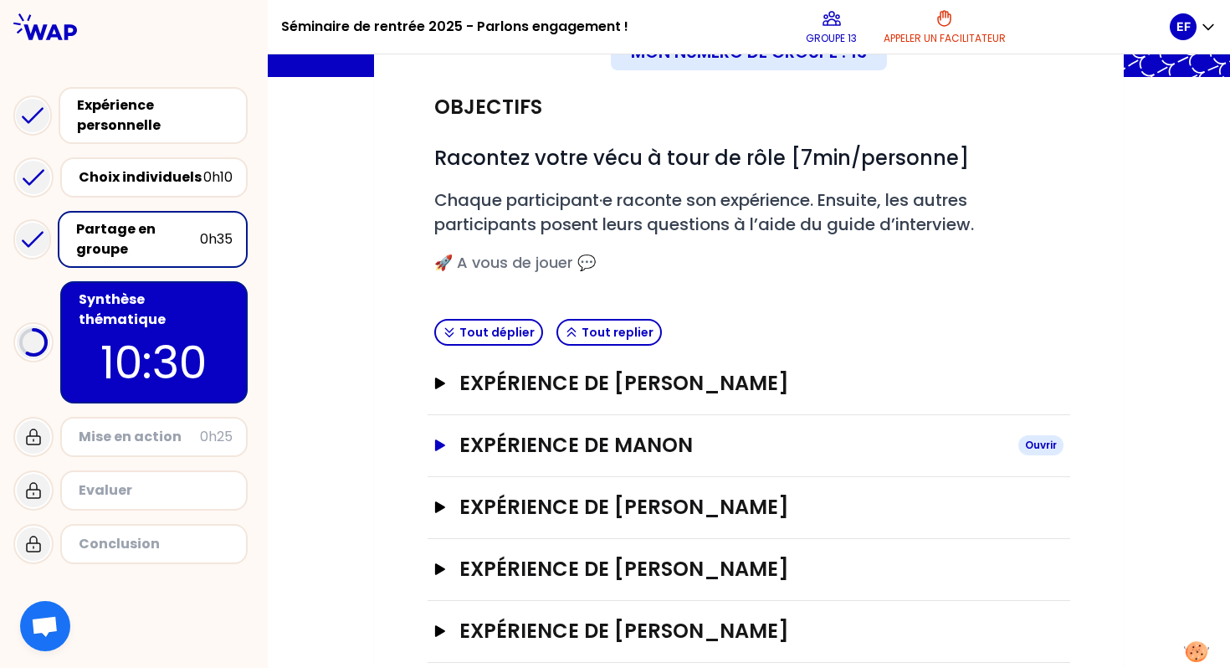
scroll to position [166, 0]
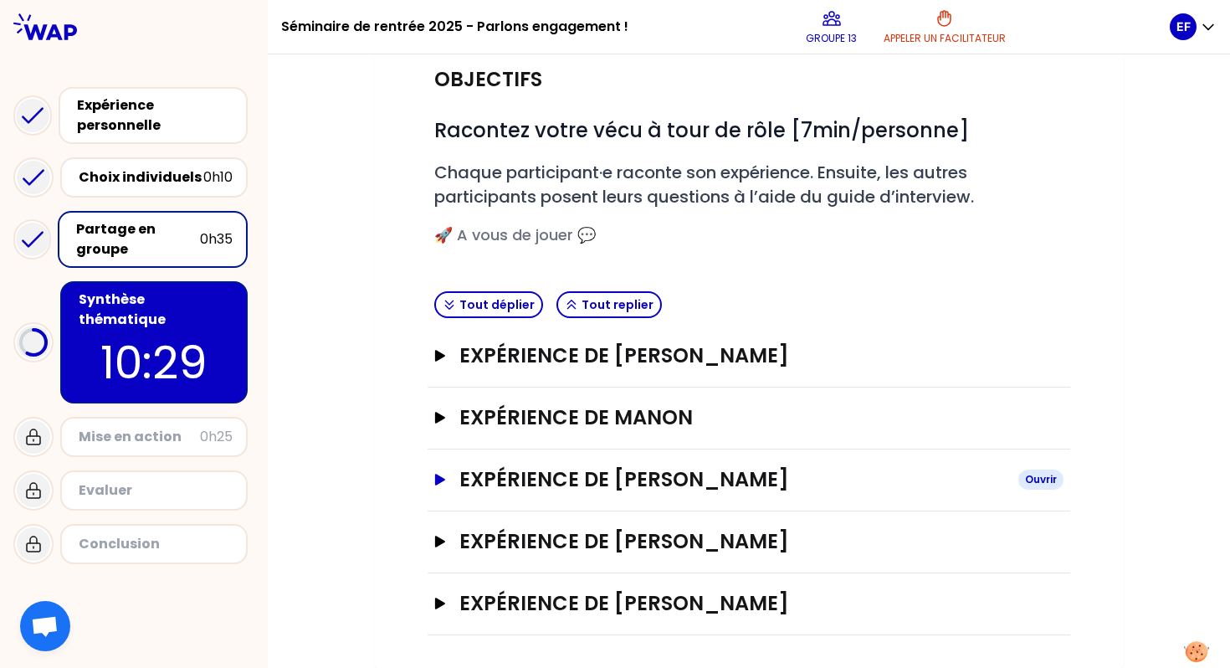
click at [435, 481] on icon "button" at bounding box center [440, 480] width 10 height 12
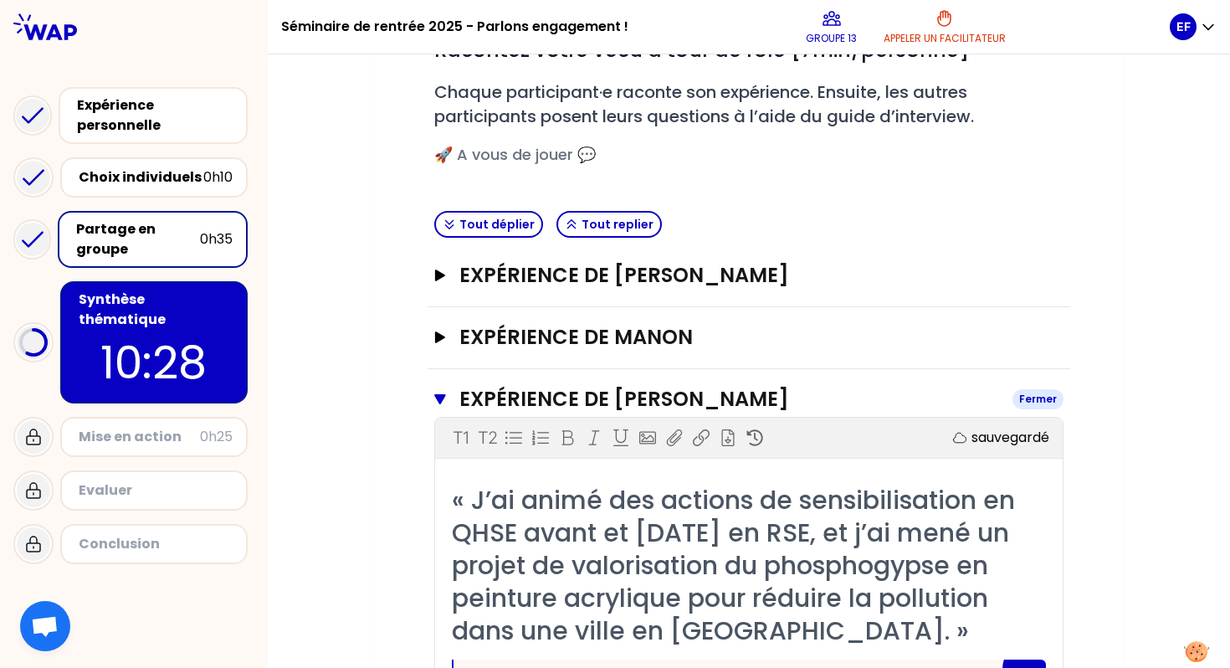
scroll to position [250, 0]
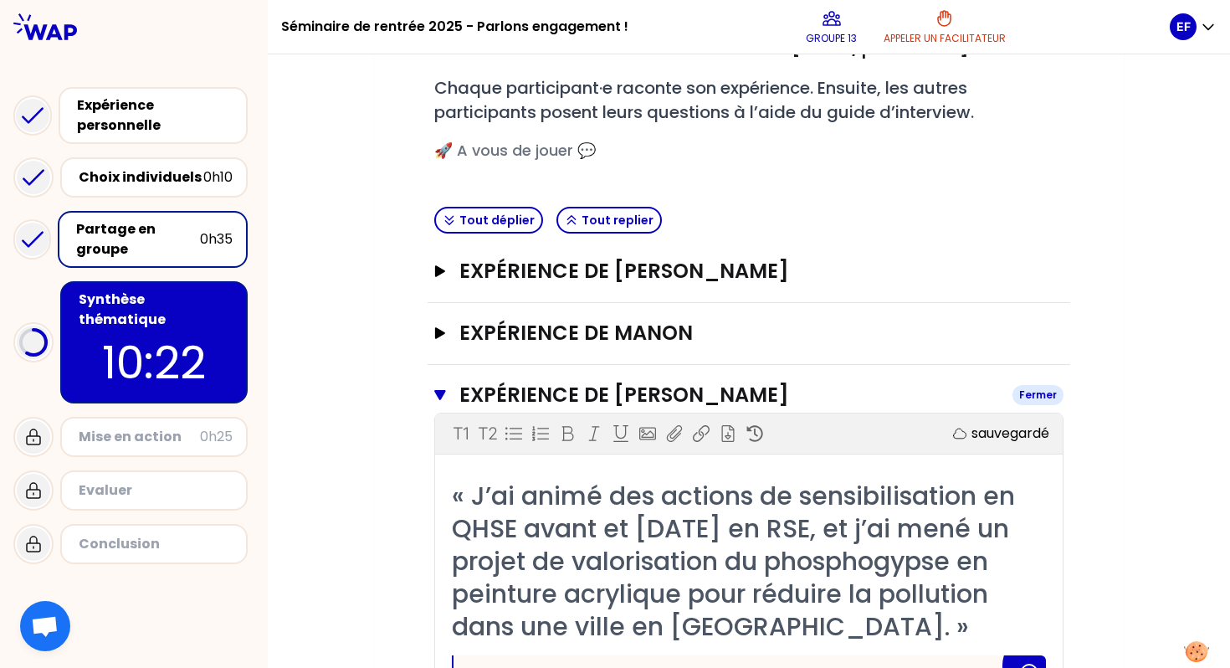
click at [436, 392] on icon "button" at bounding box center [439, 395] width 11 height 10
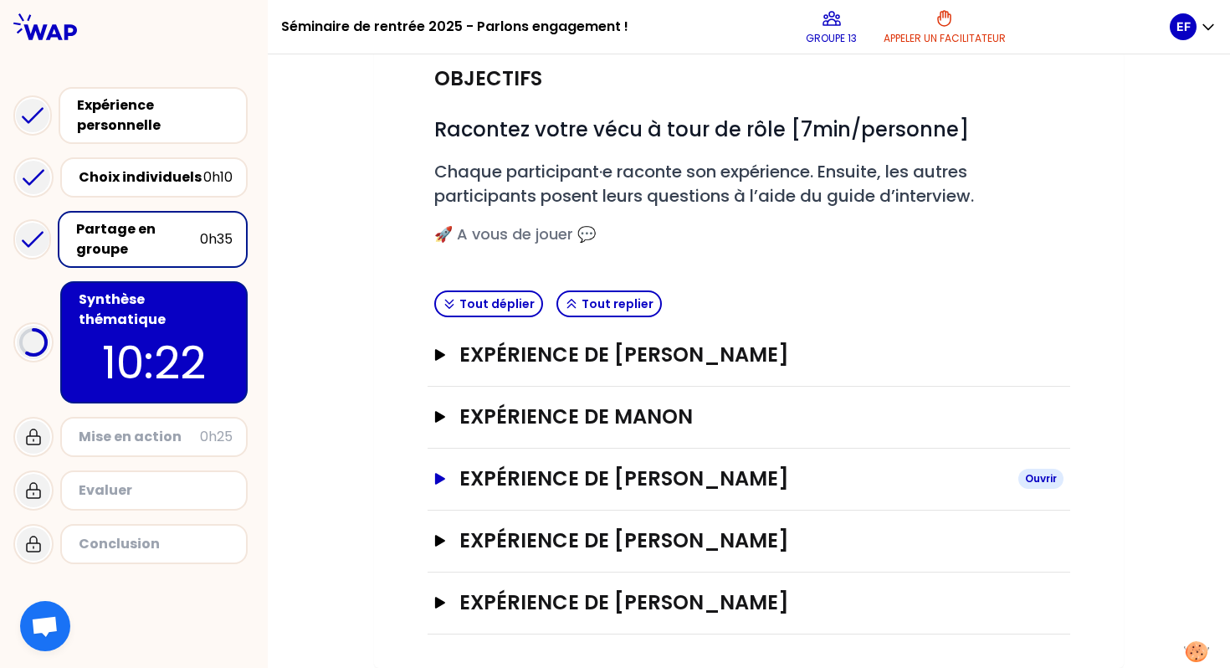
scroll to position [166, 0]
click at [437, 539] on icon "button" at bounding box center [440, 542] width 10 height 12
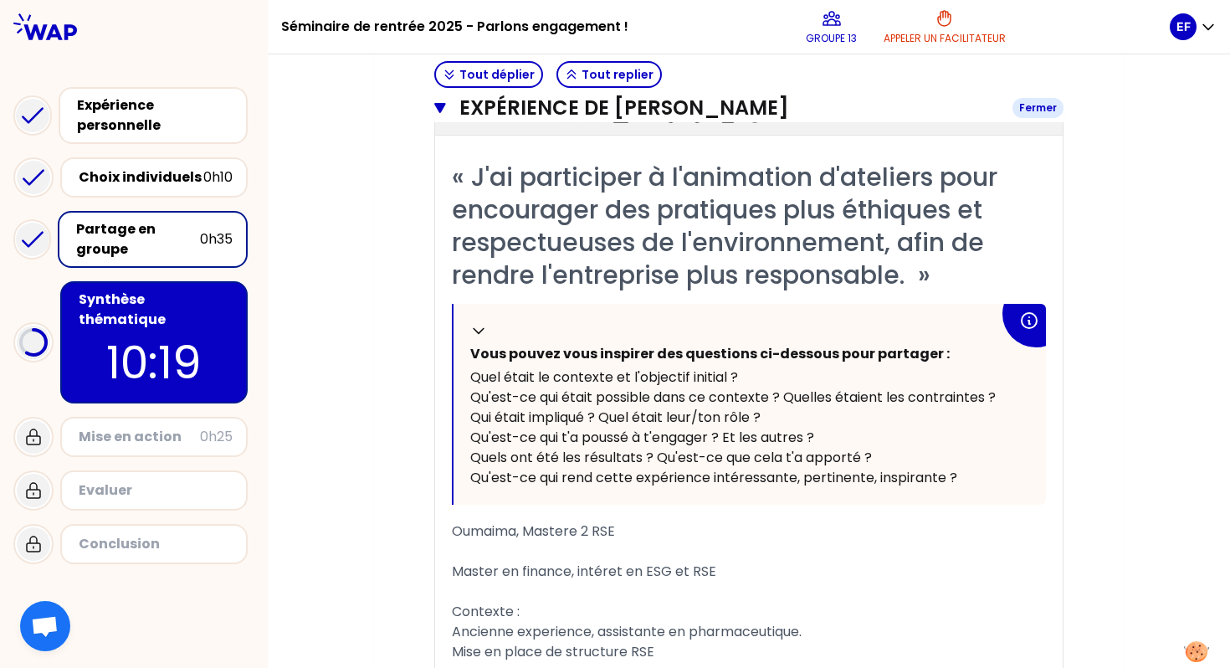
scroll to position [622, 0]
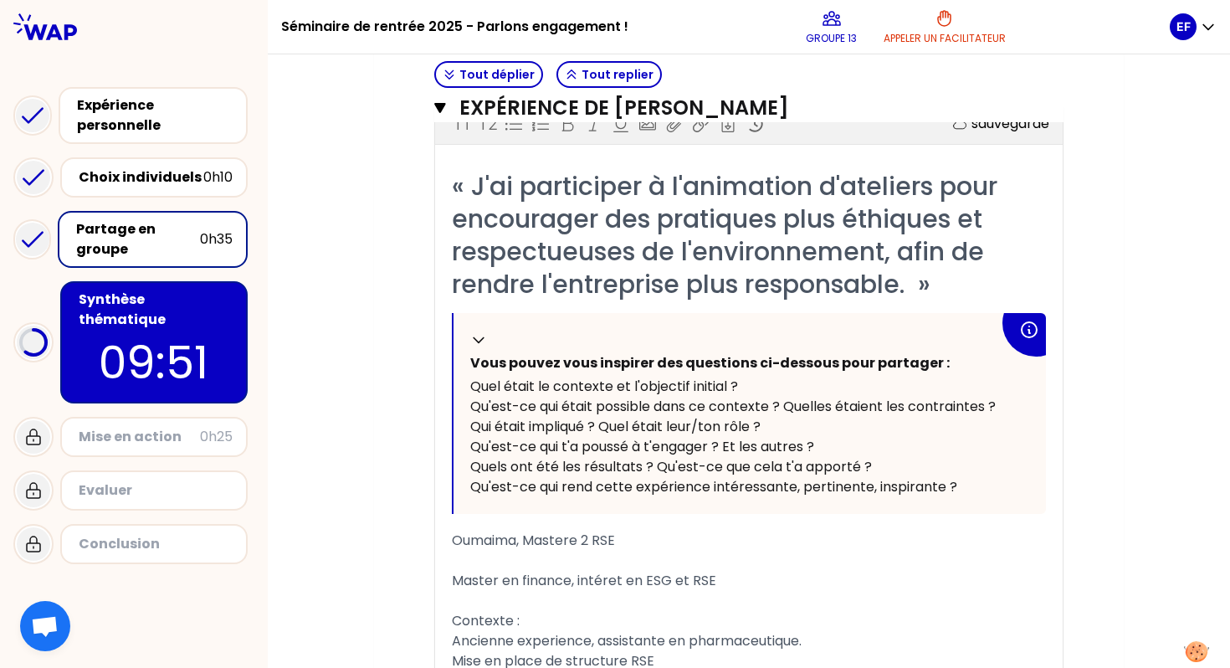
click at [173, 343] on p "09:51" at bounding box center [153, 362] width 157 height 65
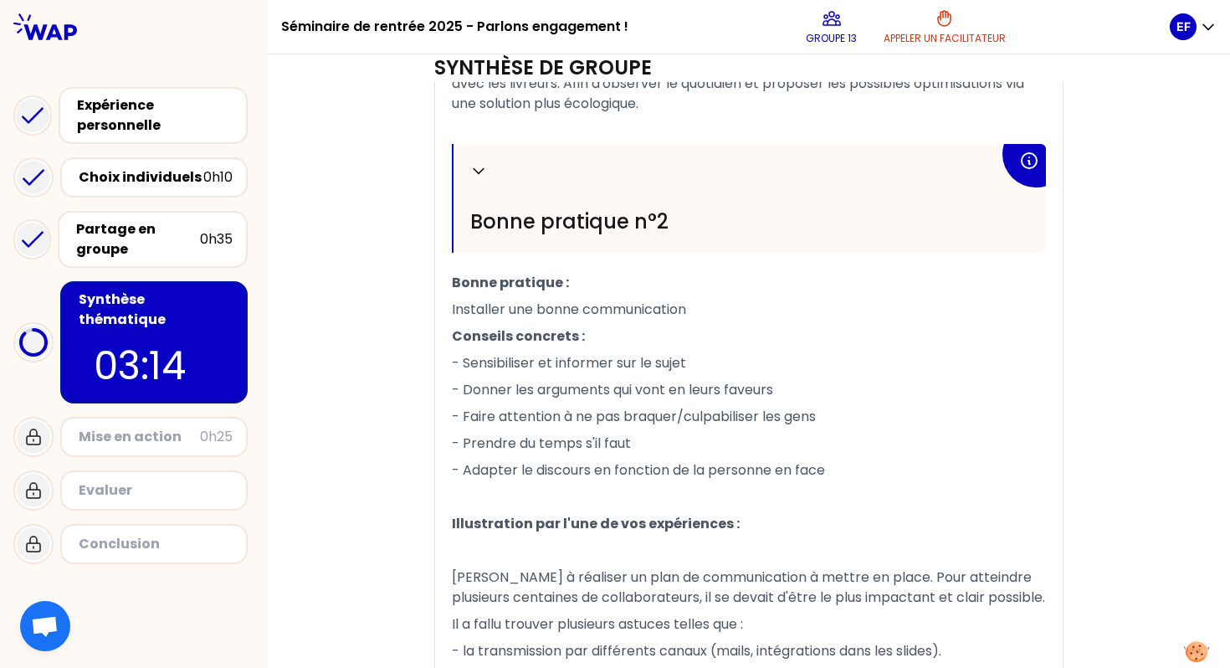
scroll to position [1146, 0]
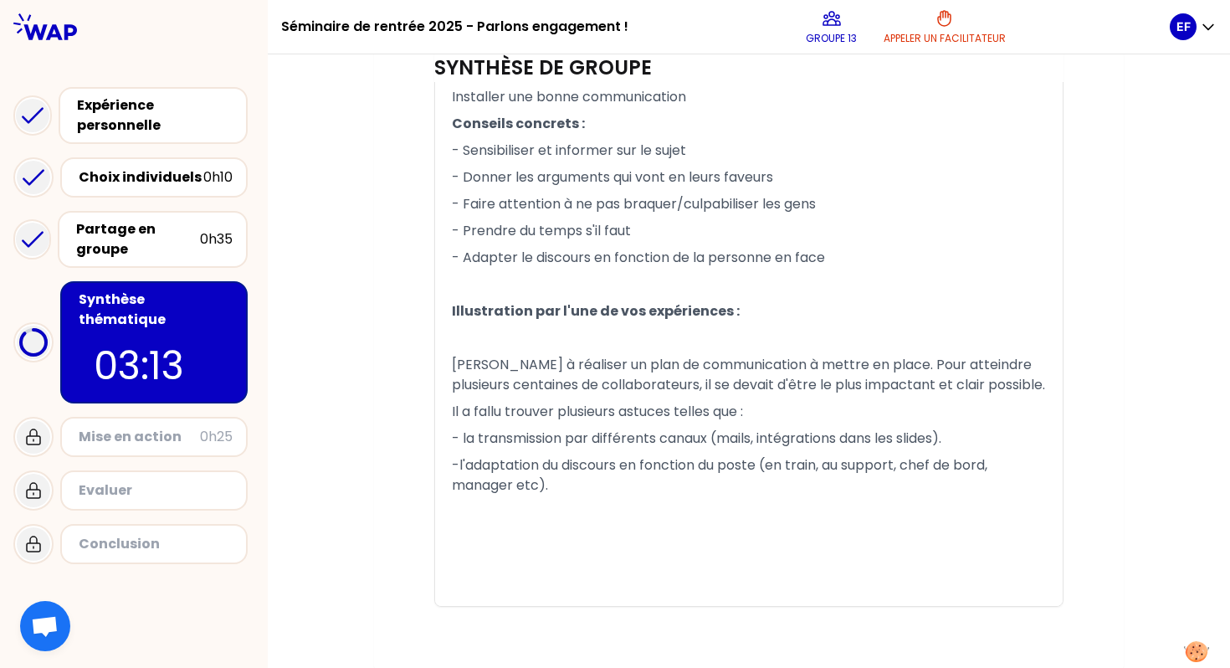
click at [597, 521] on p "﻿" at bounding box center [749, 512] width 594 height 27
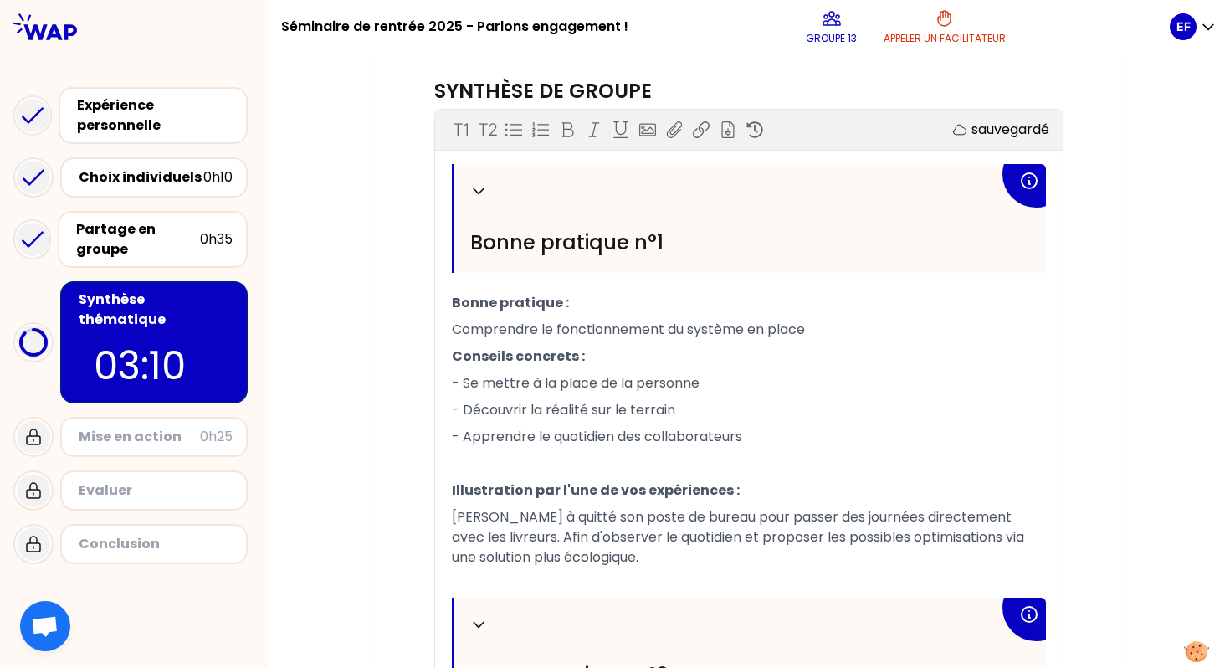
scroll to position [413, 0]
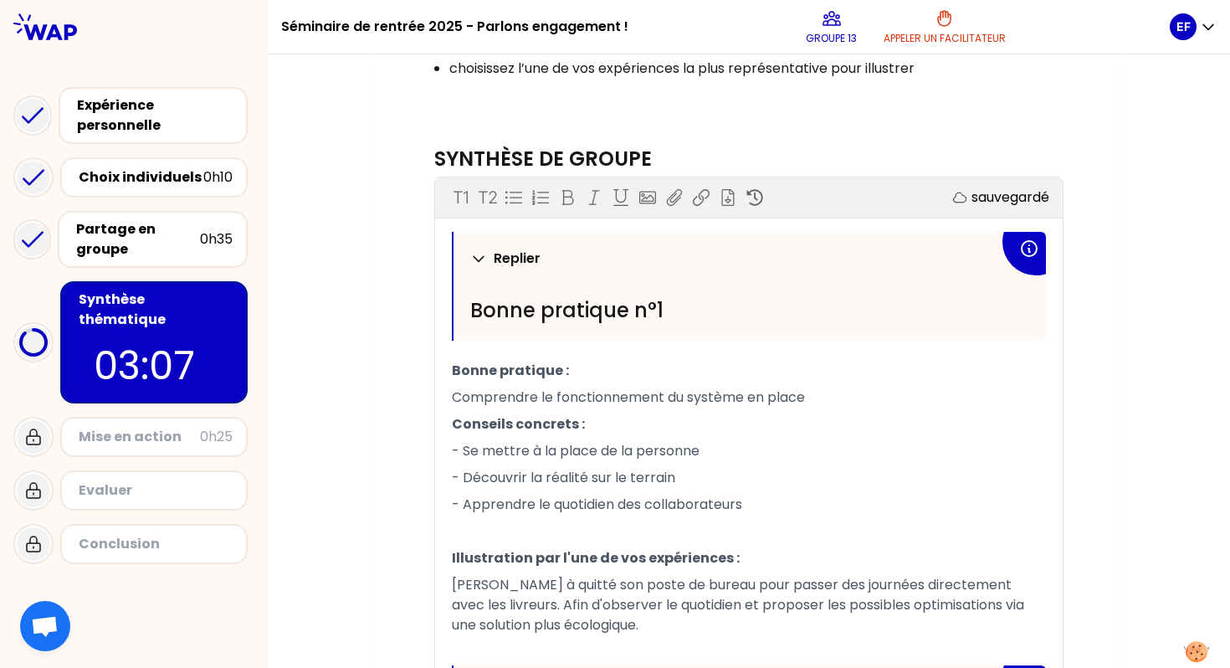
click at [479, 250] on icon at bounding box center [478, 258] width 17 height 17
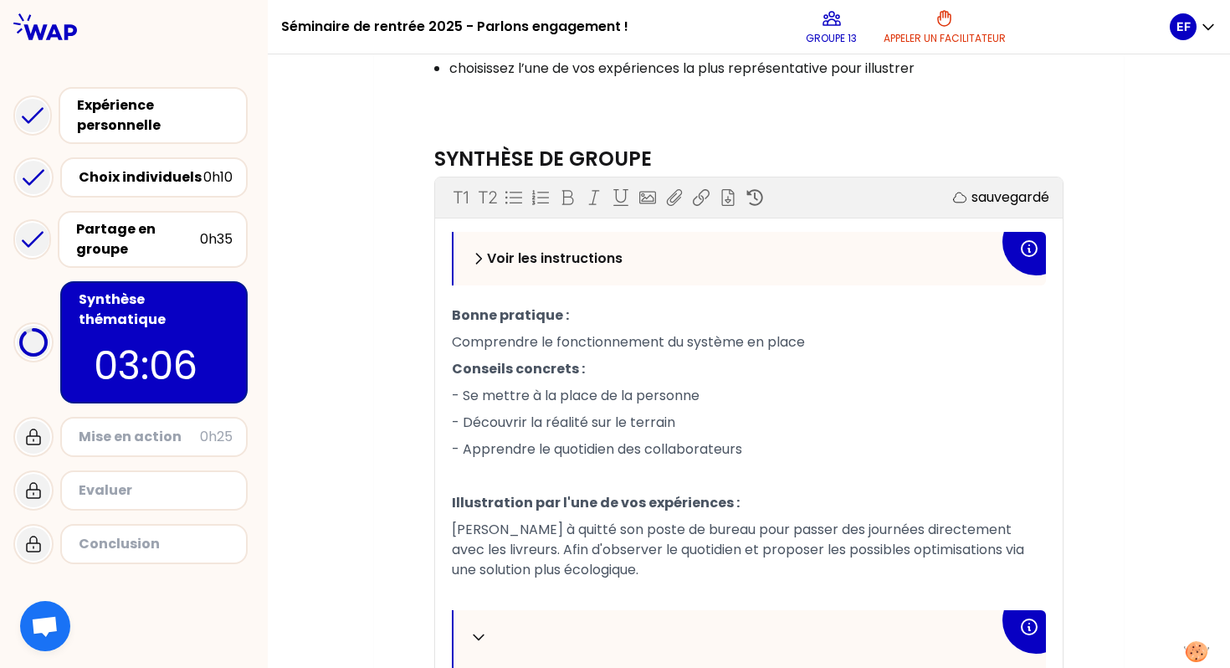
click at [479, 254] on icon at bounding box center [479, 259] width 5 height 10
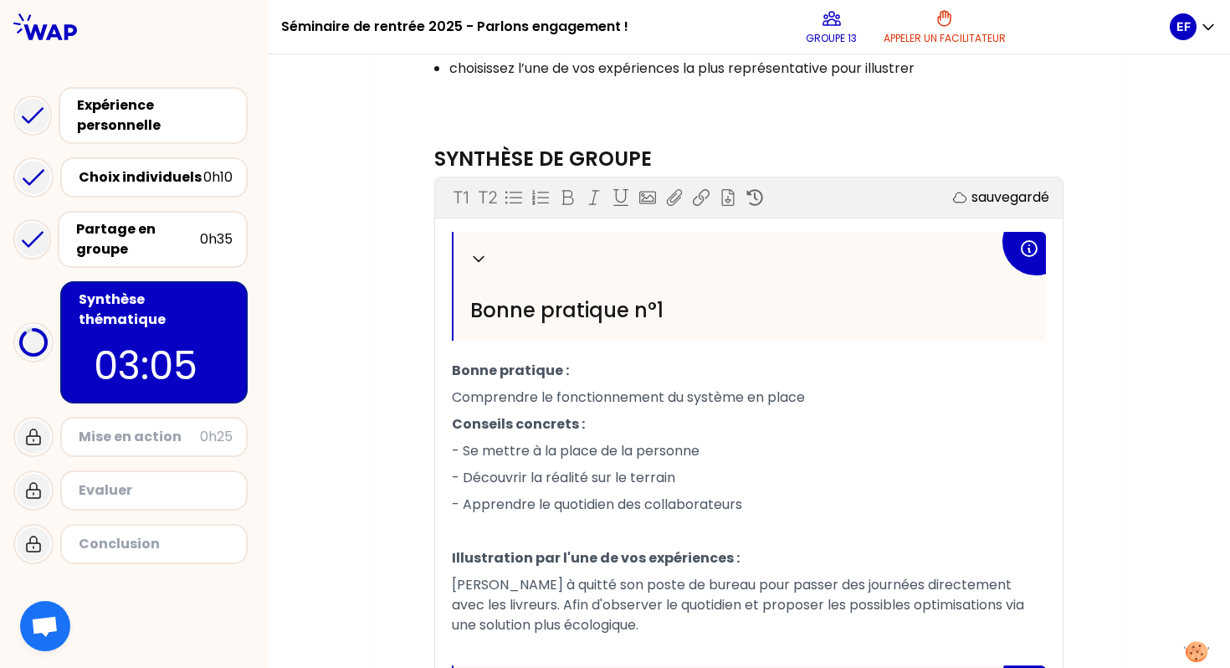
click at [541, 308] on span "Bonne pratique n°1" at bounding box center [566, 310] width 193 height 28
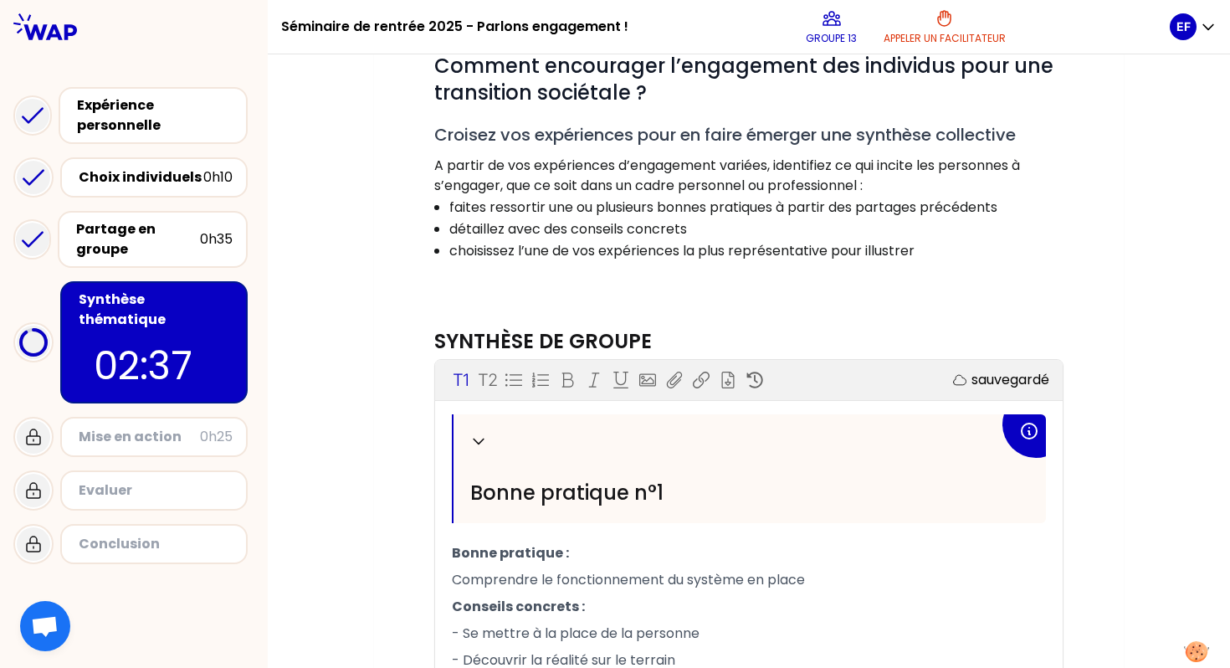
scroll to position [296, 0]
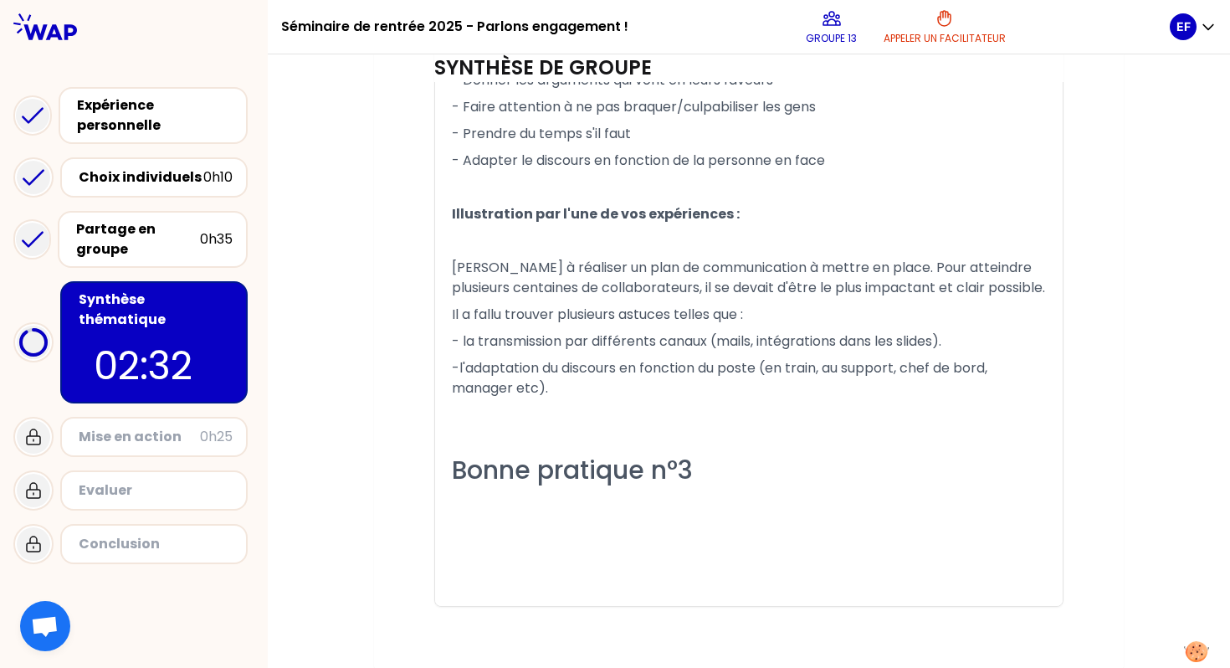
click at [473, 508] on p "﻿" at bounding box center [749, 512] width 594 height 27
click at [577, 508] on p "Exemple : dans" at bounding box center [749, 512] width 594 height 27
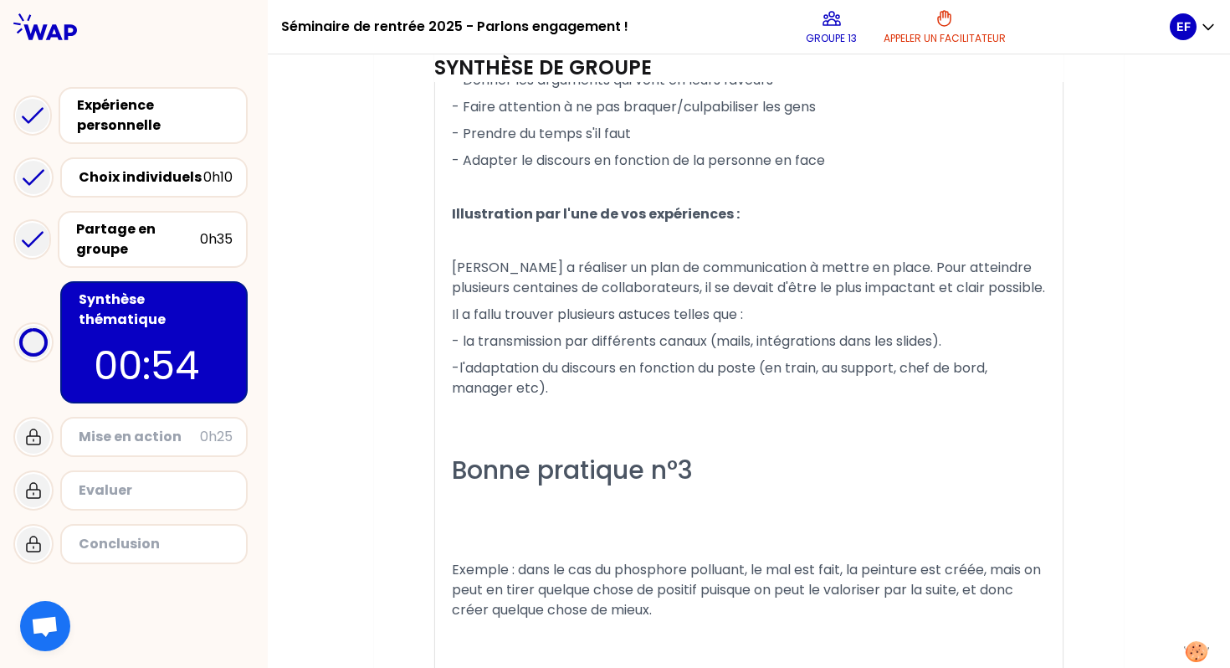
click at [539, 525] on div "﻿" at bounding box center [749, 527] width 594 height 33
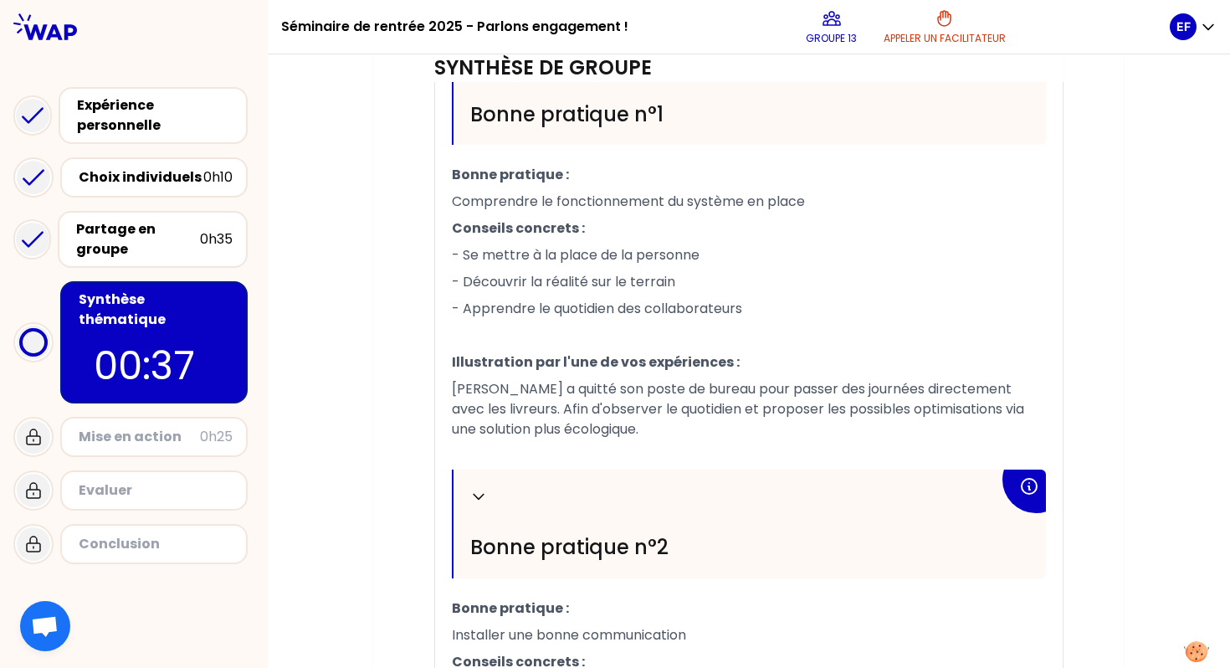
scroll to position [348, 0]
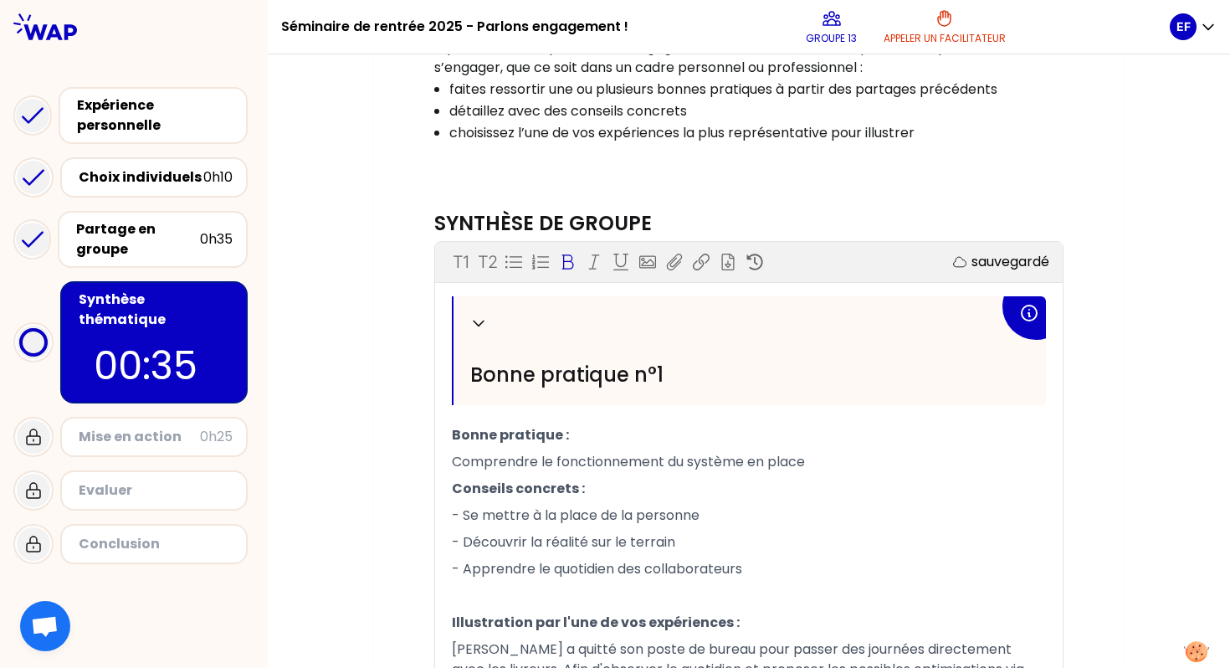
click at [561, 254] on icon at bounding box center [567, 262] width 17 height 17
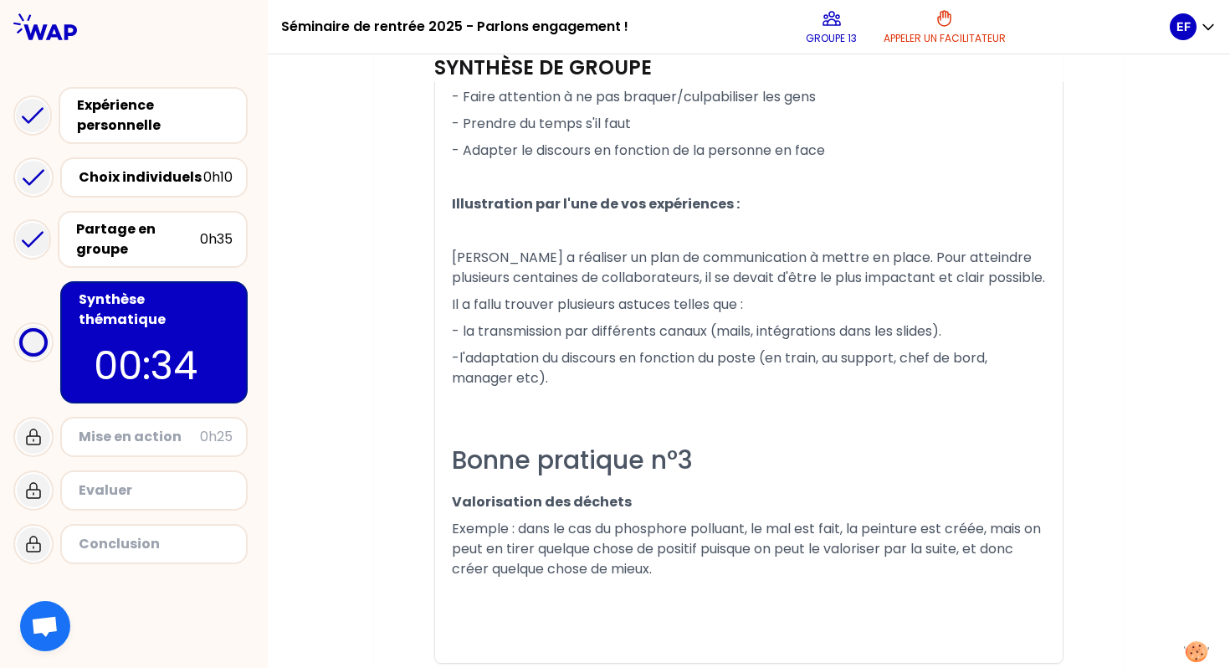
scroll to position [1310, 0]
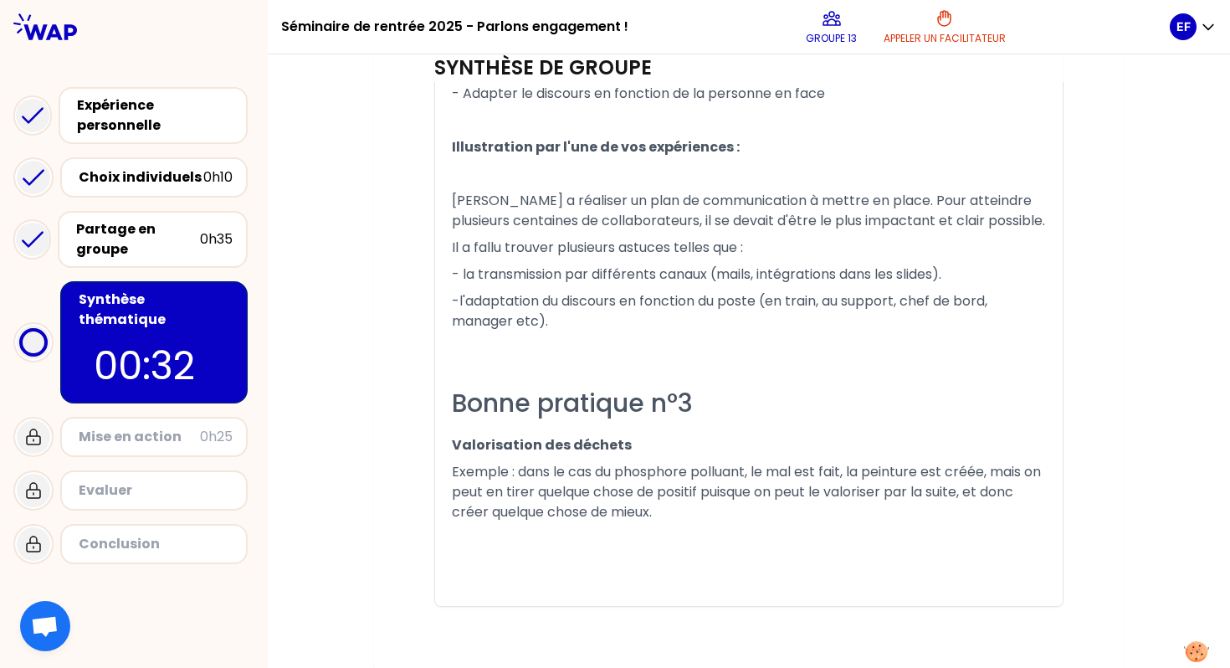
click at [686, 500] on p "Exemple : dans le cas du phosphore polluant, le mal est fait, la peinture est c…" at bounding box center [749, 492] width 594 height 67
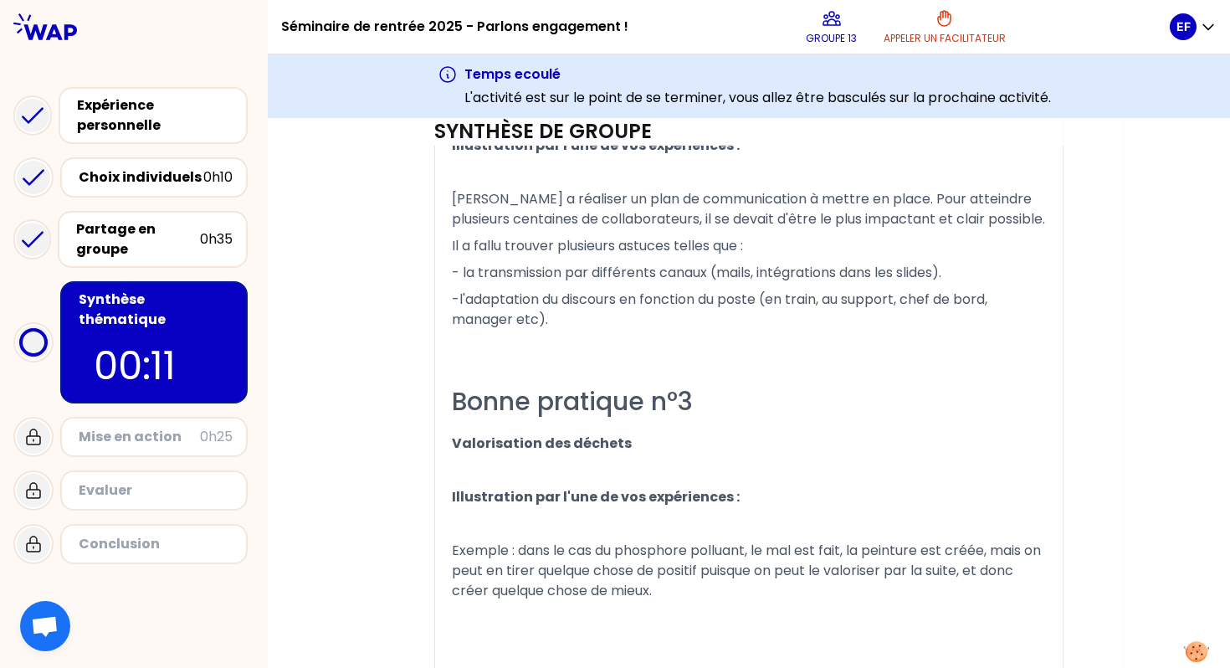
scroll to position [1454, 0]
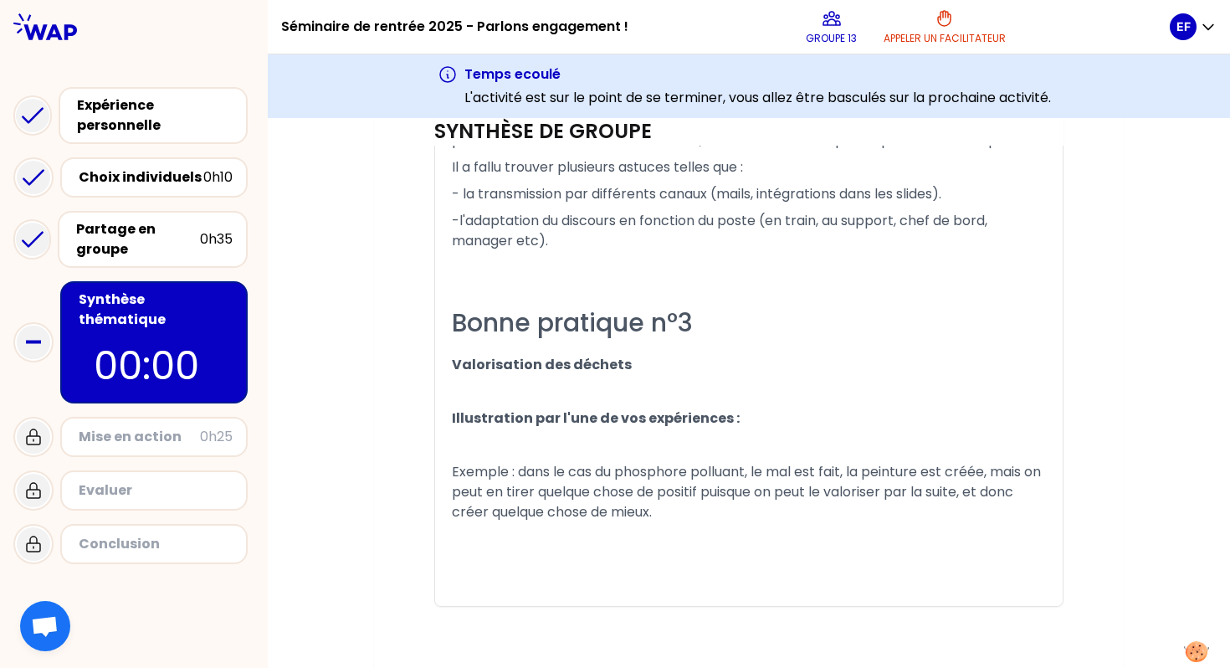
click at [128, 427] on div "Mise en action" at bounding box center [139, 437] width 121 height 20
click at [154, 336] on p "00:00" at bounding box center [154, 365] width 121 height 59
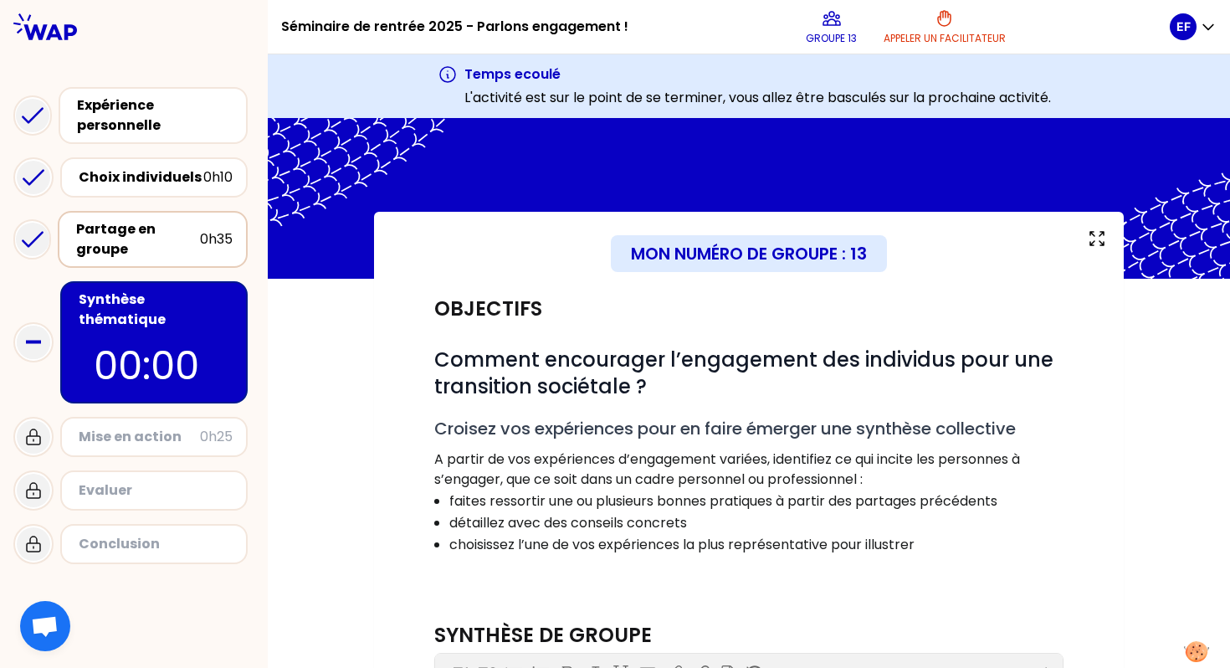
click at [182, 238] on div "Partage en groupe" at bounding box center [138, 239] width 124 height 40
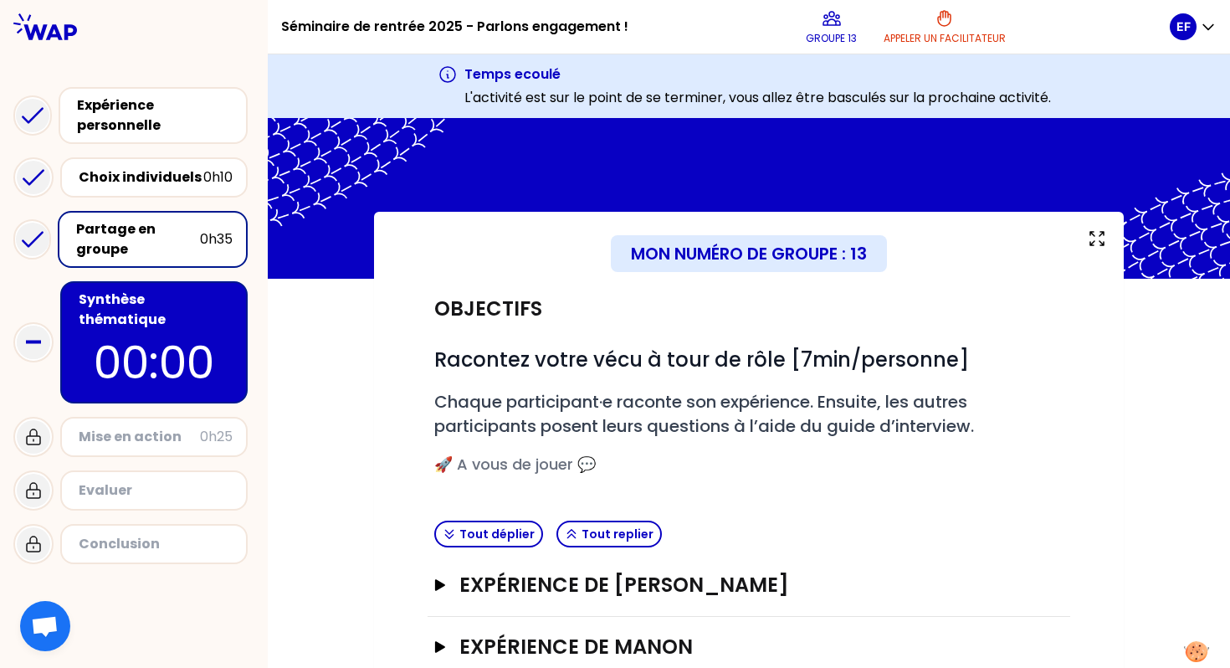
scroll to position [229, 0]
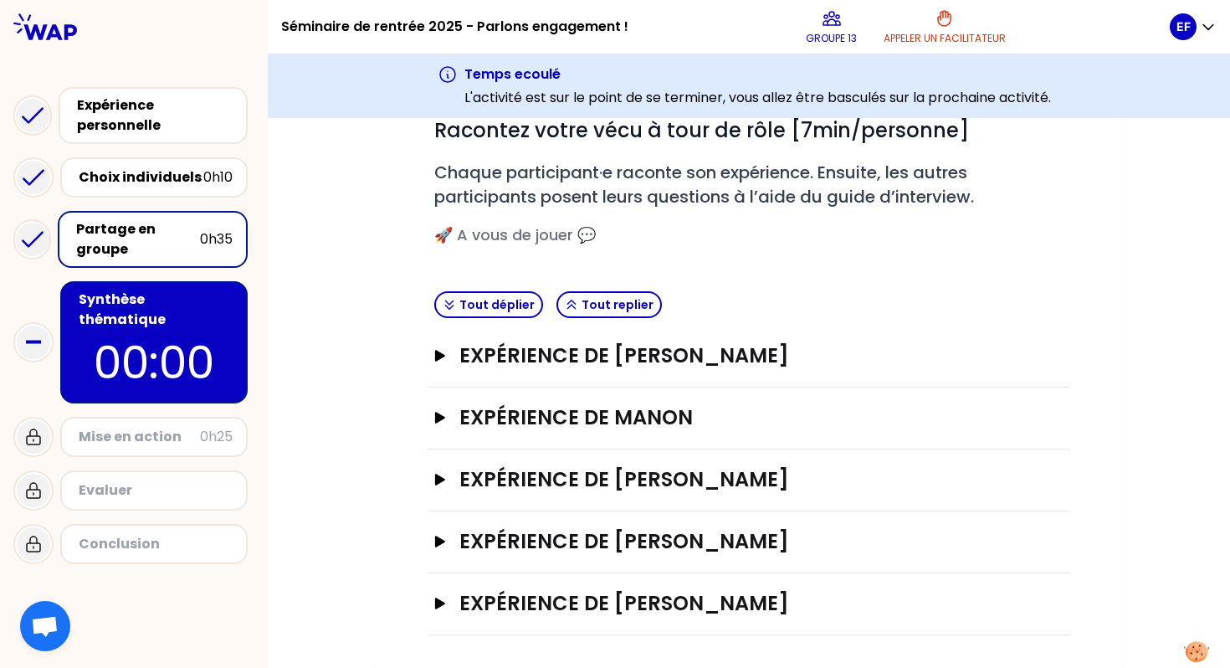
click at [158, 330] on p "00:00" at bounding box center [153, 362] width 157 height 65
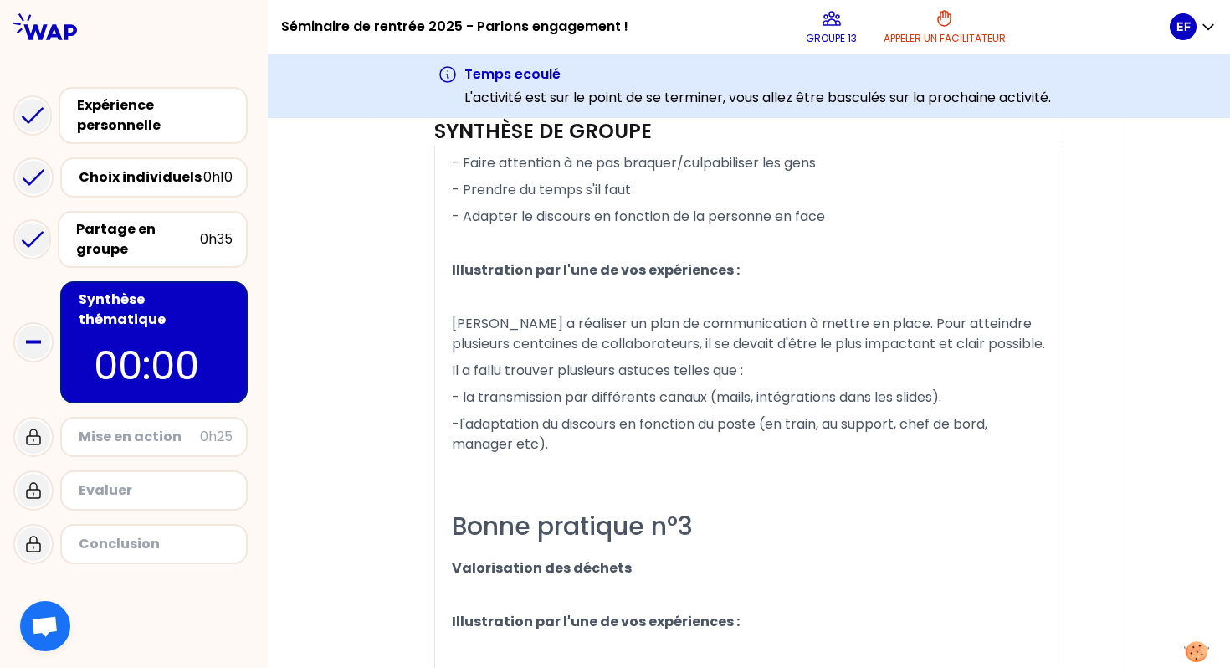
scroll to position [1454, 0]
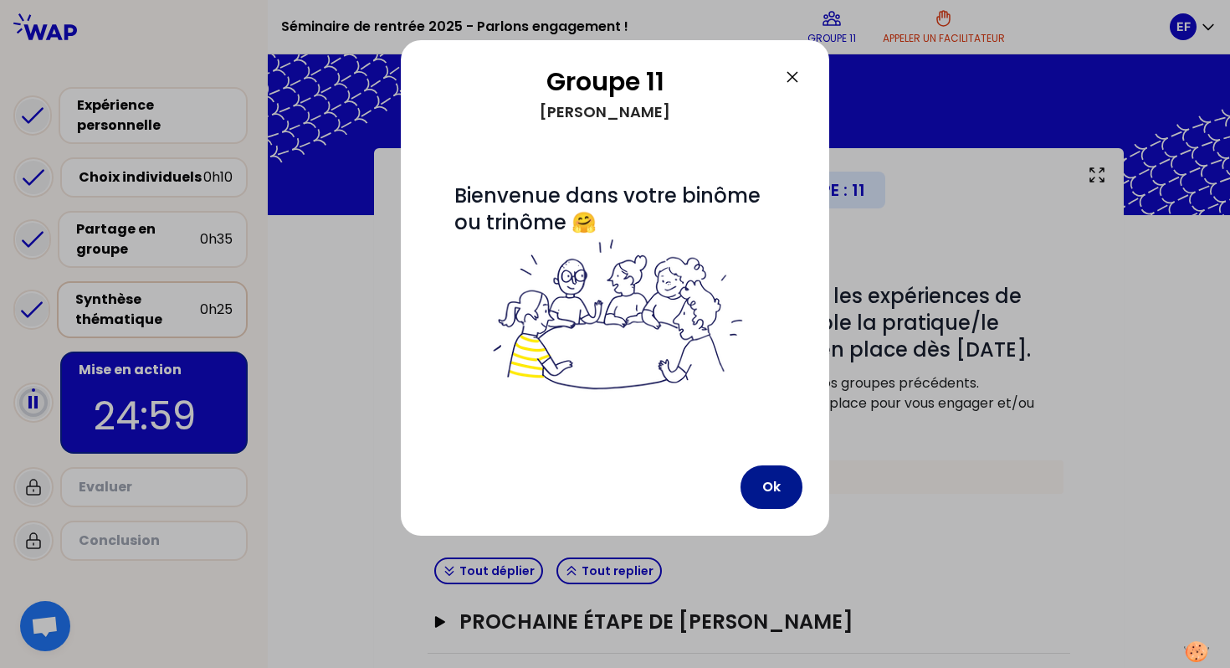
click at [779, 490] on button "Ok" at bounding box center [772, 487] width 62 height 44
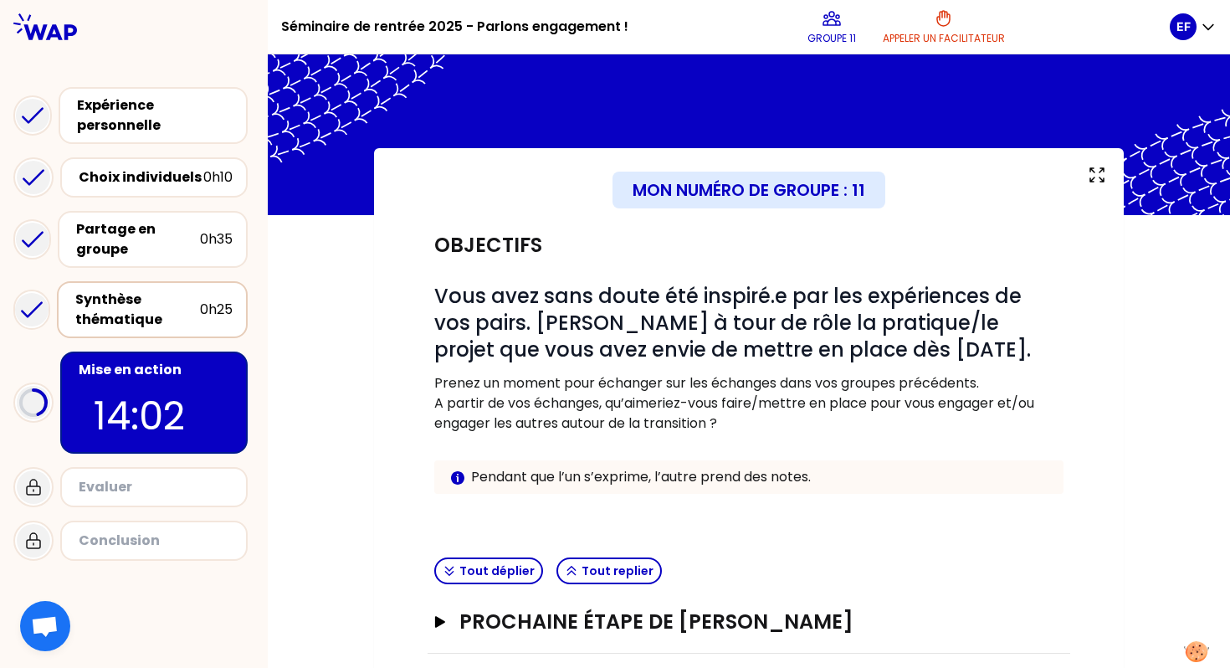
scroll to position [143, 0]
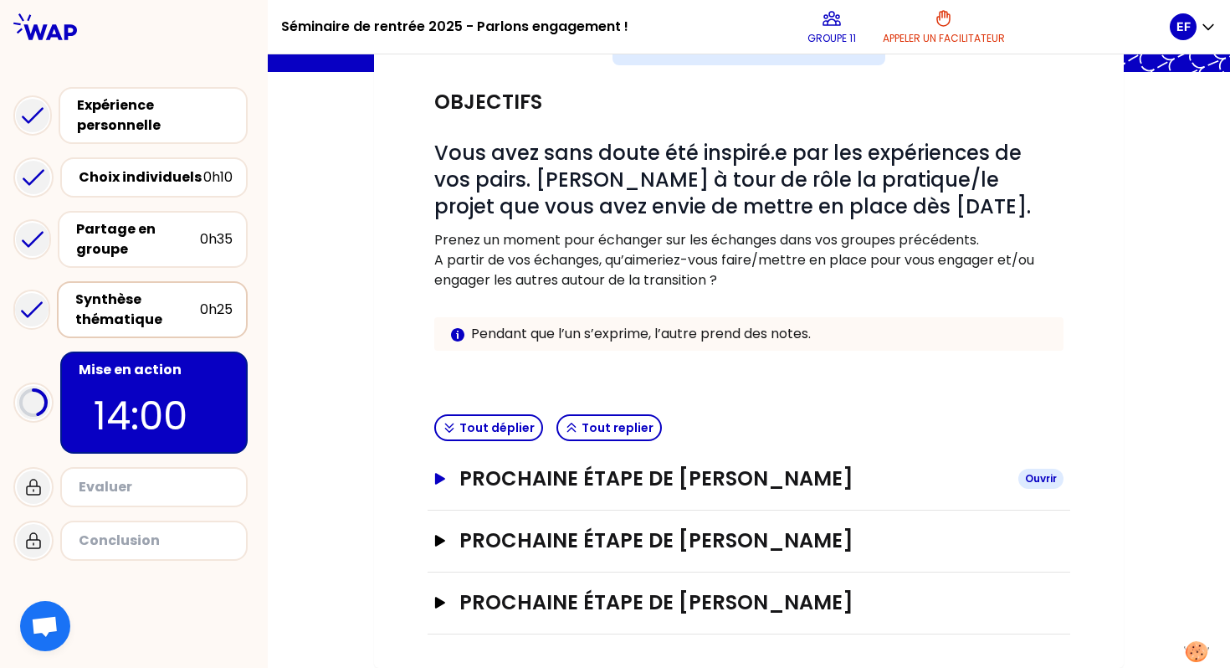
click at [439, 473] on icon "button" at bounding box center [439, 479] width 13 height 12
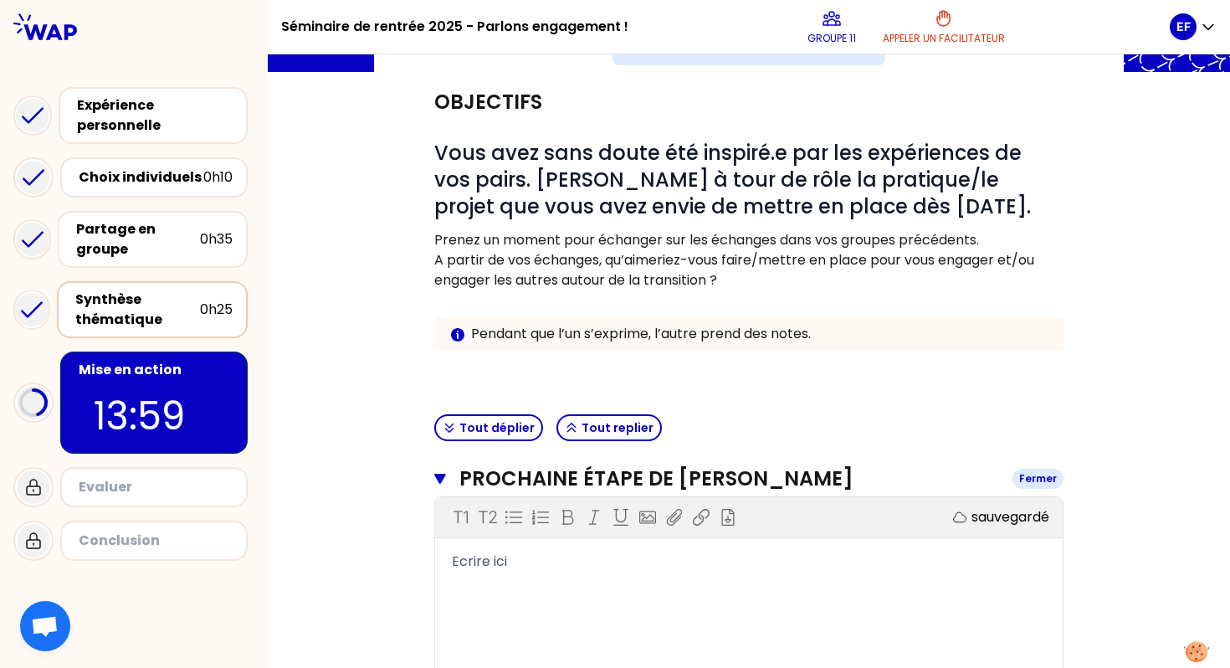
click at [439, 477] on icon "button" at bounding box center [439, 479] width 11 height 10
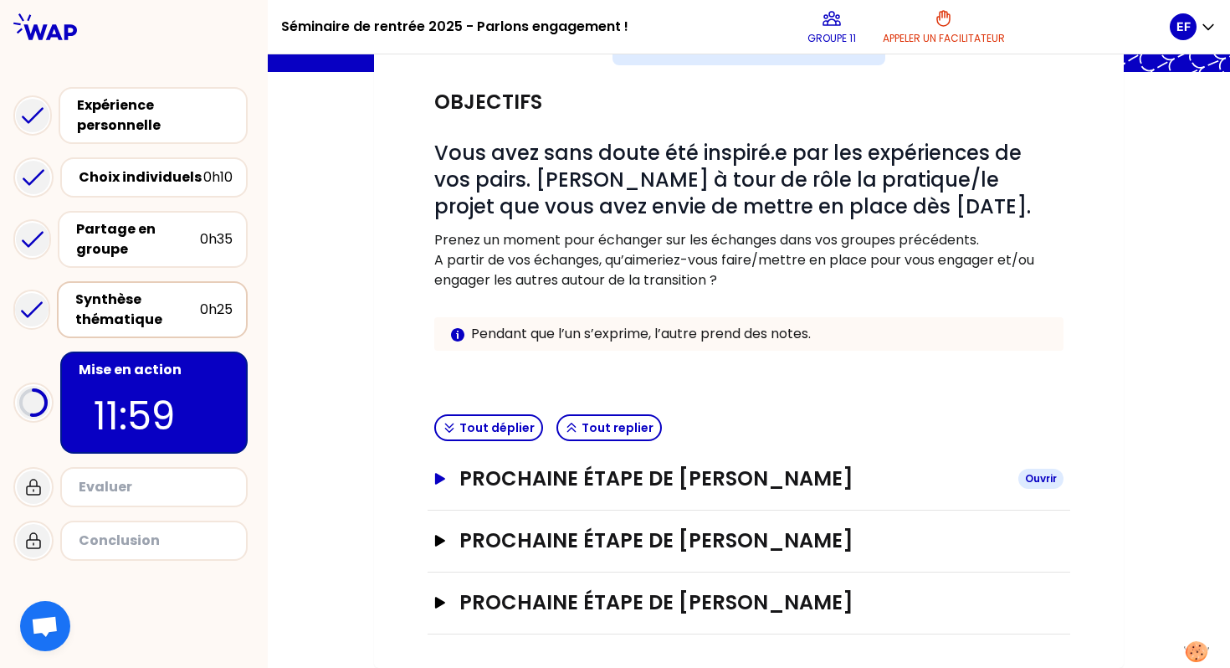
click at [444, 481] on icon "button" at bounding box center [439, 479] width 13 height 12
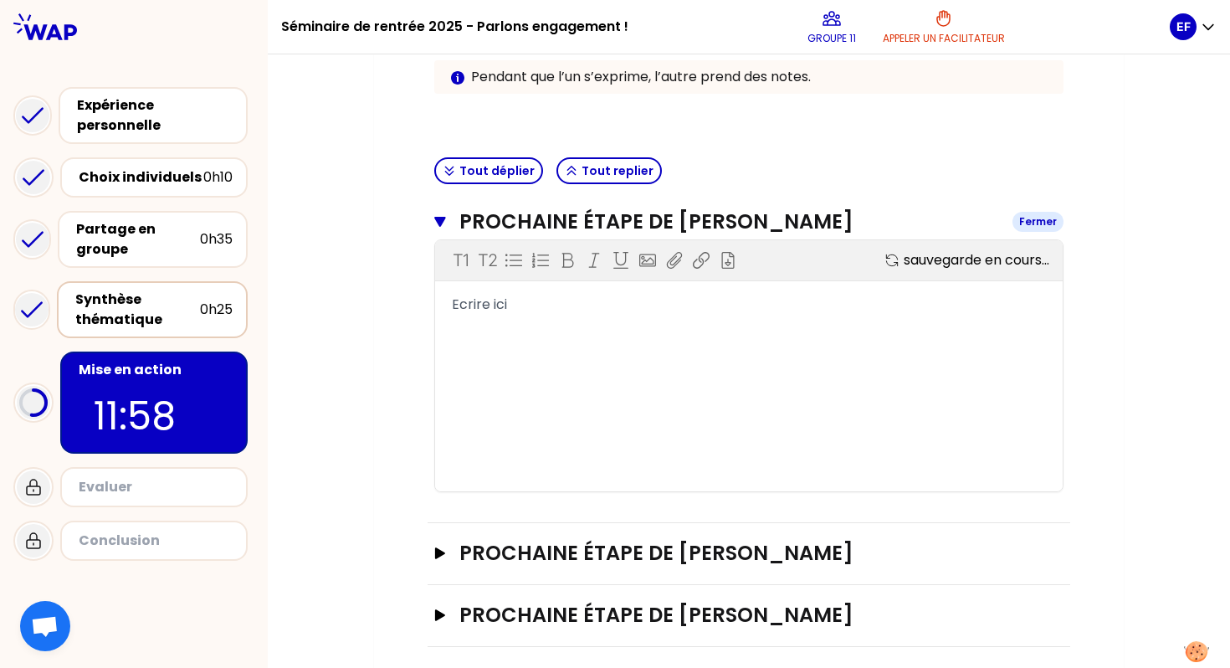
scroll to position [413, 0]
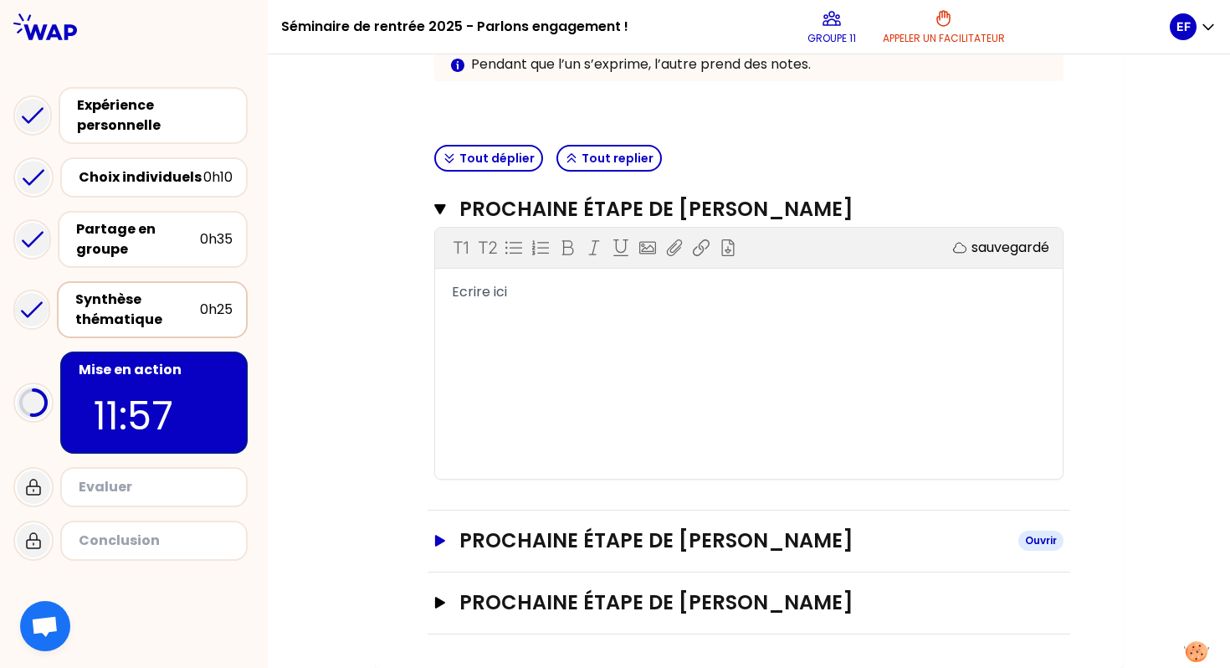
click at [440, 540] on icon "button" at bounding box center [440, 541] width 10 height 12
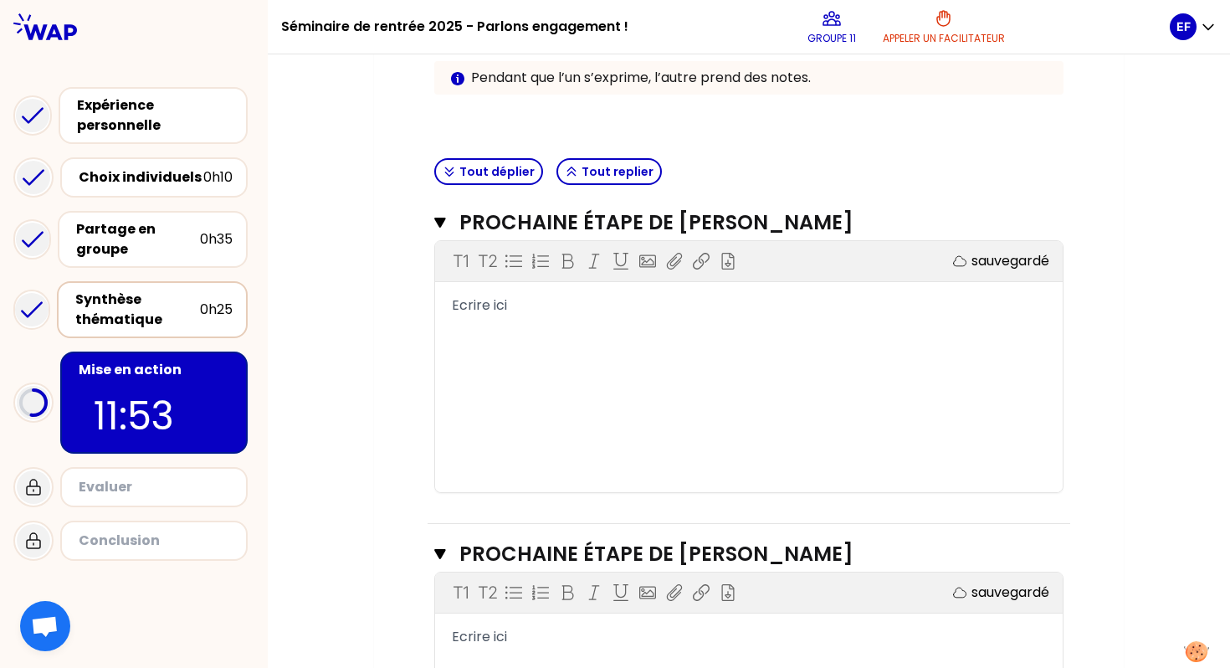
scroll to position [382, 0]
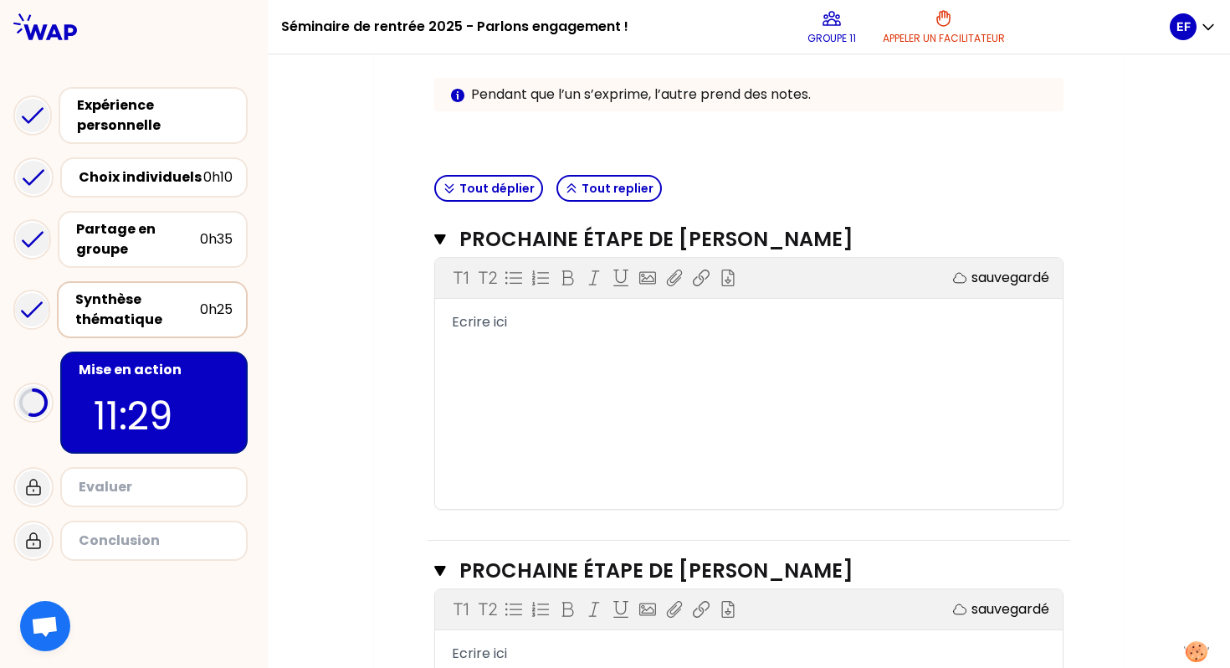
click at [490, 315] on span "Ecrire ici" at bounding box center [479, 321] width 55 height 19
click at [460, 326] on span "Ecrire ici" at bounding box center [479, 321] width 55 height 19
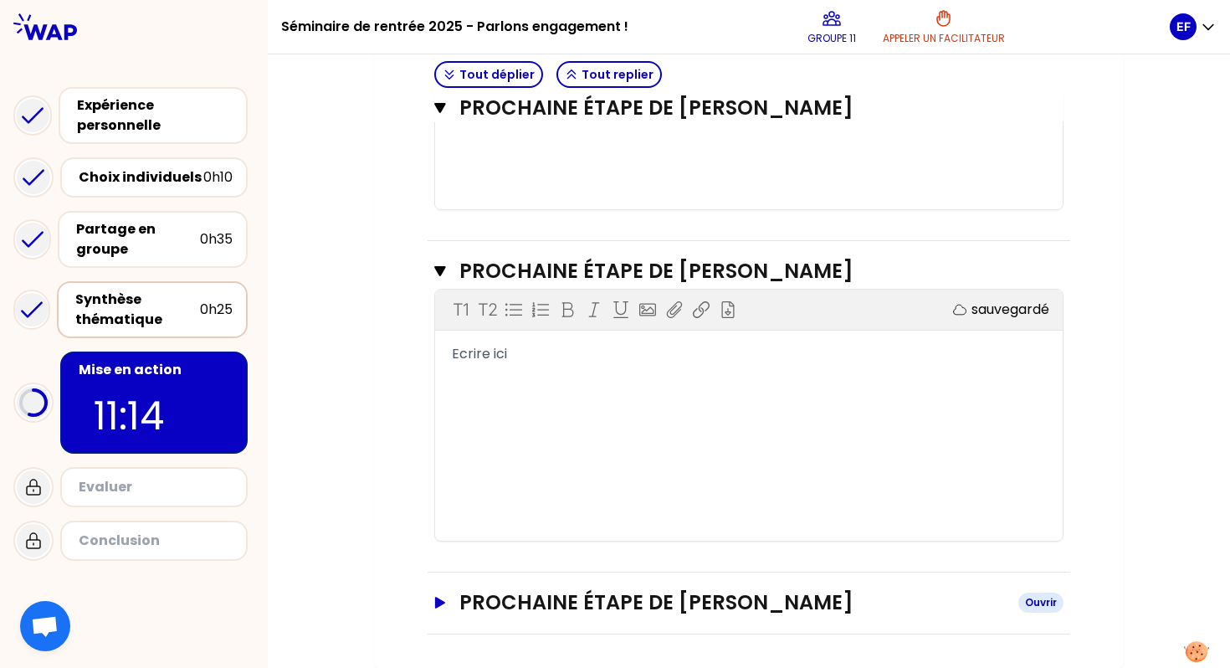
click at [433, 604] on icon "button" at bounding box center [439, 603] width 13 height 12
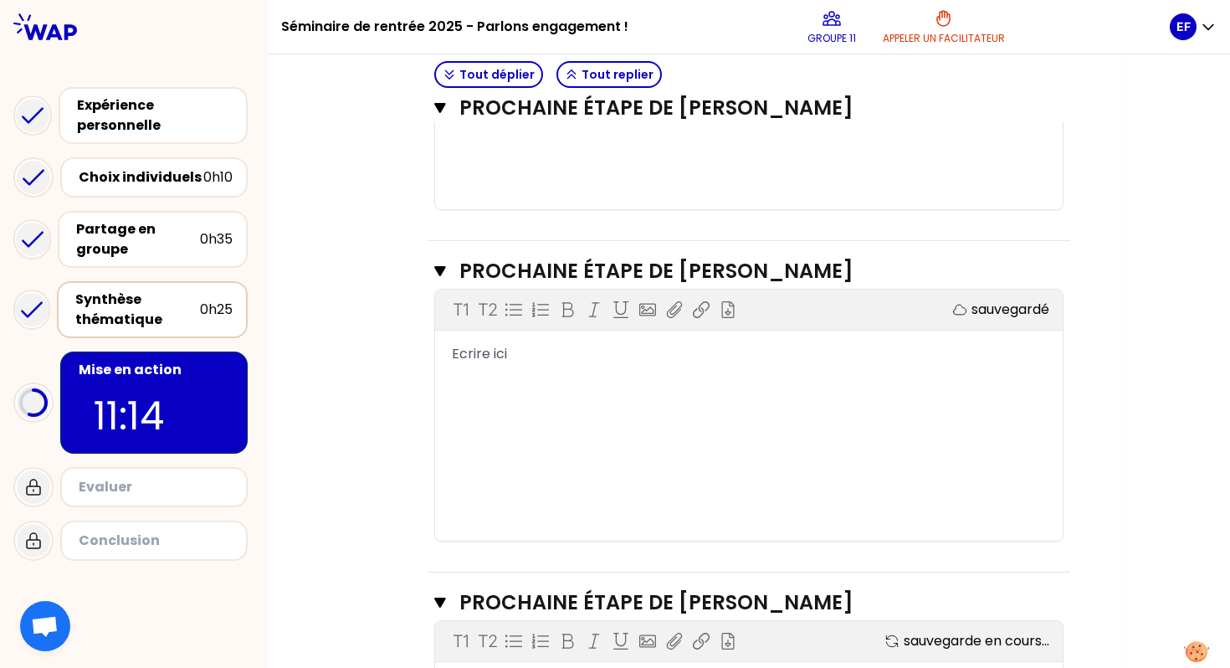
scroll to position [951, 0]
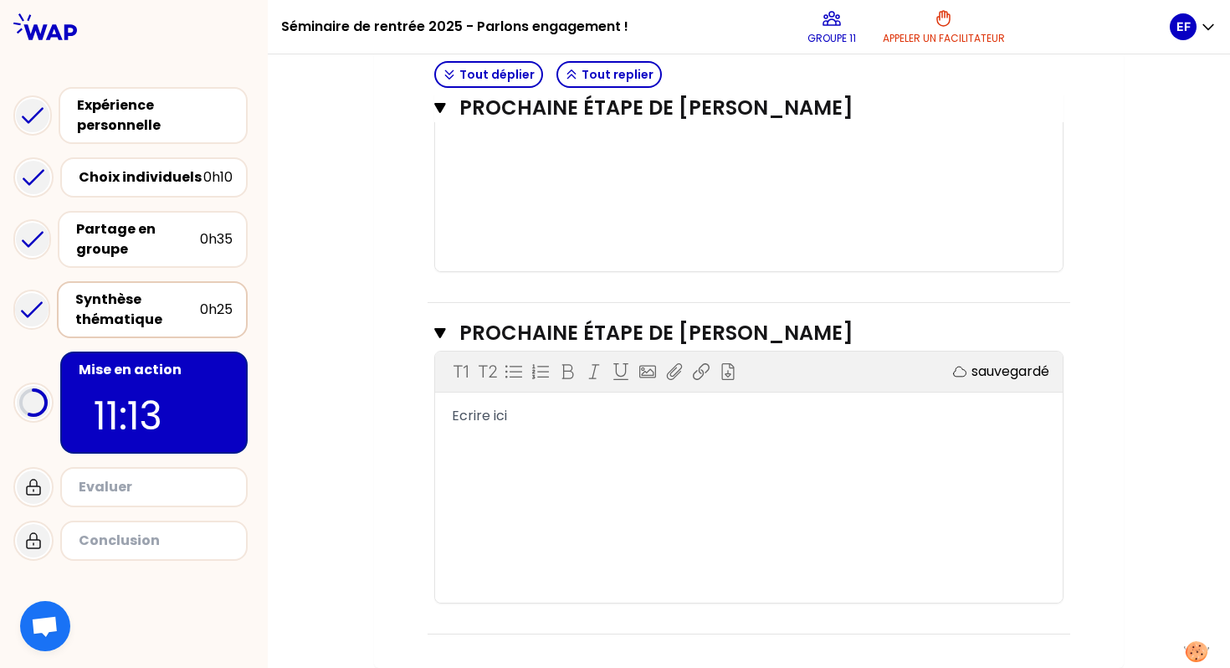
click at [512, 411] on div "Ecrire ici" at bounding box center [749, 416] width 594 height 20
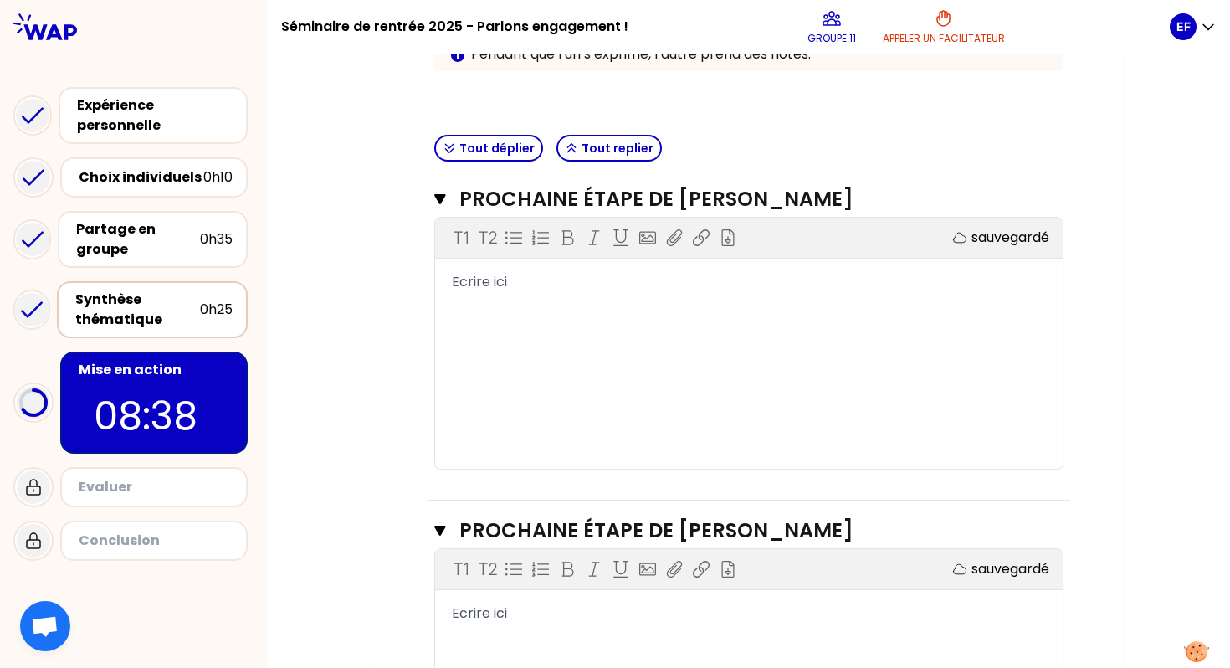
scroll to position [429, 0]
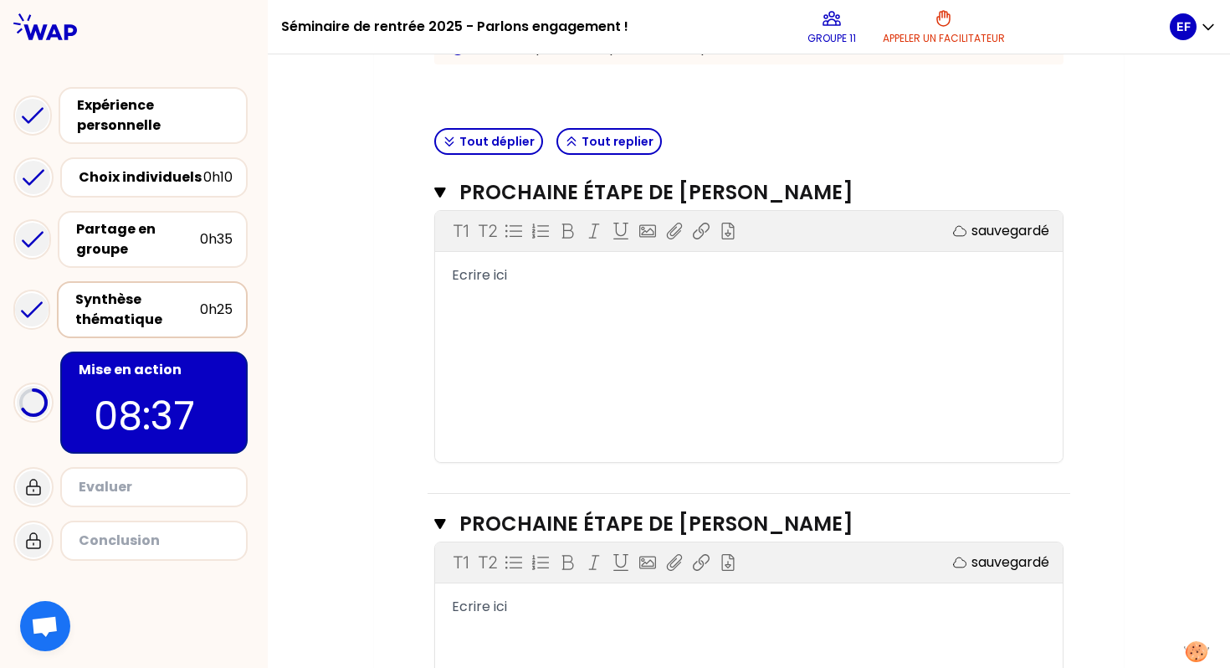
click at [508, 281] on div "Ecrire ici" at bounding box center [749, 275] width 594 height 20
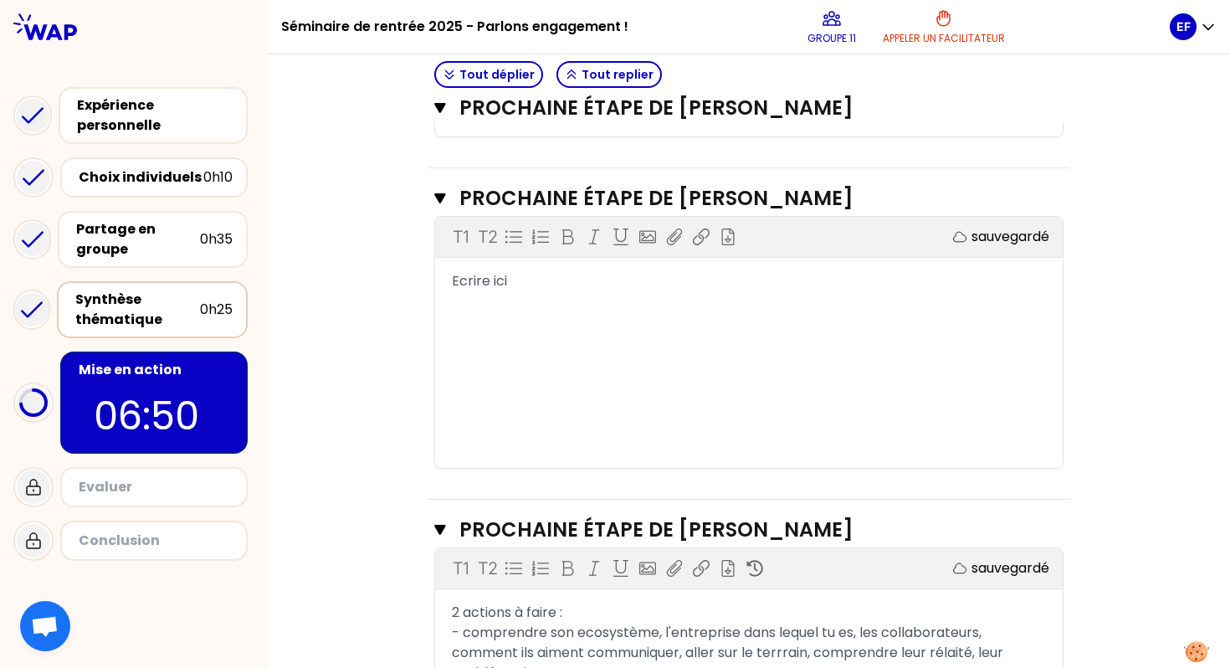
scroll to position [750, 0]
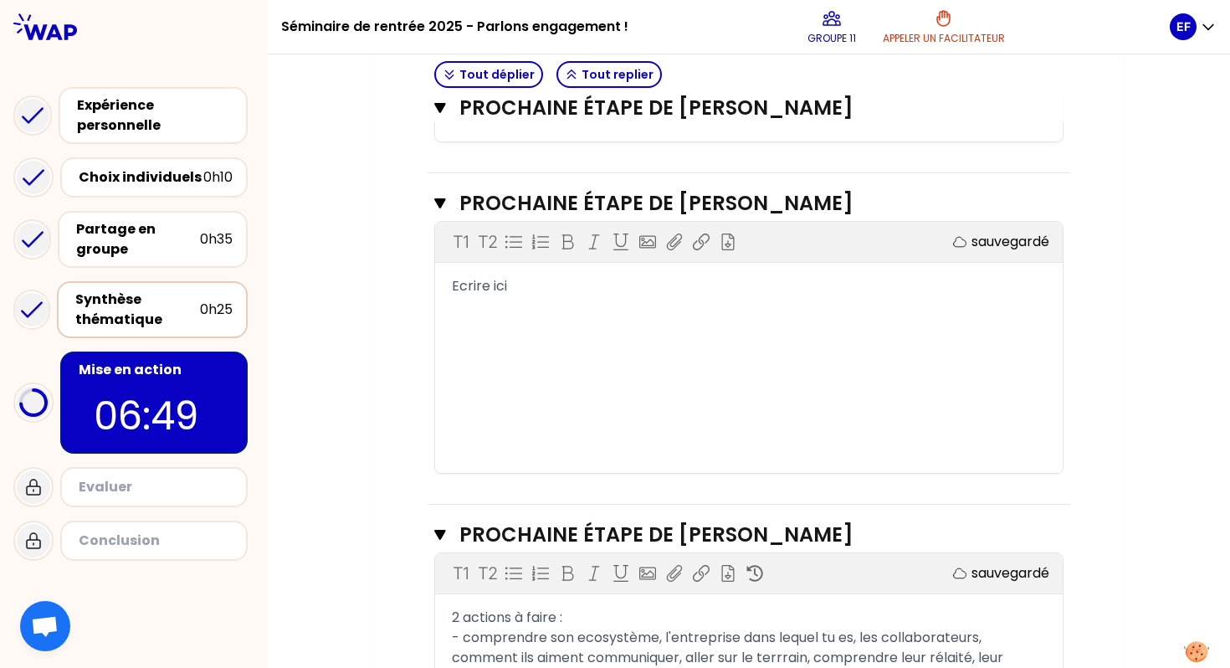
click at [513, 292] on div "Ecrire ici" at bounding box center [749, 286] width 594 height 20
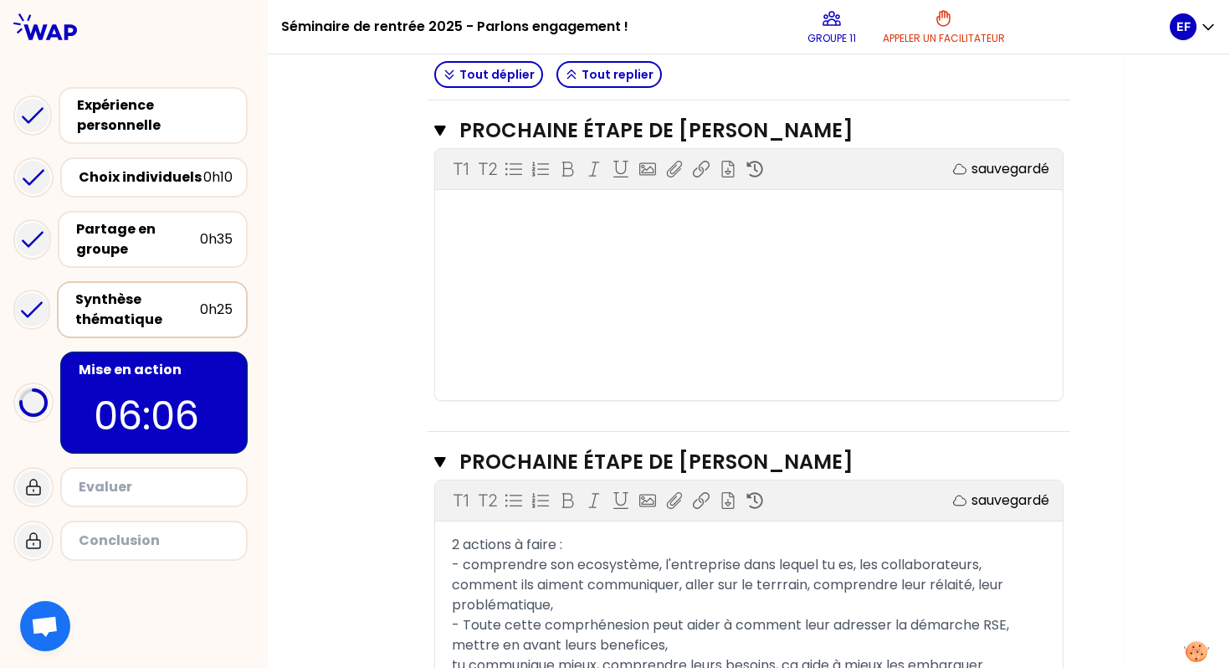
scroll to position [791, 0]
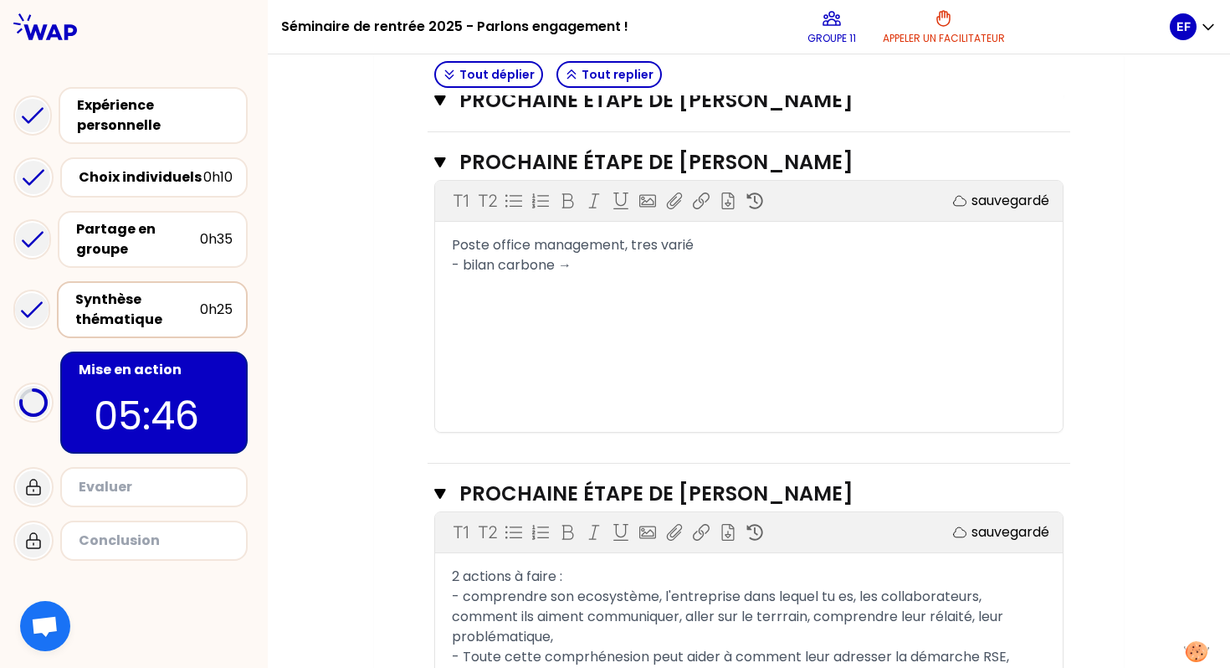
click at [587, 261] on div "- bilan carbone →" at bounding box center [749, 265] width 594 height 20
click at [584, 277] on div "- évenementiel →" at bounding box center [749, 285] width 594 height 20
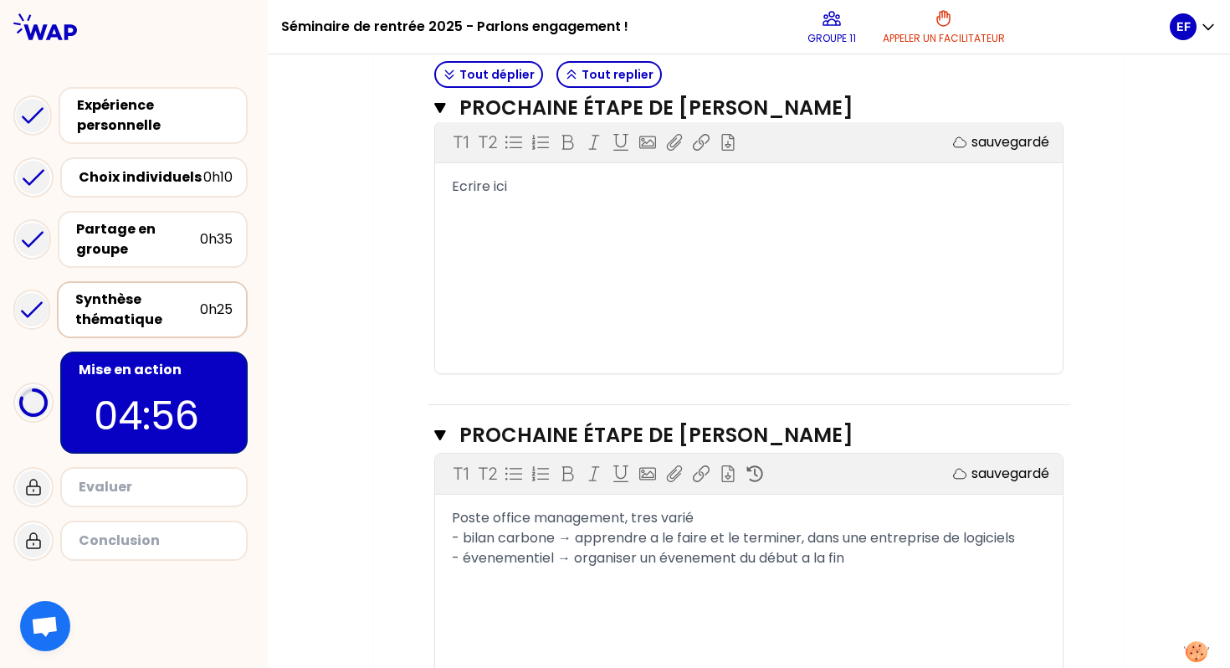
scroll to position [490, 0]
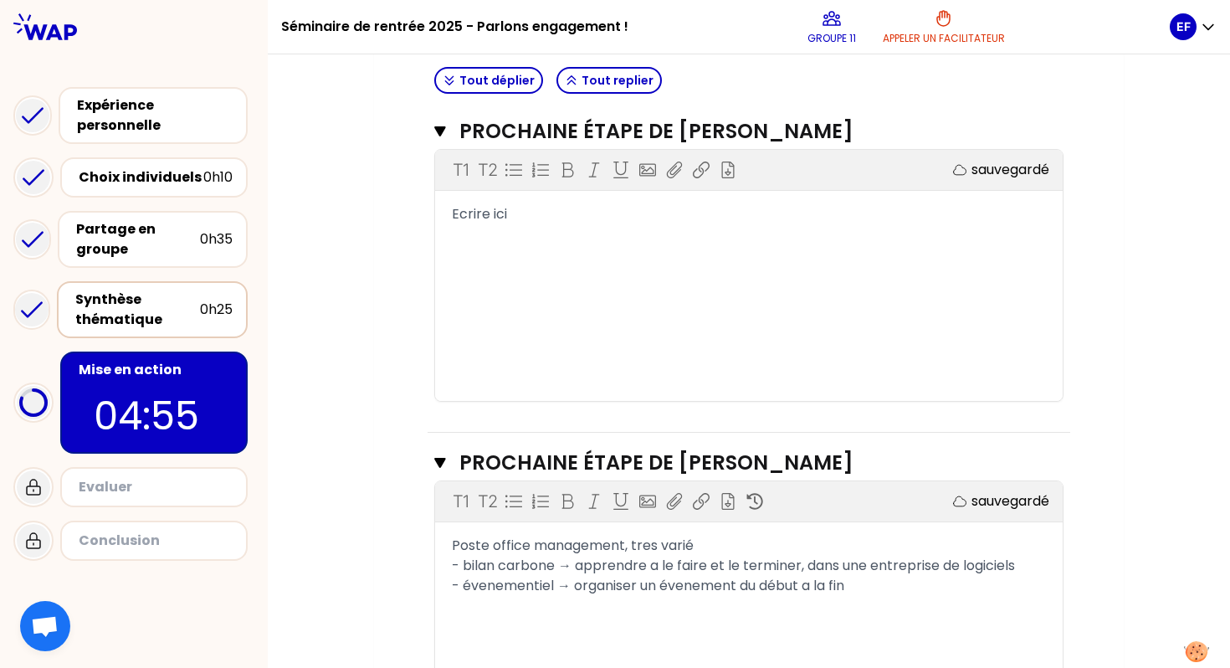
click at [562, 224] on div "T1 T2 Exporter sauvegardé Ecrire ici" at bounding box center [749, 275] width 628 height 251
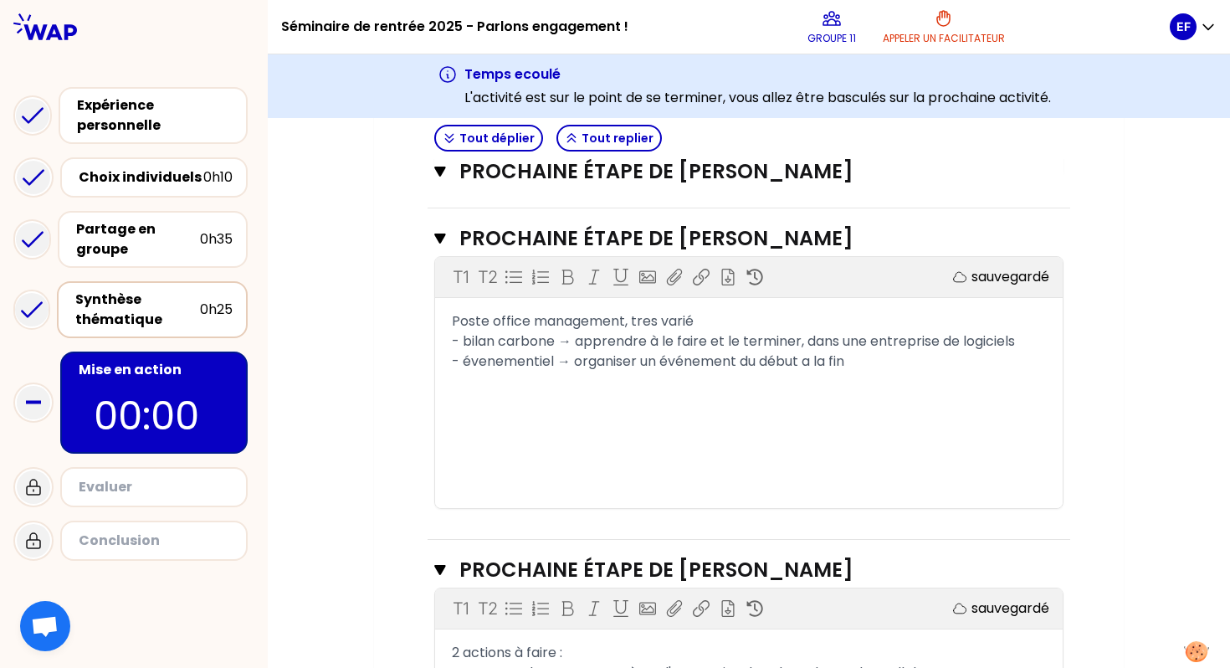
scroll to position [1019, 0]
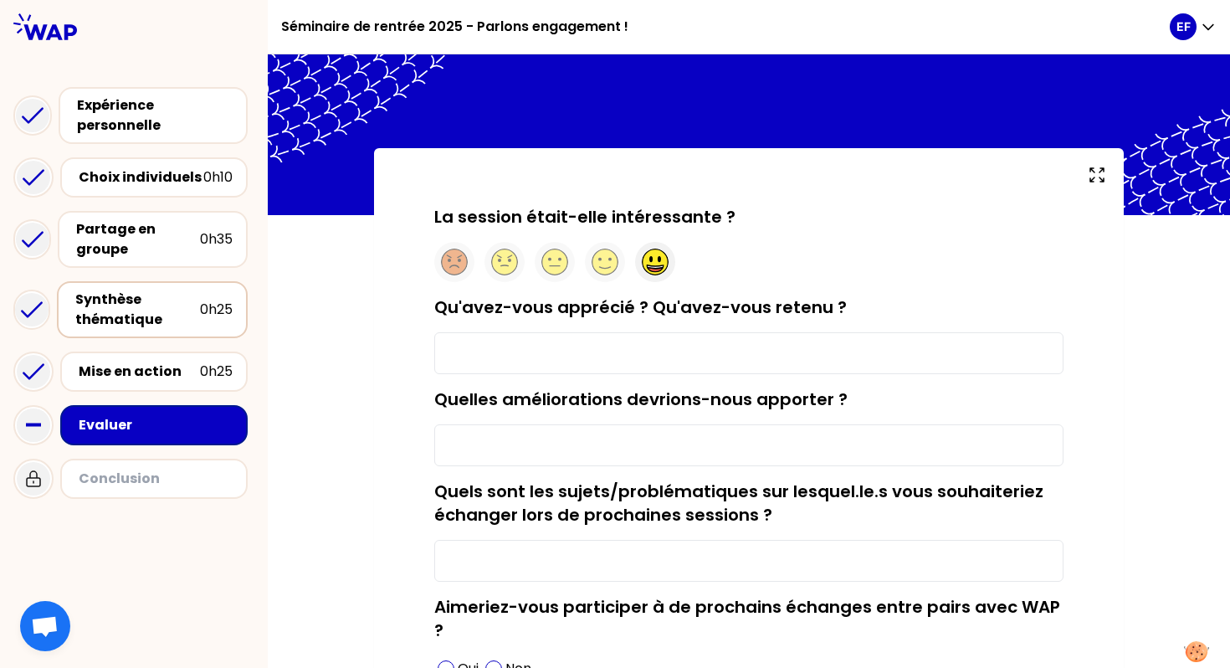
click at [642, 267] on div at bounding box center [655, 262] width 40 height 40
click at [568, 348] on input "Qu'avez-vous apprécié ? Qu'avez-vous retenu ?" at bounding box center [748, 353] width 629 height 42
type input "J"
type input "Les sous groupes pour pouvoir échanger, et rencontrer ses camarades de classe"
click at [541, 435] on input "Quelles améliorations devrions-nous apporter ?" at bounding box center [748, 445] width 629 height 42
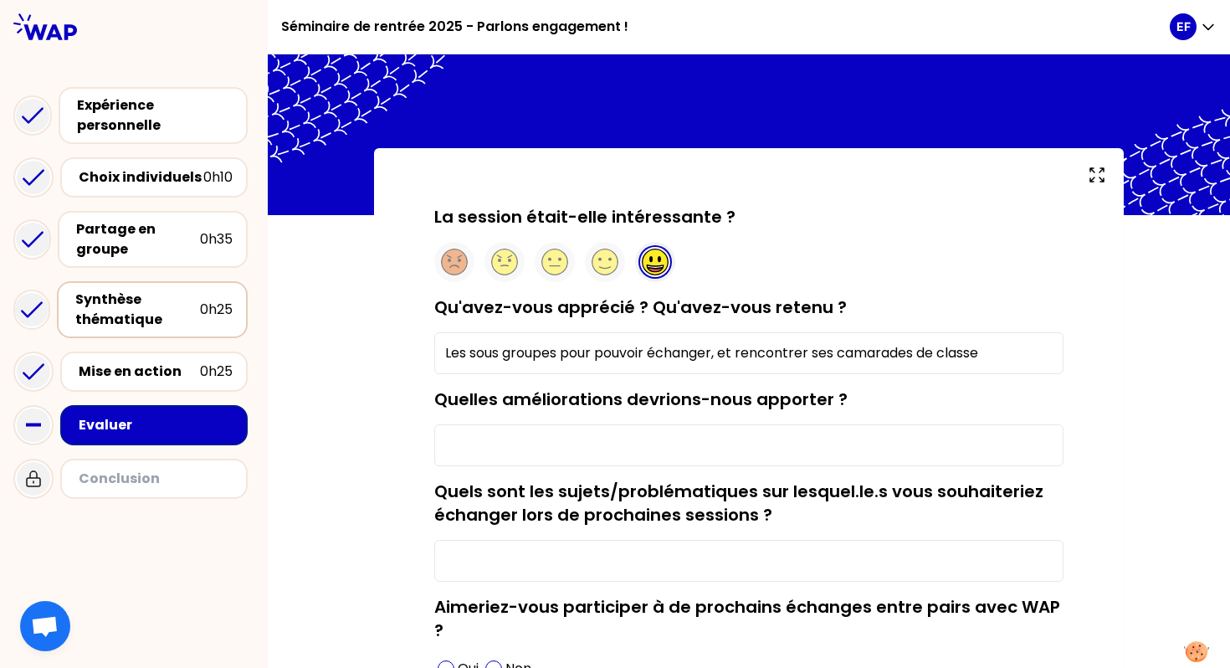
scroll to position [158, 0]
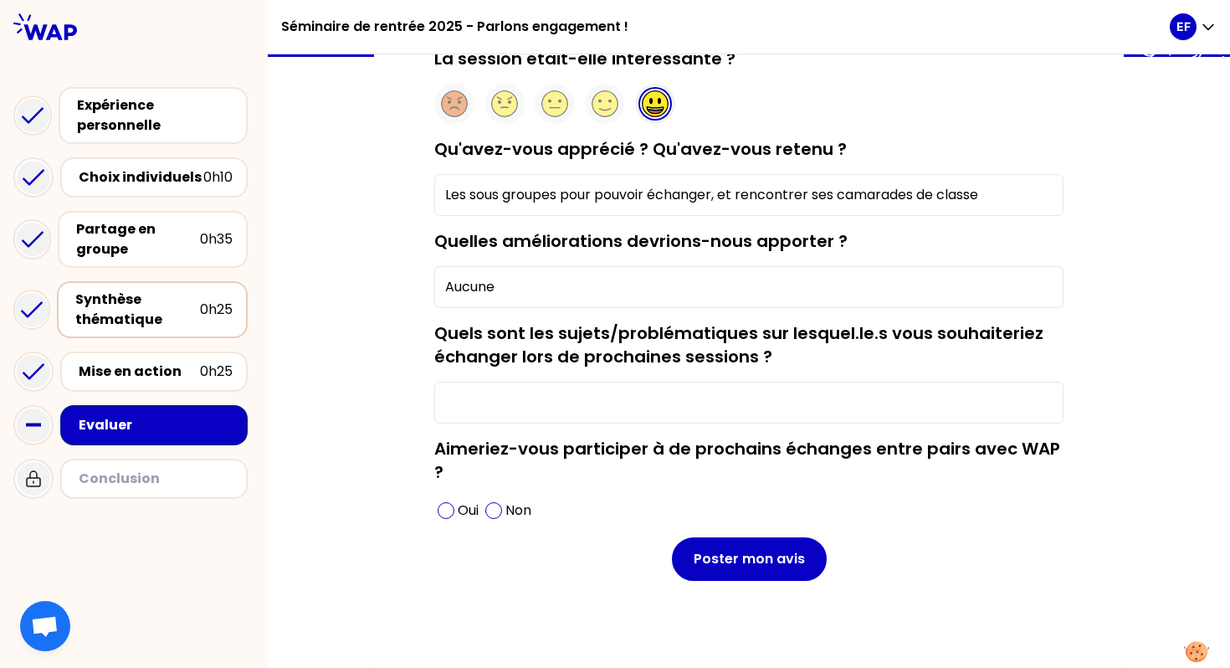
type input "Aucune"
click at [546, 423] on form "La session était-elle intéressante ? Qu'avez-vous apprécié ? Qu'avez-vous reten…" at bounding box center [748, 314] width 629 height 534
click at [542, 418] on input "Quels sont les sujets/problématiques sur lesquel.le.s vous souhaiteriez échange…" at bounding box center [748, 403] width 629 height 42
click at [446, 499] on div "Oui" at bounding box center [458, 510] width 48 height 27
click at [481, 410] on input "Quels sont les sujets/problématiques sur lesquel.le.s vous souhaiteriez échange…" at bounding box center [748, 403] width 629 height 42
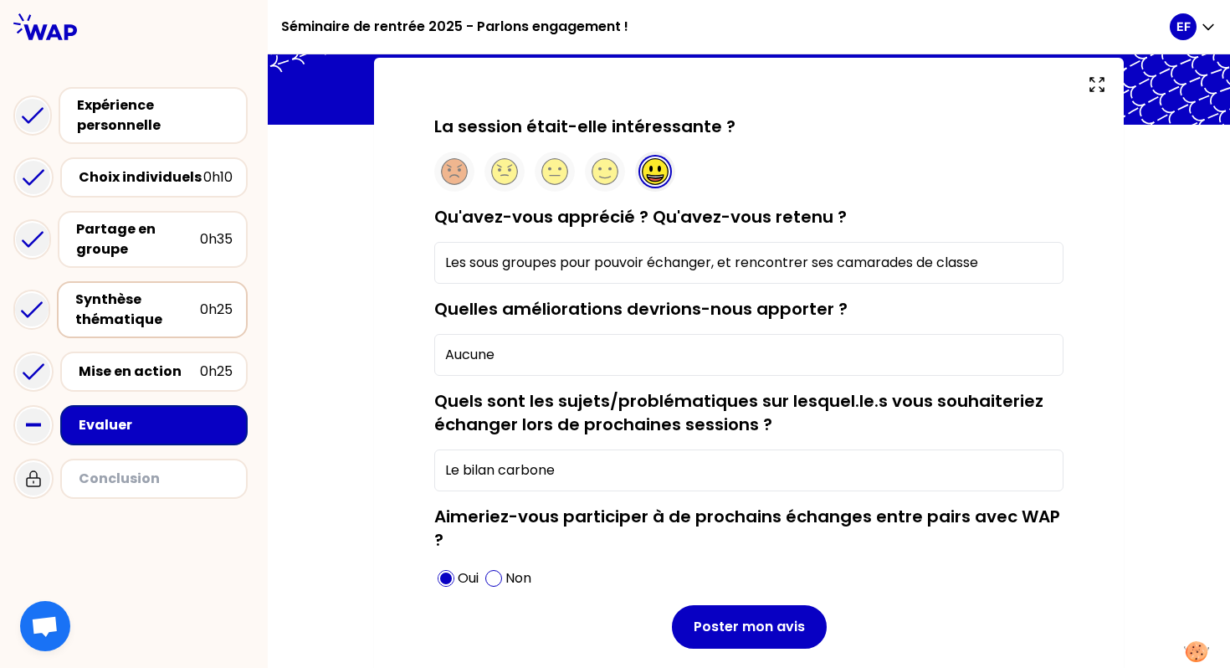
scroll to position [95, 0]
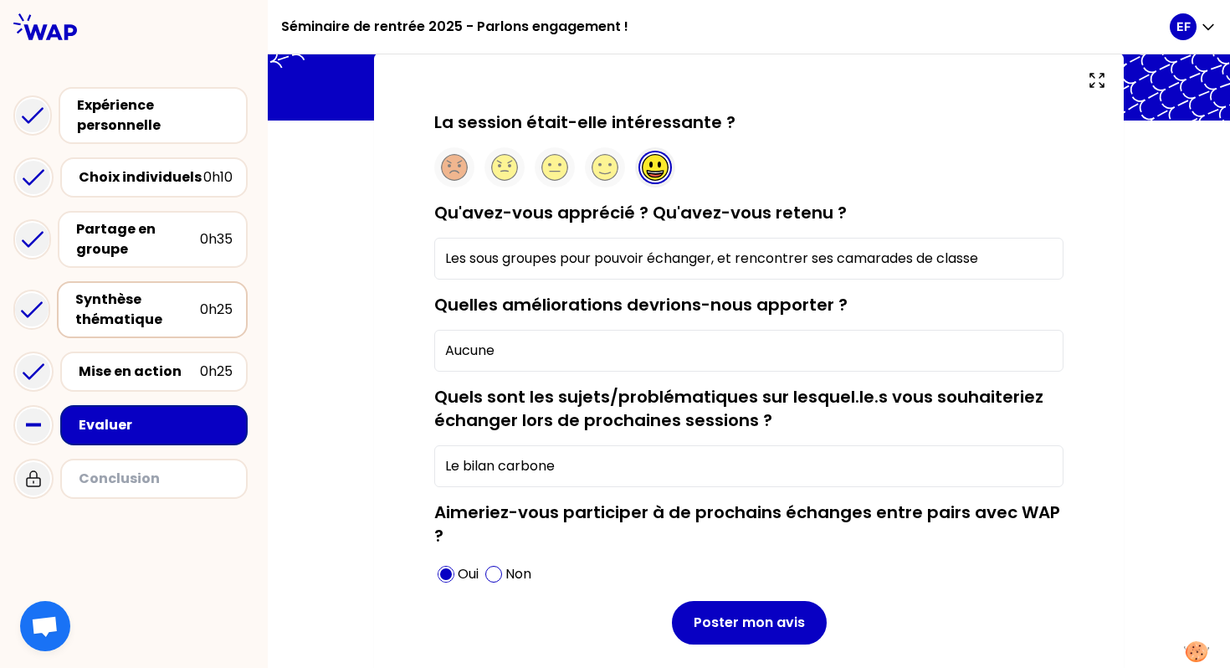
type input "Le bilan carbone"
click at [994, 258] on input "Les sous groupes pour pouvoir échanger, et rencontrer ses camarades de classe" at bounding box center [748, 259] width 629 height 42
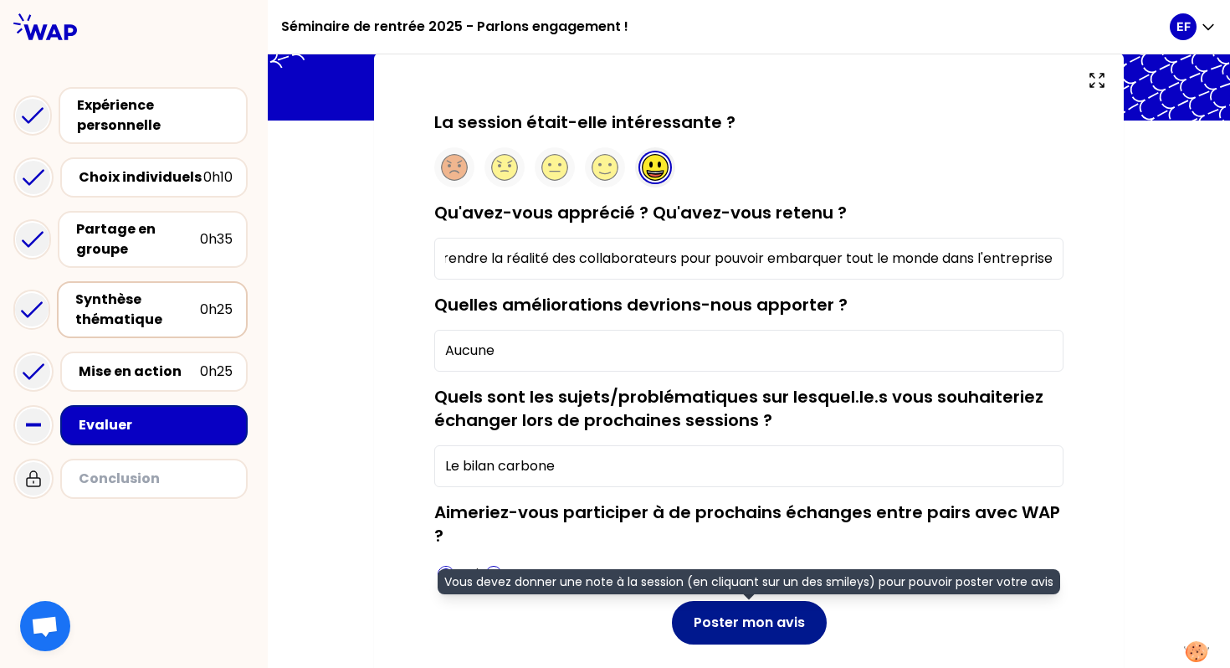
type input "Les sous groupes pour pouvoir échanger, et rencontrer ses camarades de classe ;…"
click at [770, 614] on button "Poster mon avis" at bounding box center [749, 623] width 155 height 44
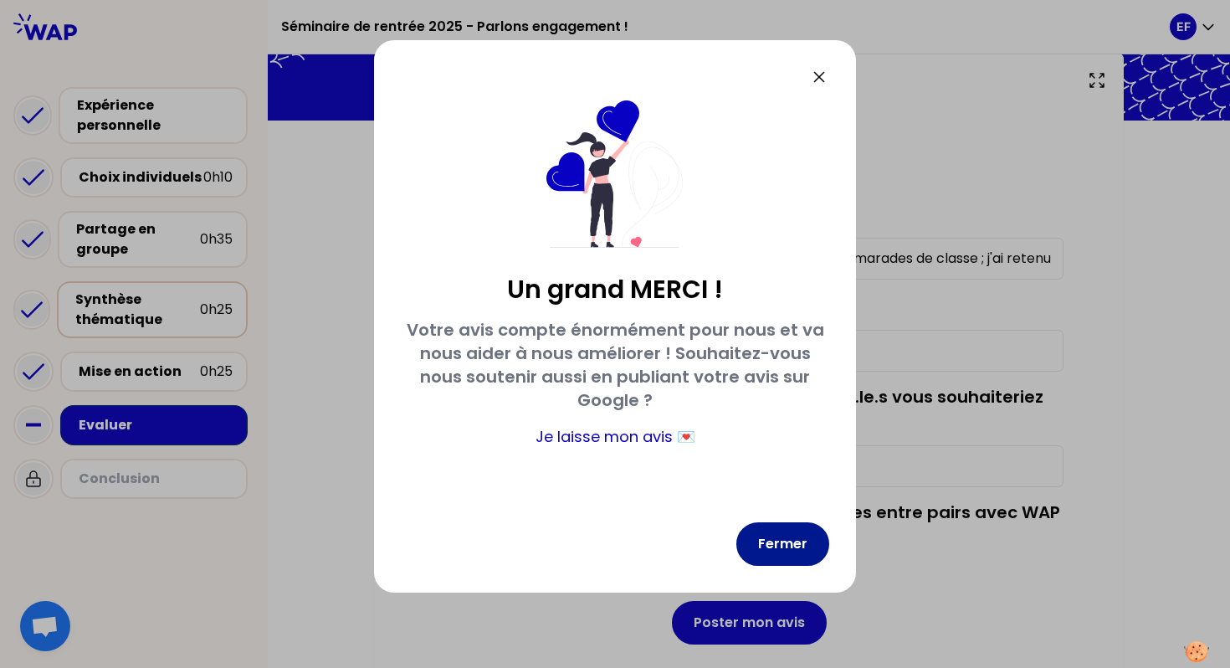
click at [794, 553] on button "Fermer" at bounding box center [782, 544] width 93 height 44
